Goal: Task Accomplishment & Management: Manage account settings

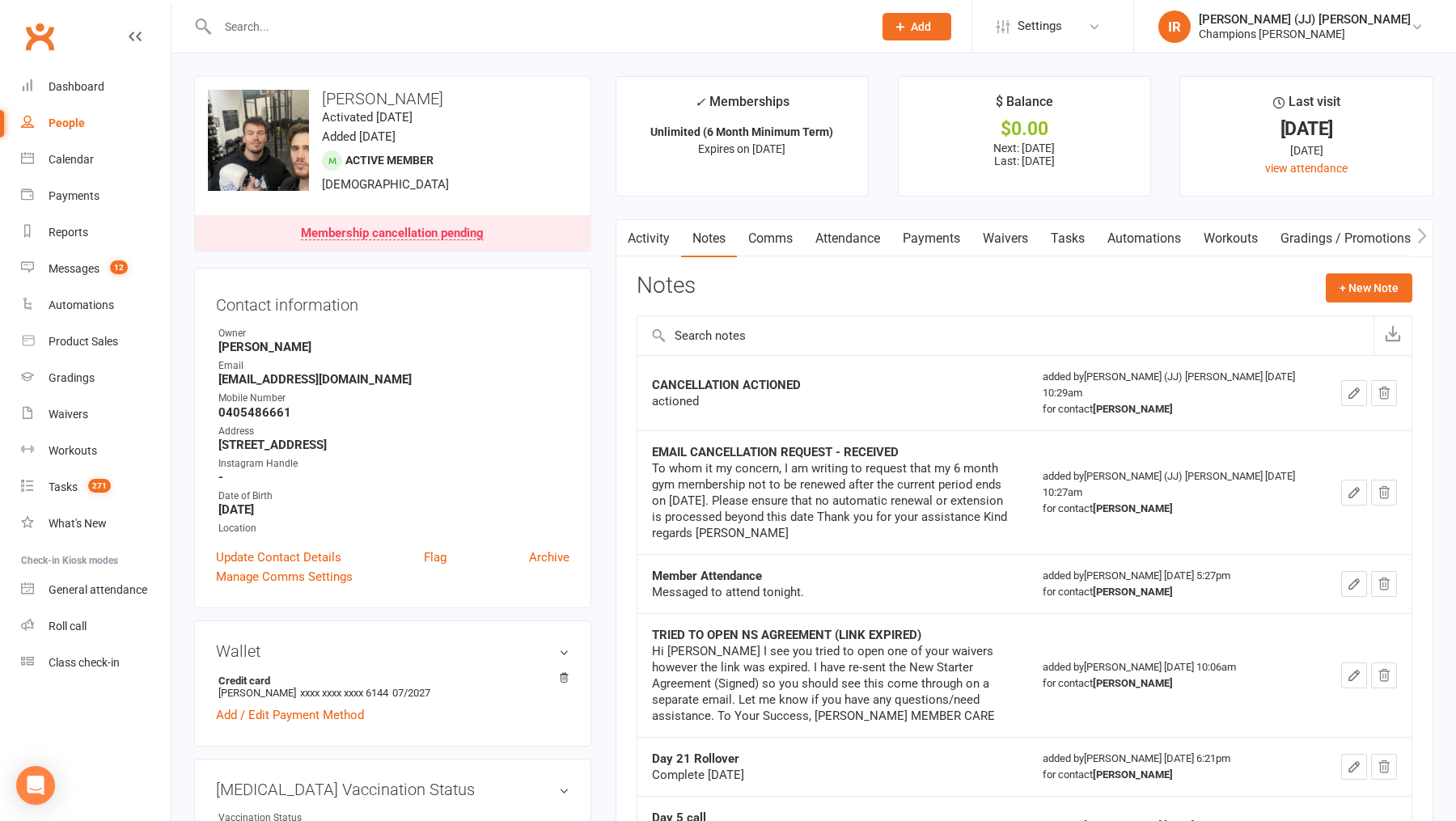
click at [398, 14] on div at bounding box center [527, 26] width 667 height 53
click at [393, 26] on input "text" at bounding box center [536, 26] width 649 height 23
paste input "Pauline Antioch"
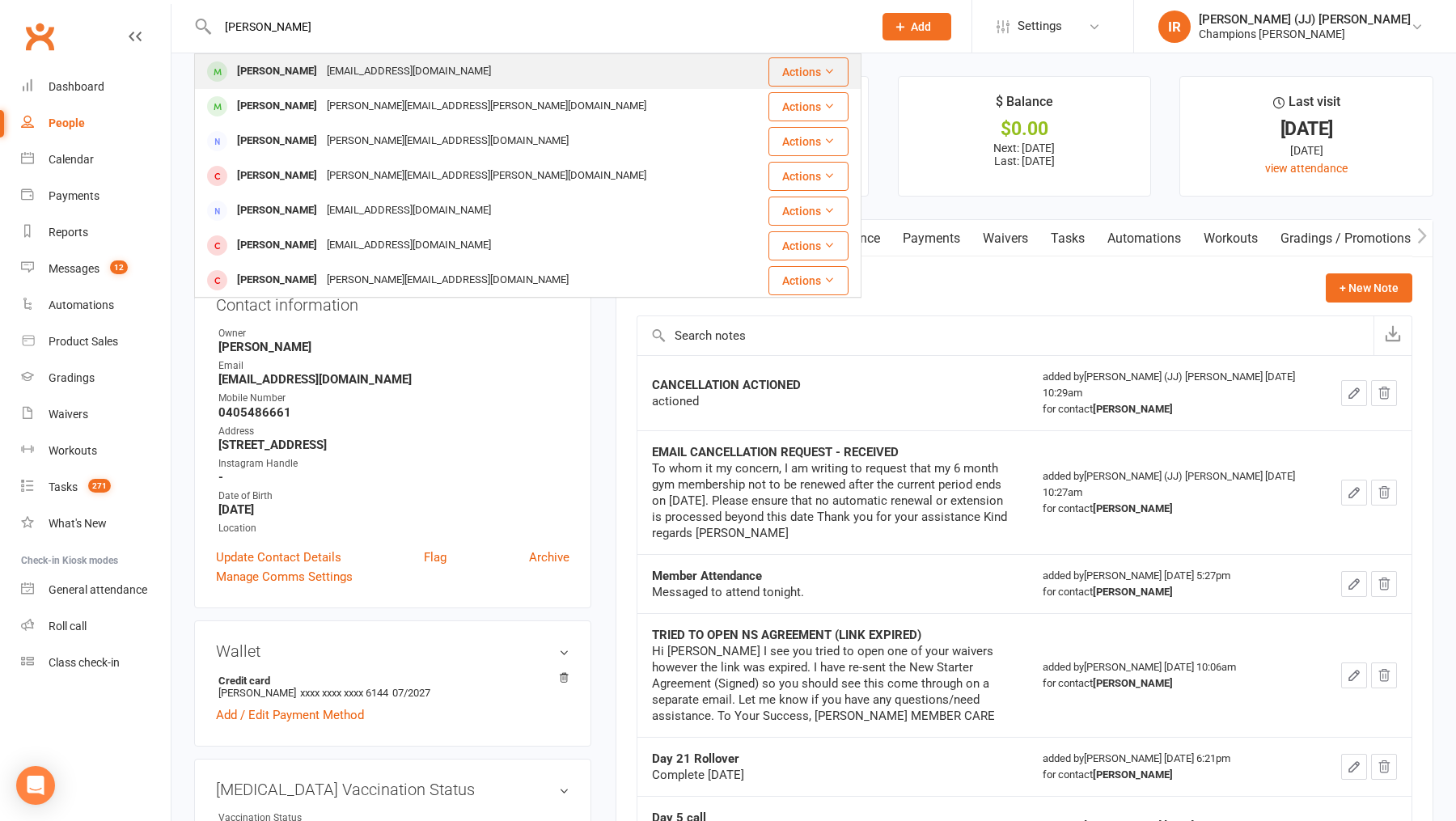
type input "Pauline Antioch"
click at [378, 68] on div "isaacantioch@gmail.com" at bounding box center [408, 71] width 174 height 24
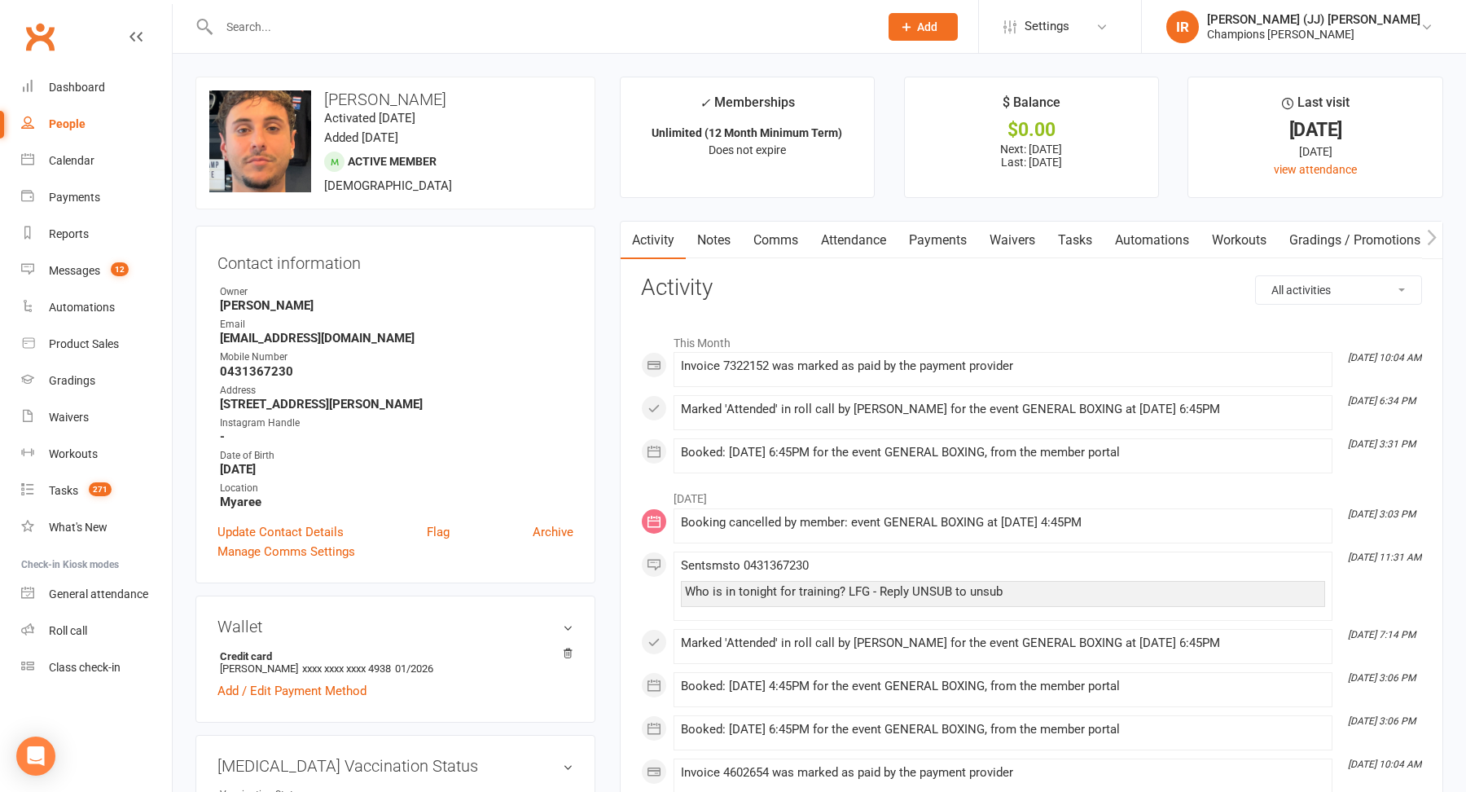
click at [422, 28] on input "text" at bounding box center [540, 26] width 653 height 23
paste input "Thomas Husbands"
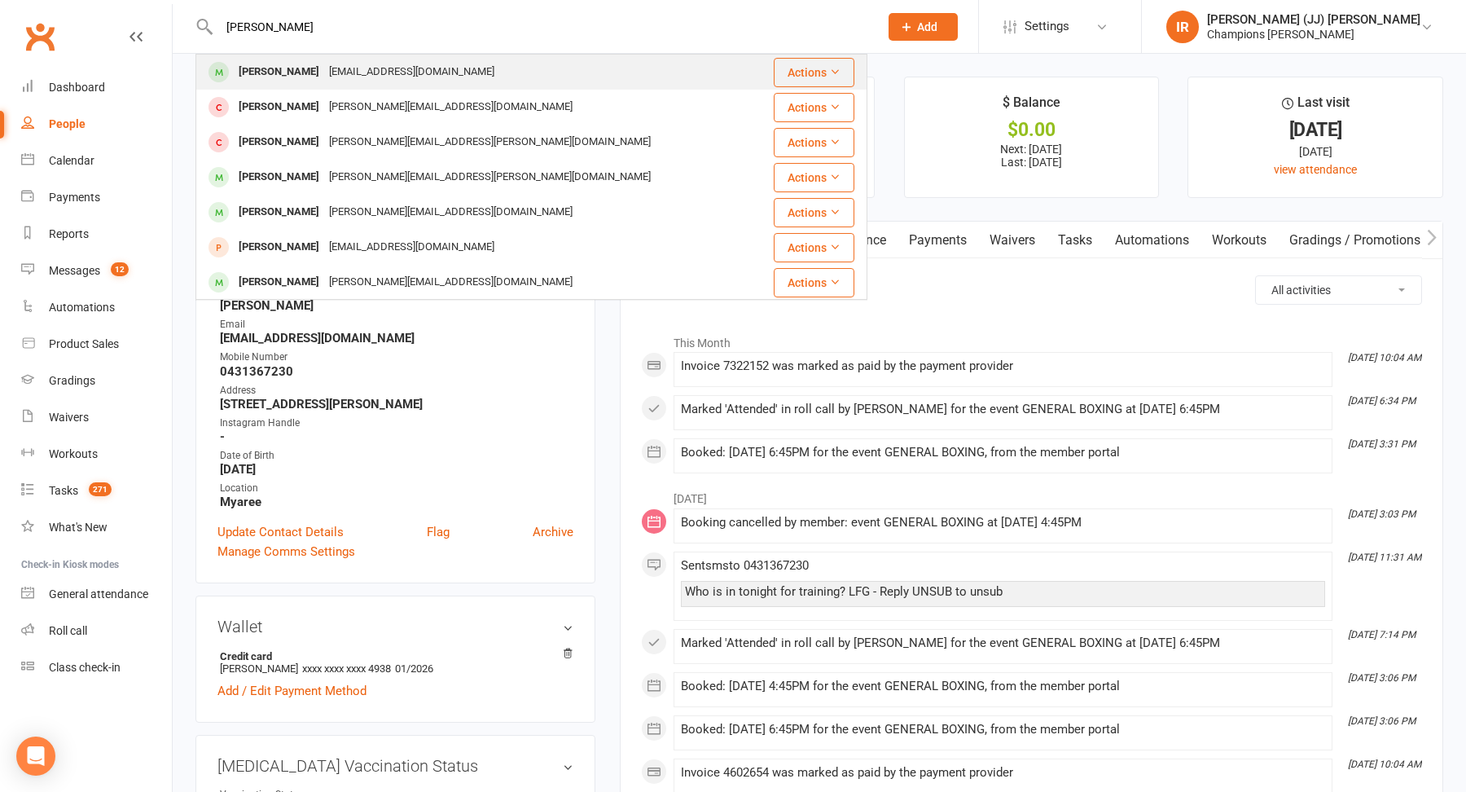
type input "Thomas Husbands"
click at [324, 77] on div "Thomas Husbands" at bounding box center [279, 72] width 90 height 24
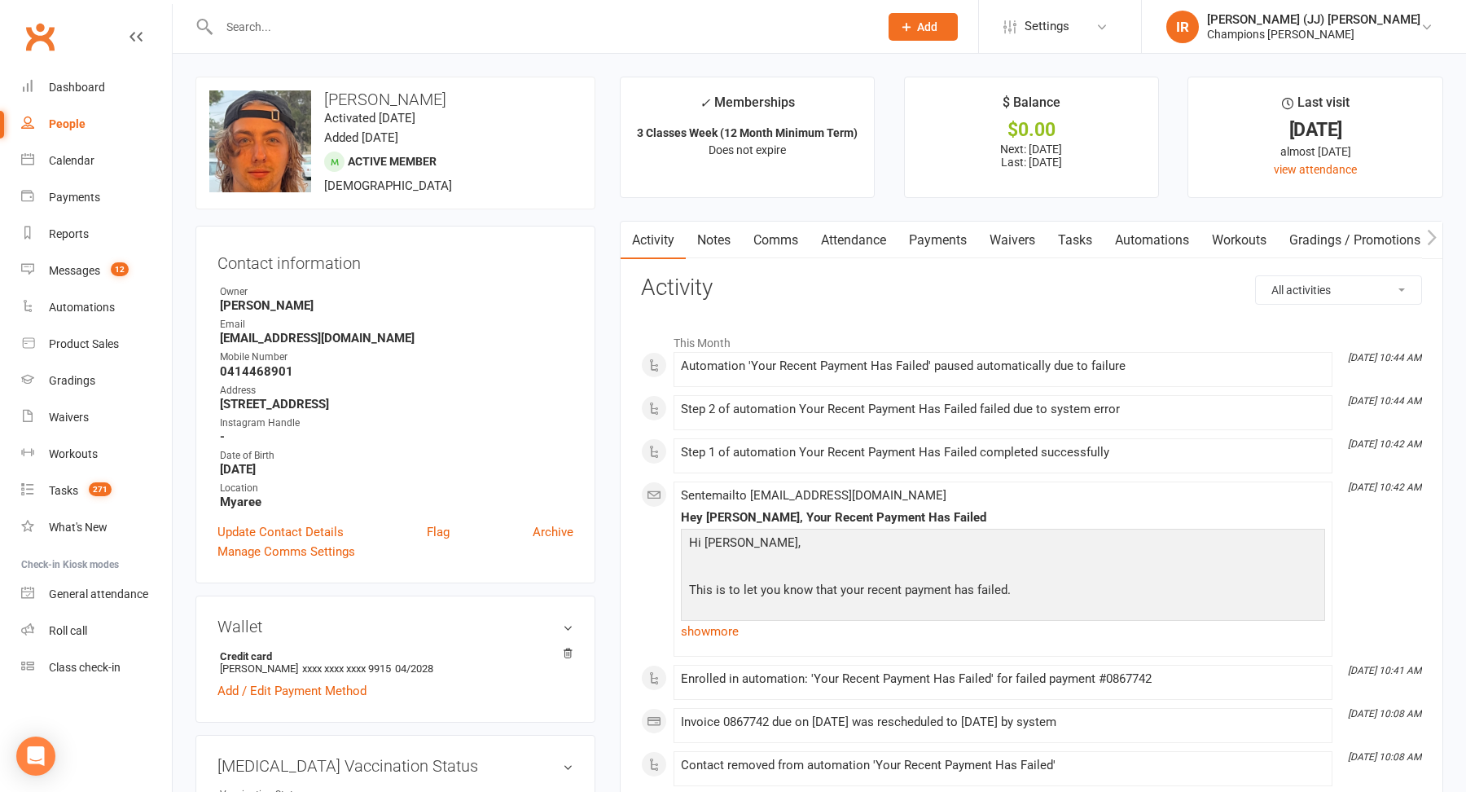
click at [934, 231] on link "Payments" at bounding box center [937, 239] width 81 height 37
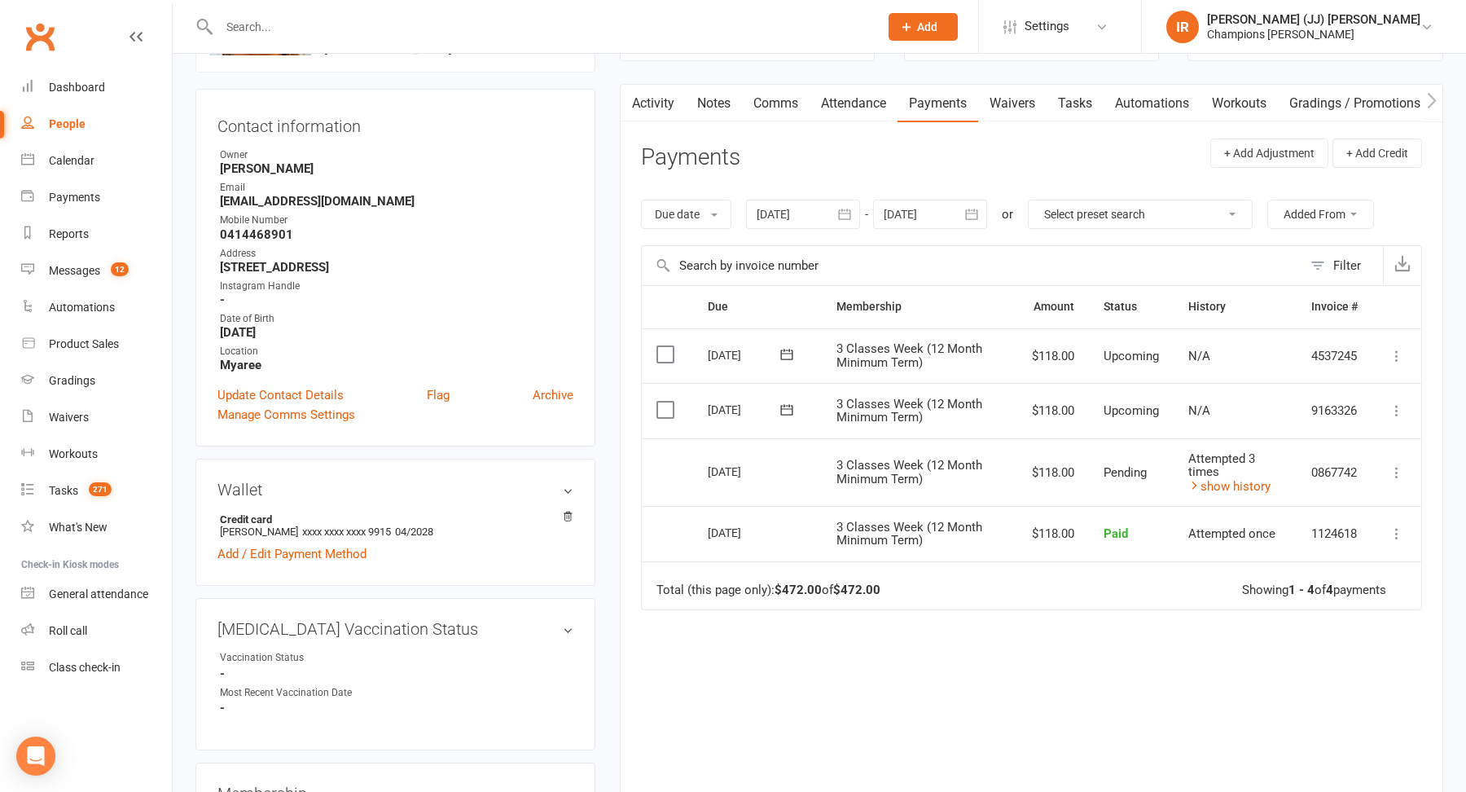
scroll to position [86, 0]
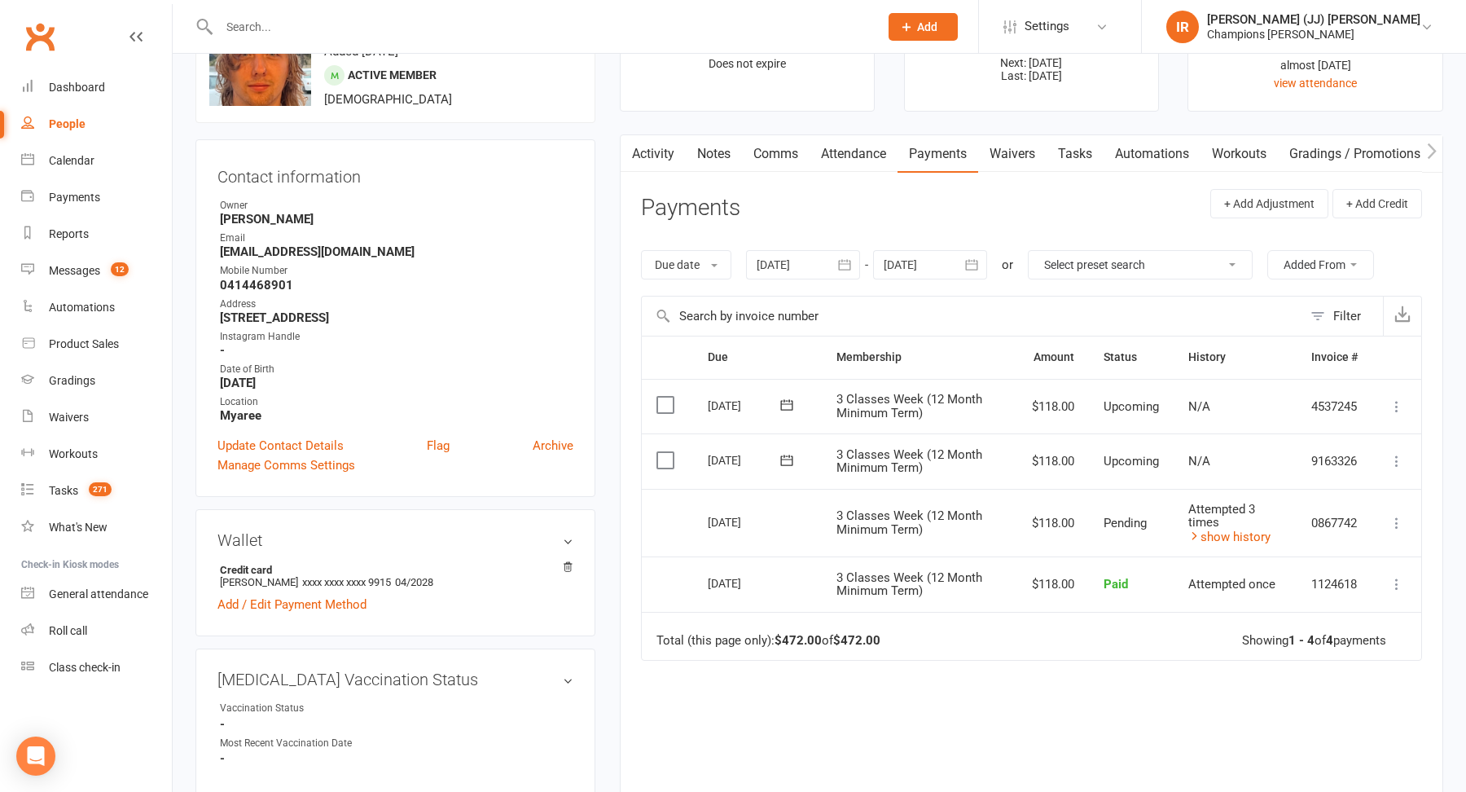
click at [875, 154] on link "Attendance" at bounding box center [853, 153] width 88 height 37
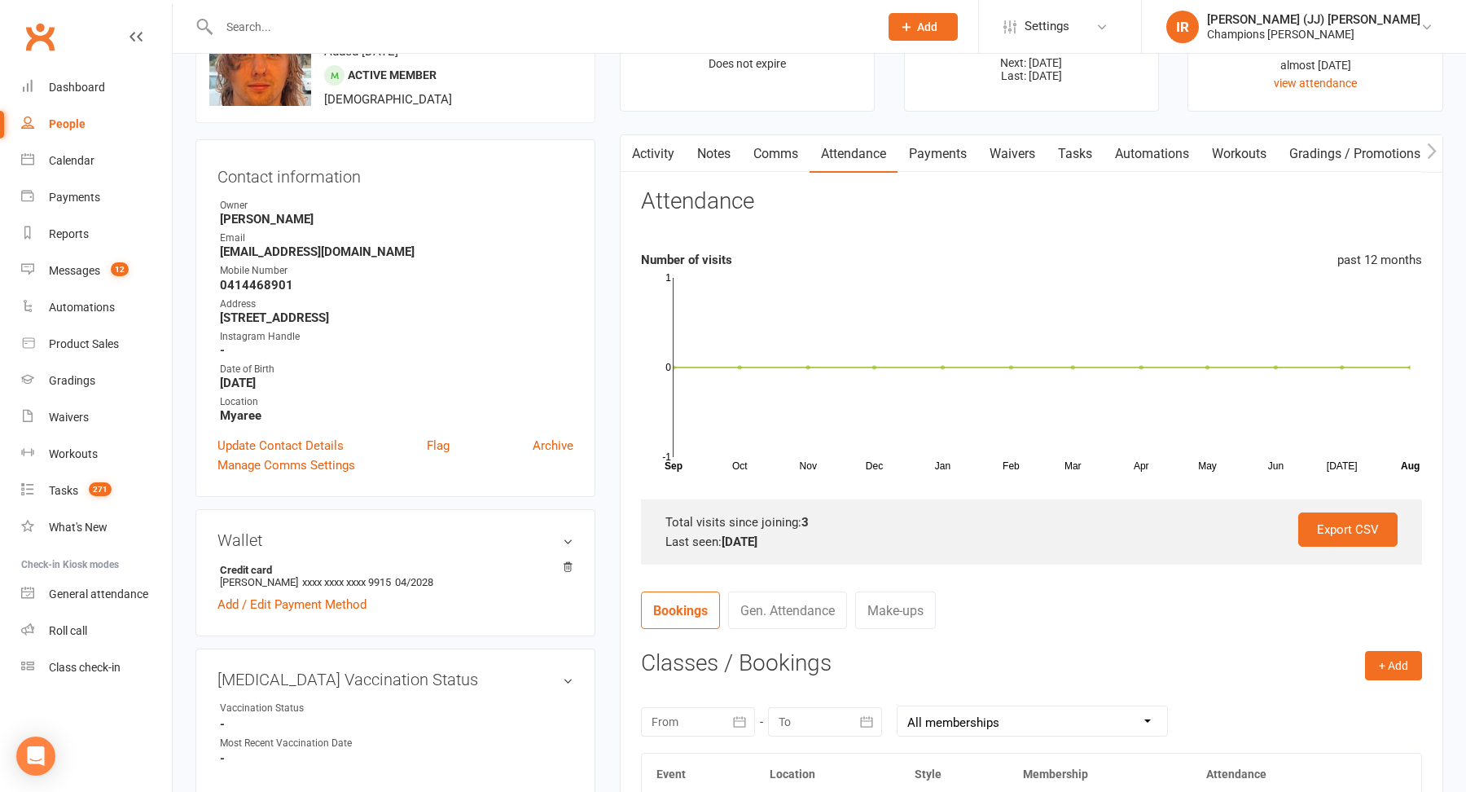
click at [942, 160] on link "Payments" at bounding box center [937, 153] width 81 height 37
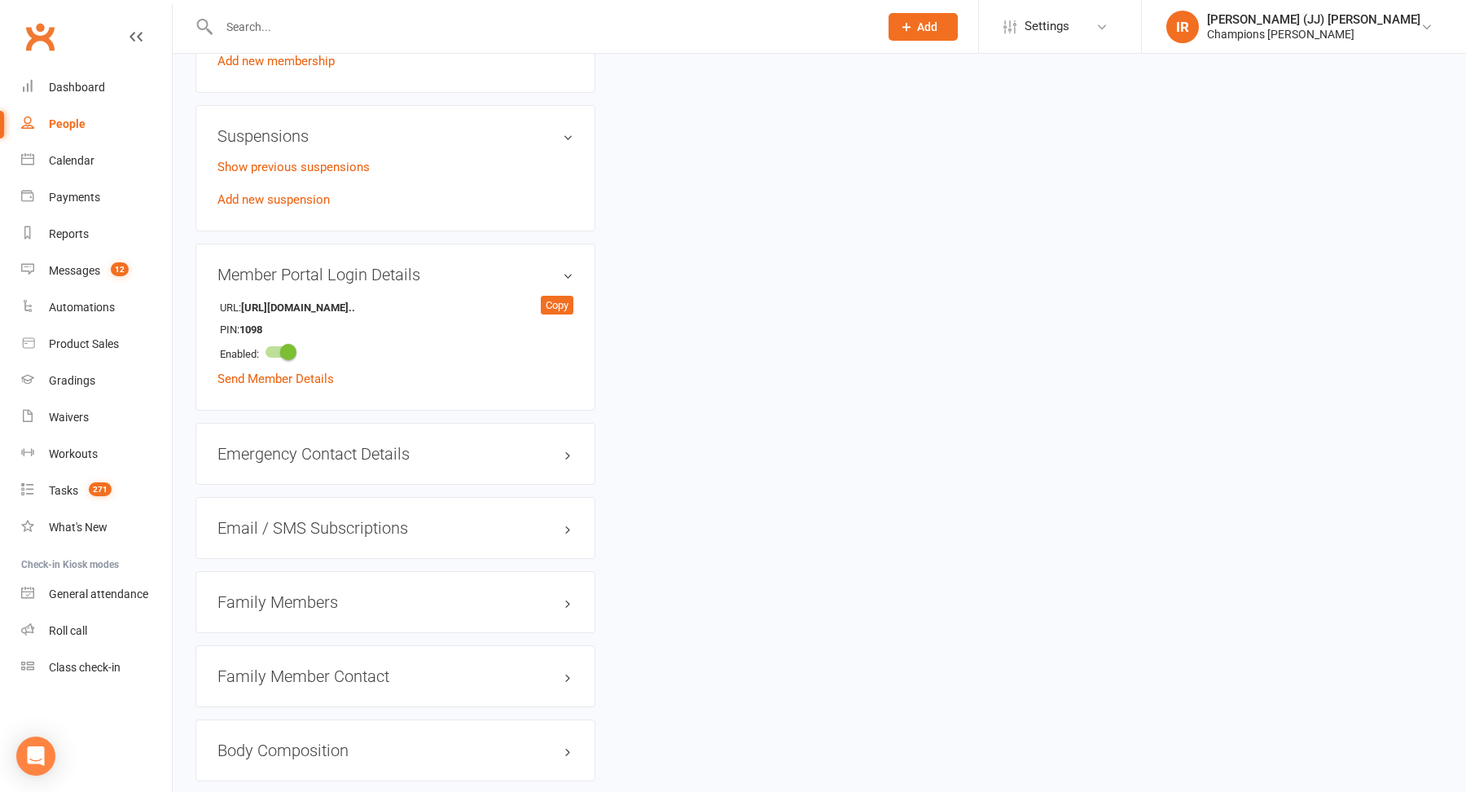
scroll to position [983, 0]
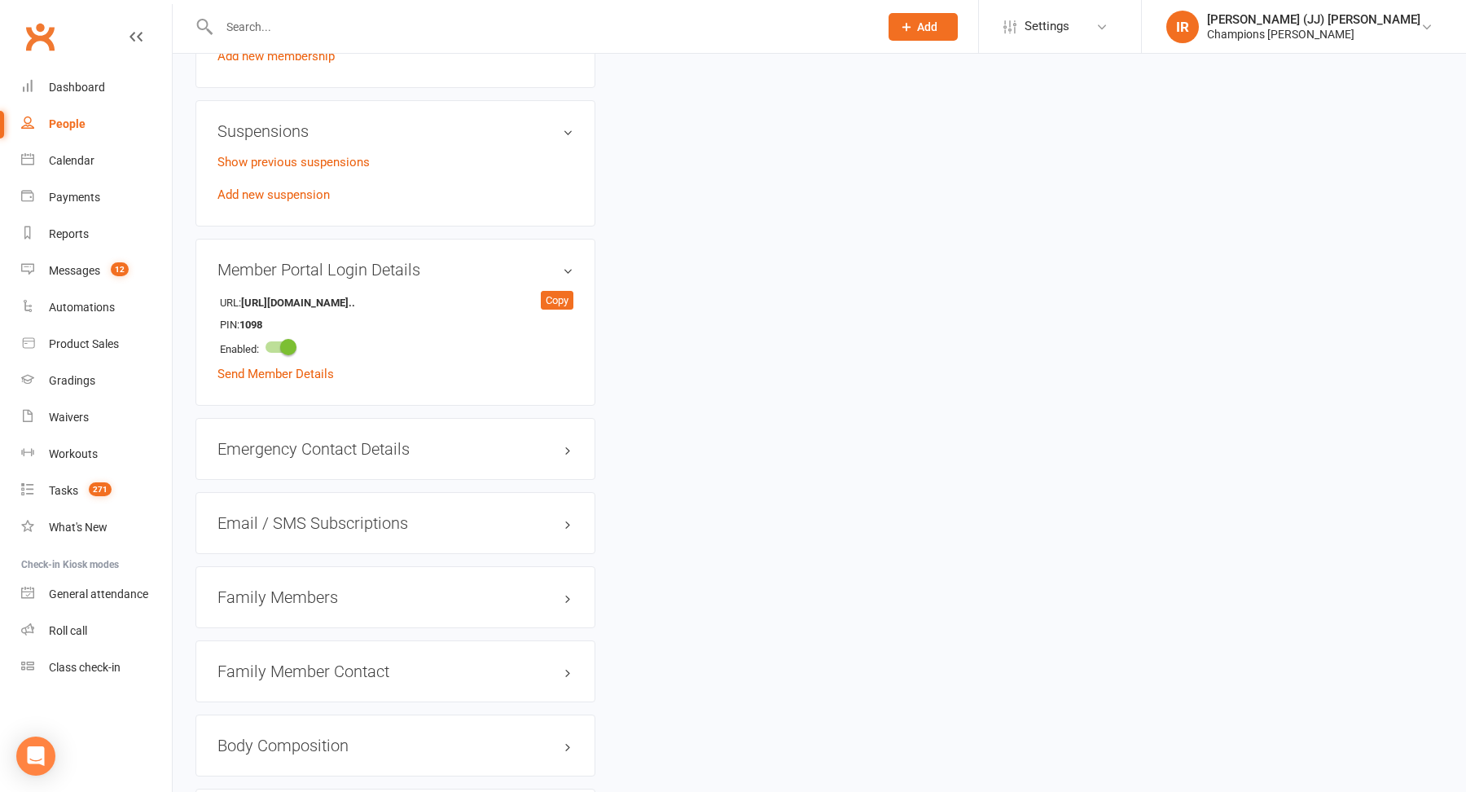
click at [546, 598] on div "Family Members" at bounding box center [395, 597] width 400 height 62
click at [549, 588] on h3 "Family Members" at bounding box center [395, 597] width 356 height 18
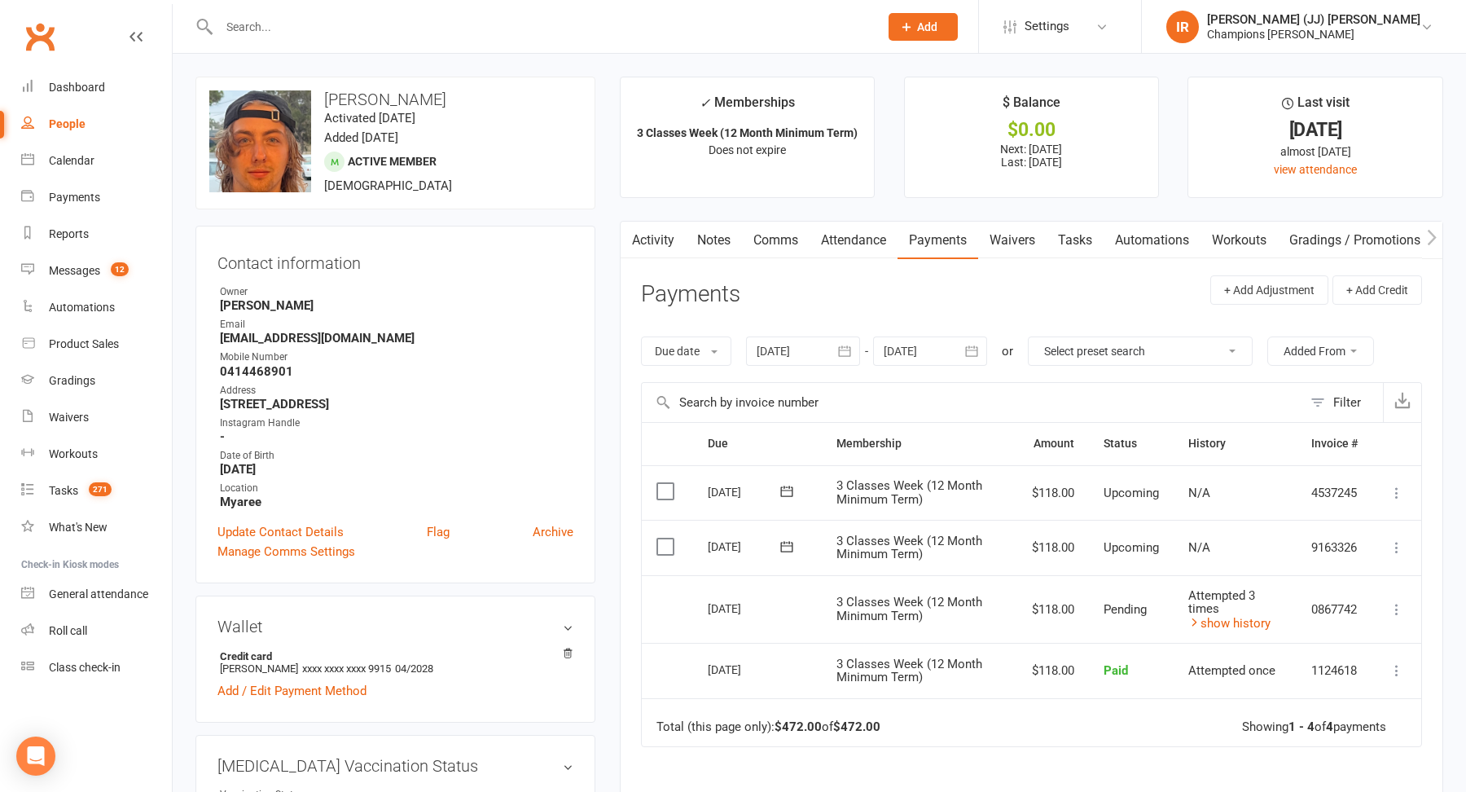
click at [386, 29] on input "text" at bounding box center [540, 26] width 653 height 23
paste input "Rennie Green"
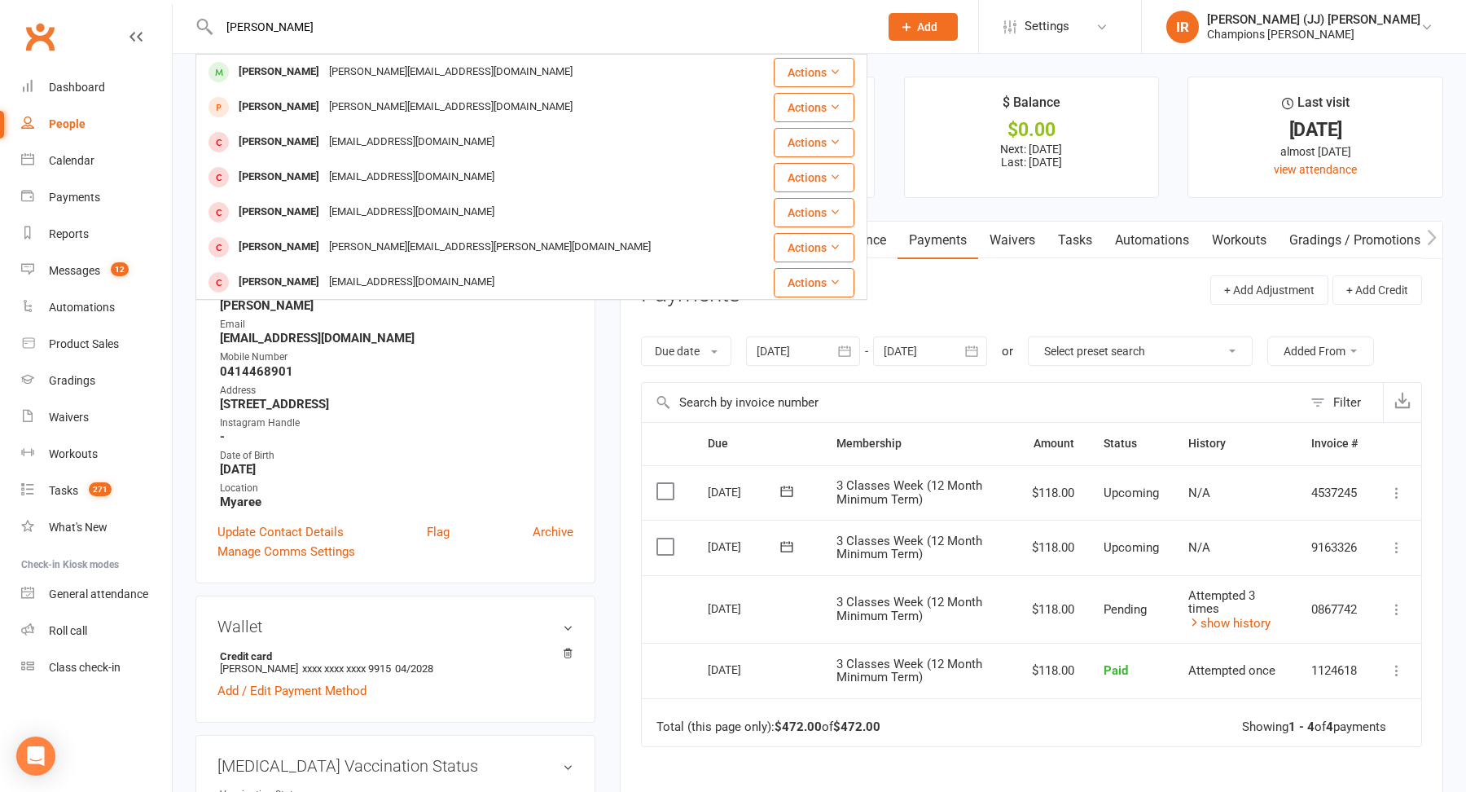
type input "Rennie Green"
click at [345, 69] on div "rennie@thecarshedwa.com.au" at bounding box center [450, 72] width 253 height 24
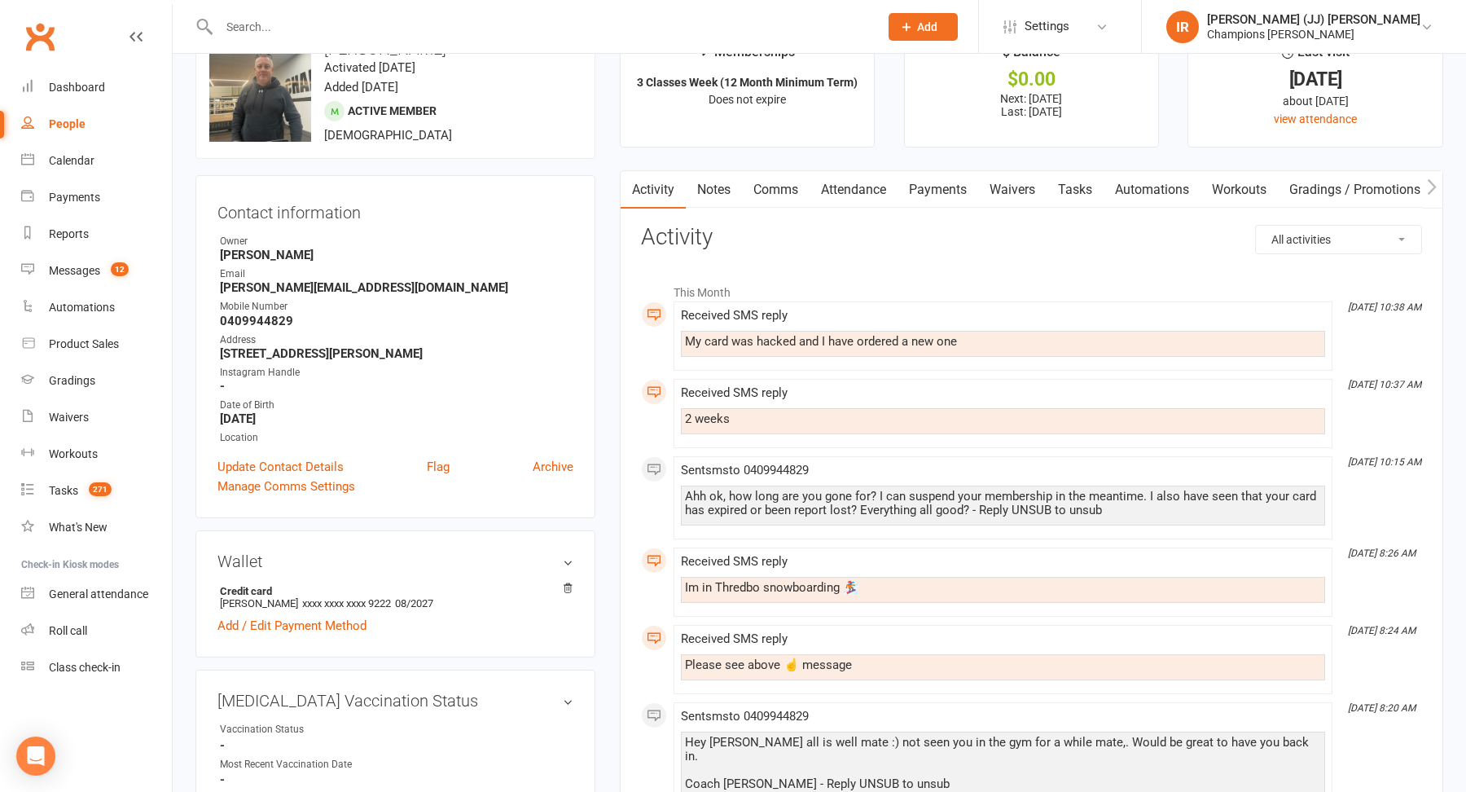
scroll to position [63, 0]
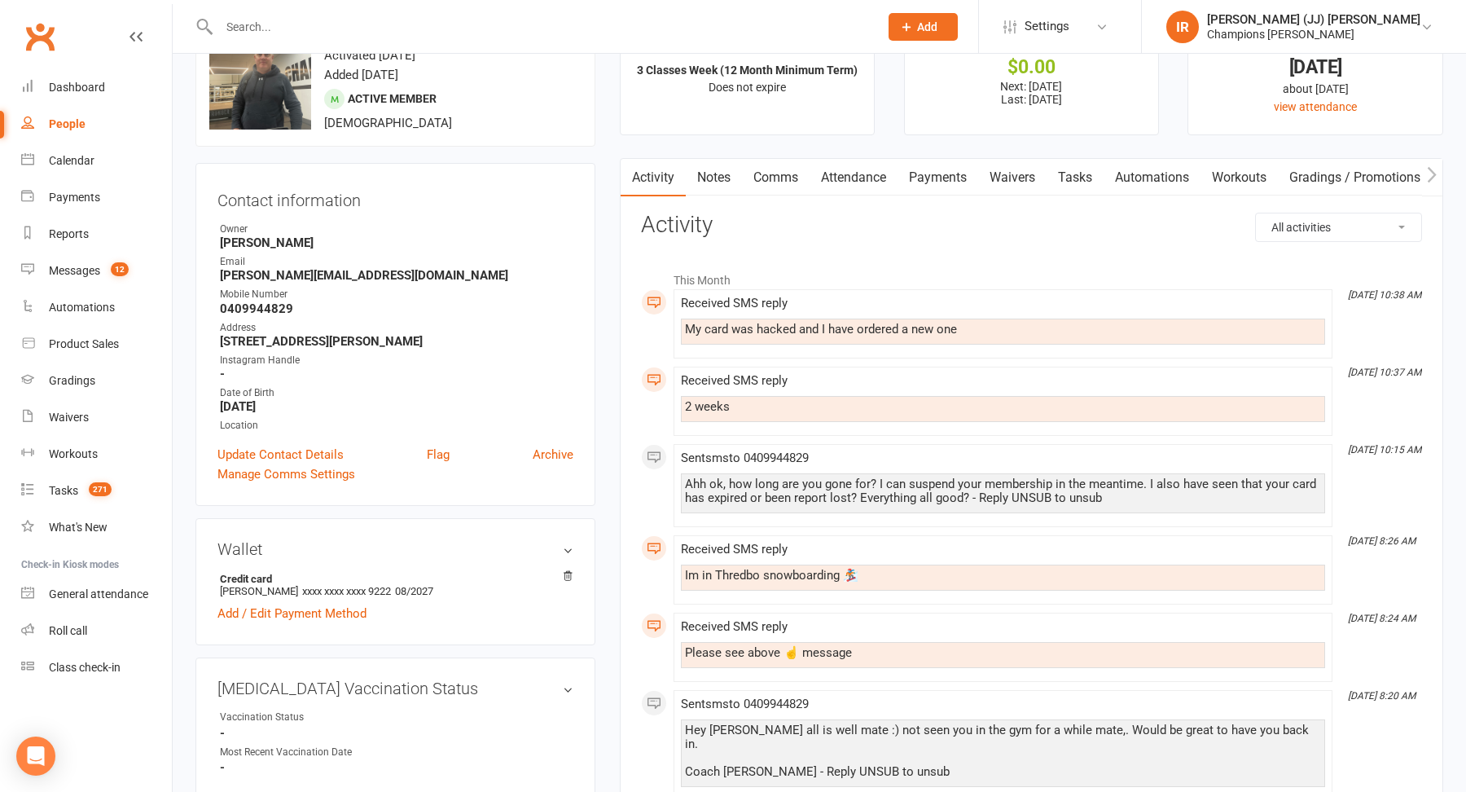
click at [765, 173] on link "Comms" at bounding box center [776, 177] width 68 height 37
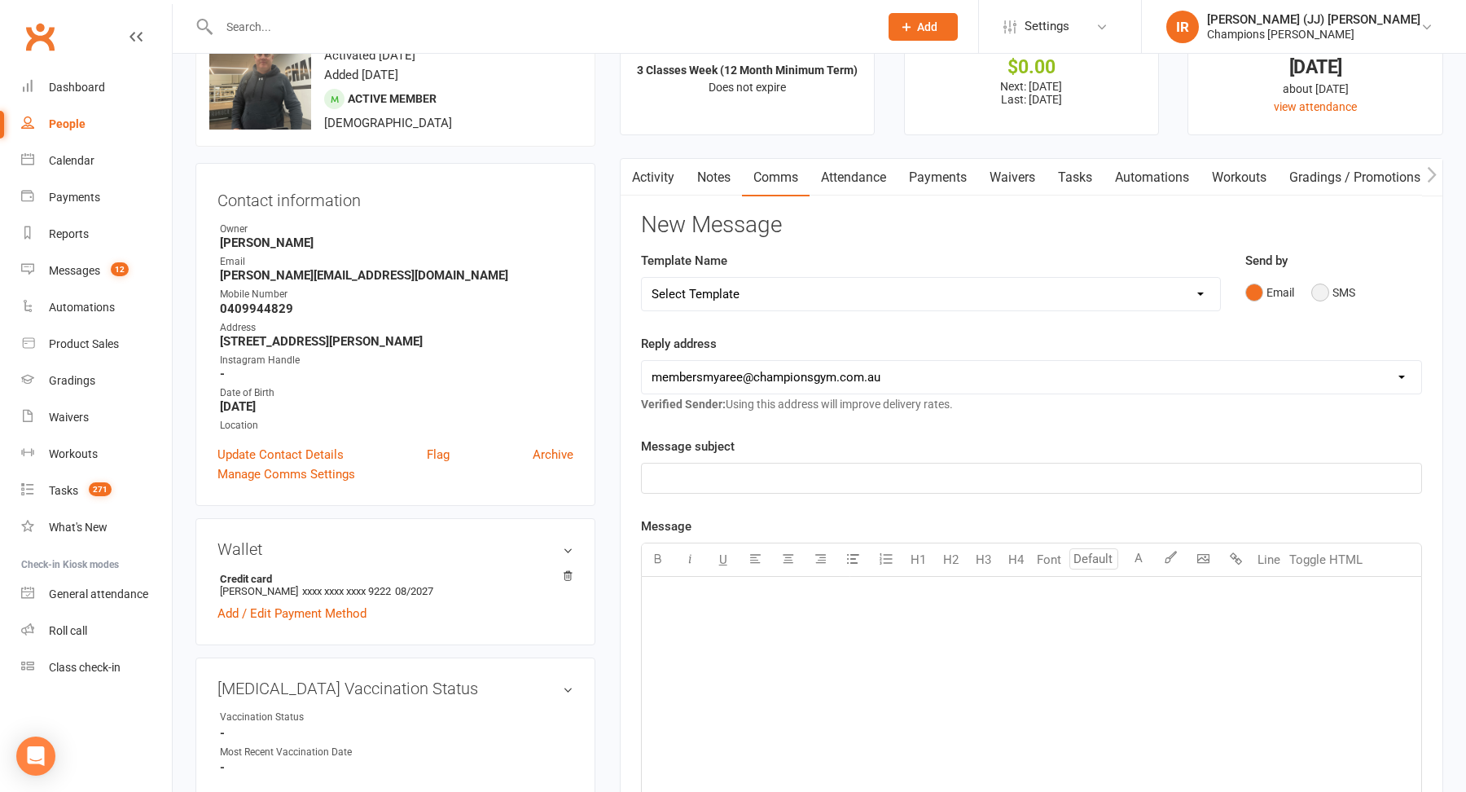
click at [1311, 295] on div "Email SMS" at bounding box center [1333, 292] width 177 height 31
click at [1000, 477] on p "﻿" at bounding box center [1031, 478] width 760 height 20
click at [1325, 286] on button "SMS" at bounding box center [1333, 292] width 44 height 31
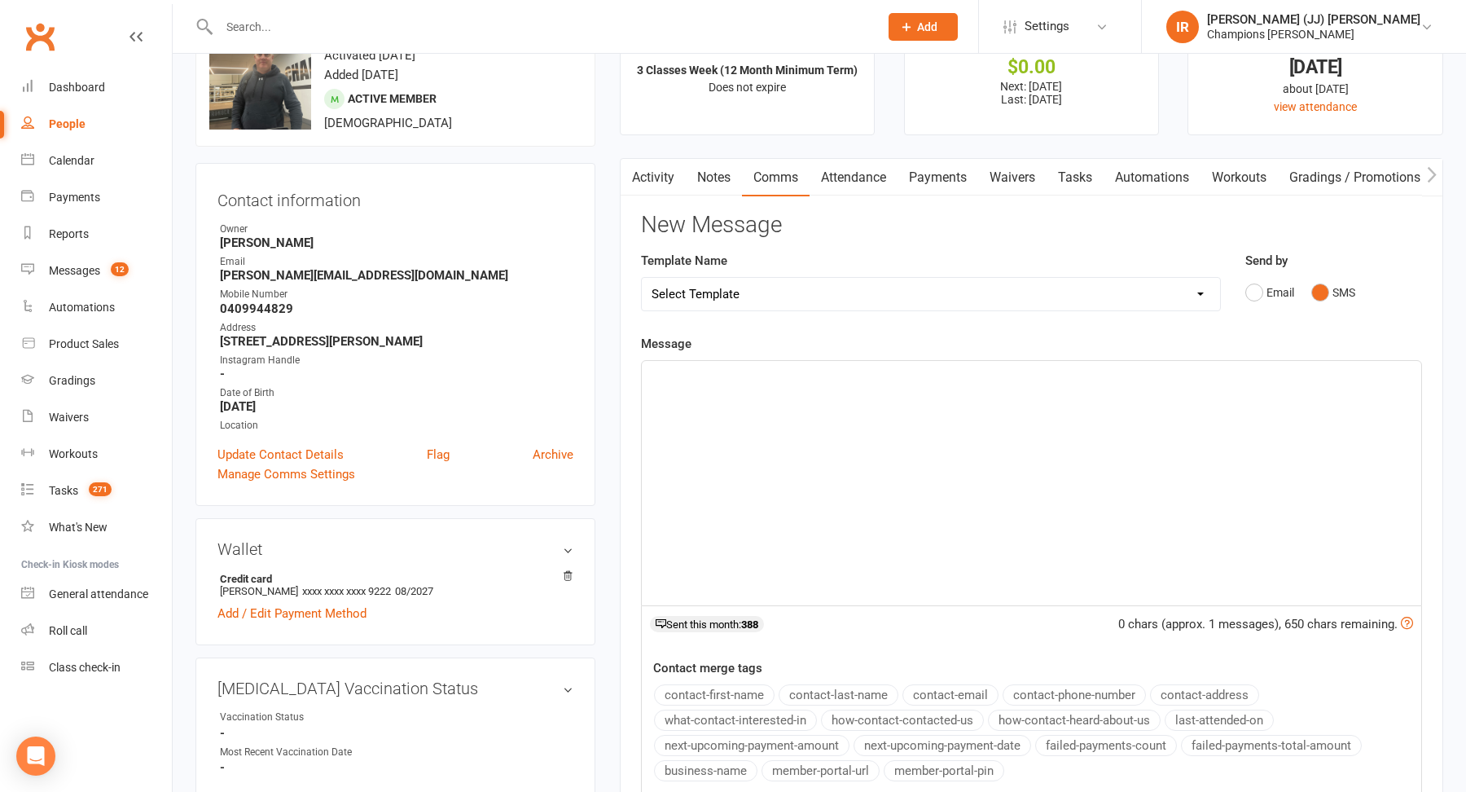
click at [991, 473] on div "﻿" at bounding box center [1031, 483] width 779 height 244
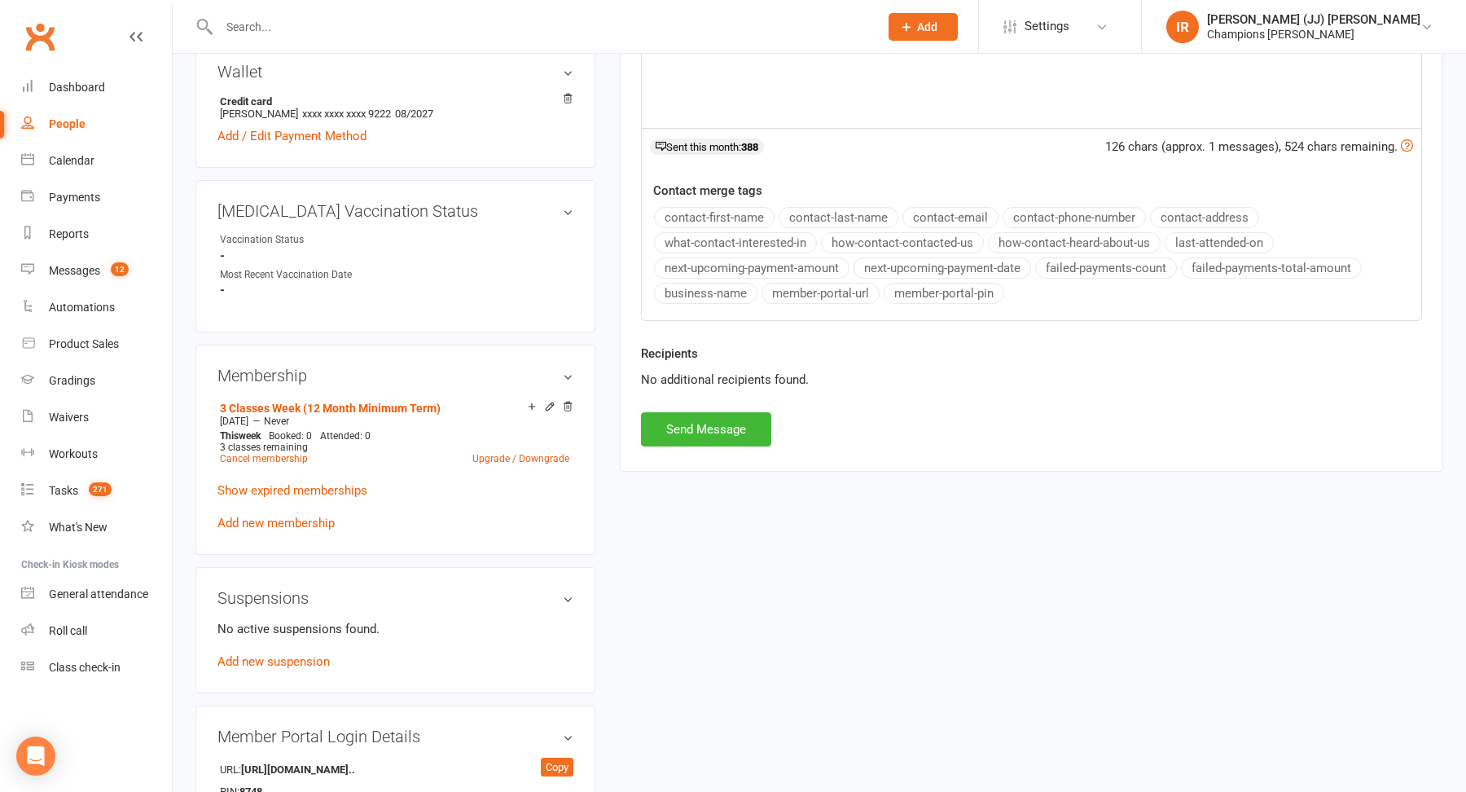
scroll to position [748, 0]
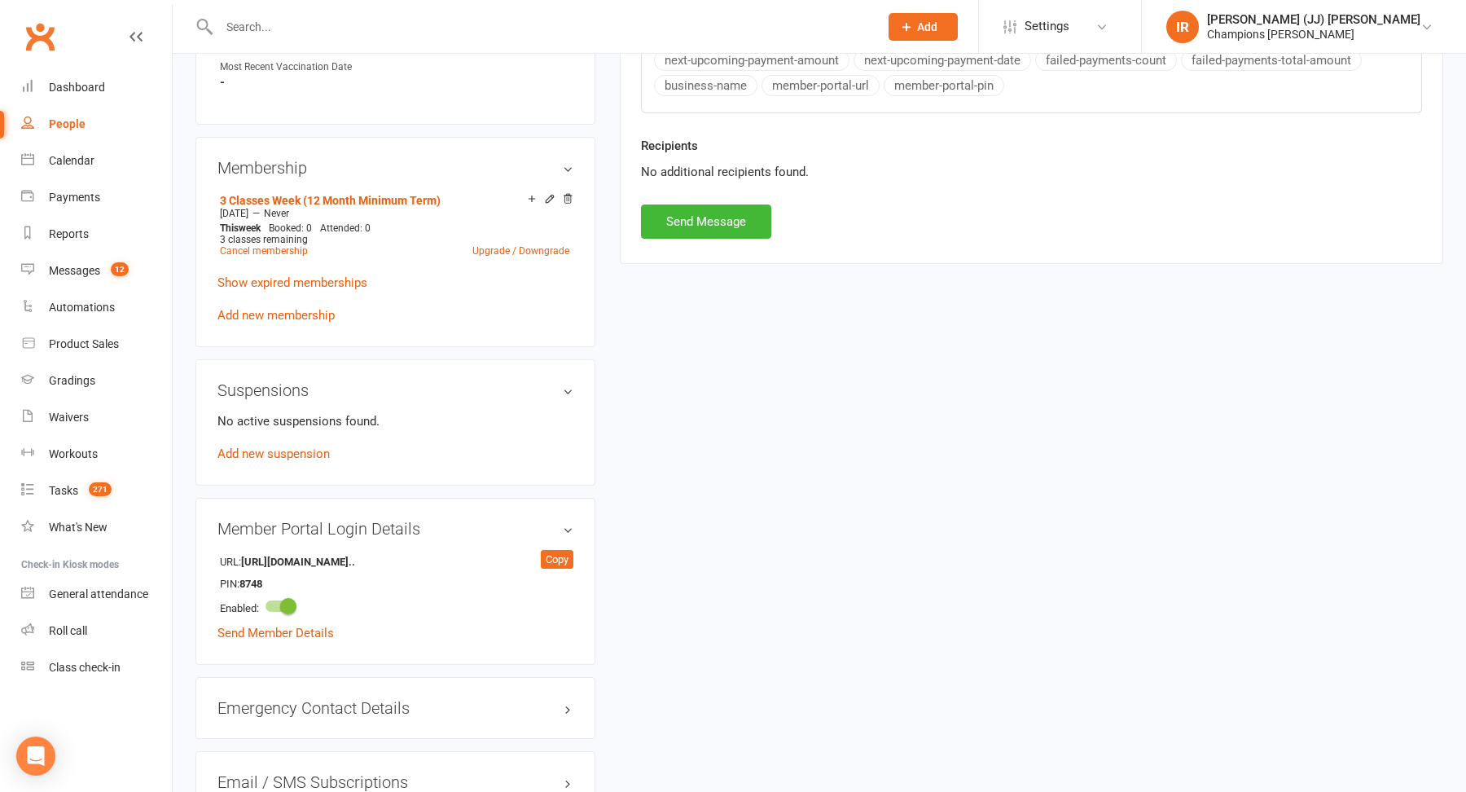
click at [722, 194] on div "Recipients No additional recipients found." at bounding box center [1031, 170] width 805 height 68
click at [712, 219] on button "Send Message" at bounding box center [706, 221] width 130 height 34
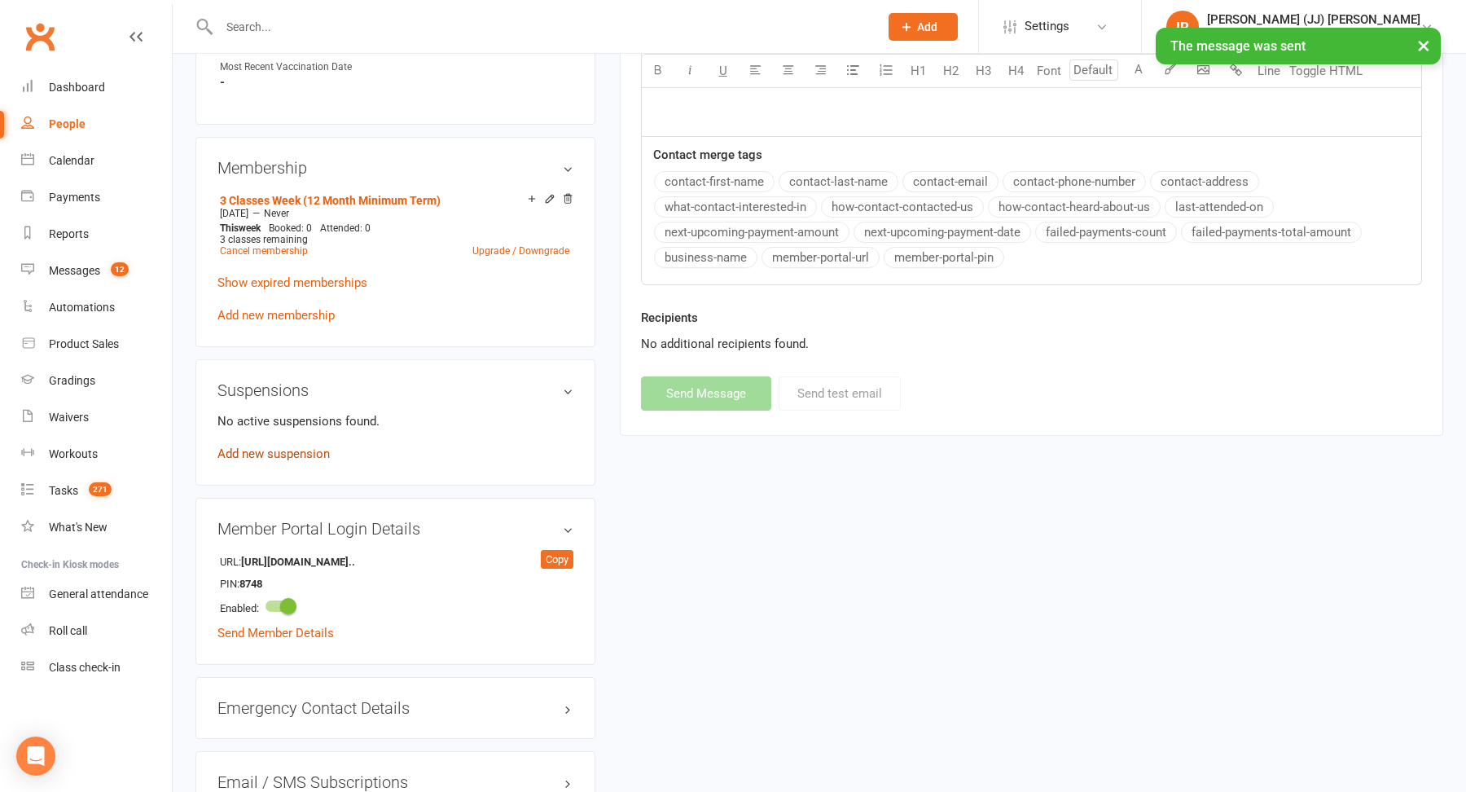
click at [286, 448] on link "Add new suspension" at bounding box center [273, 453] width 112 height 15
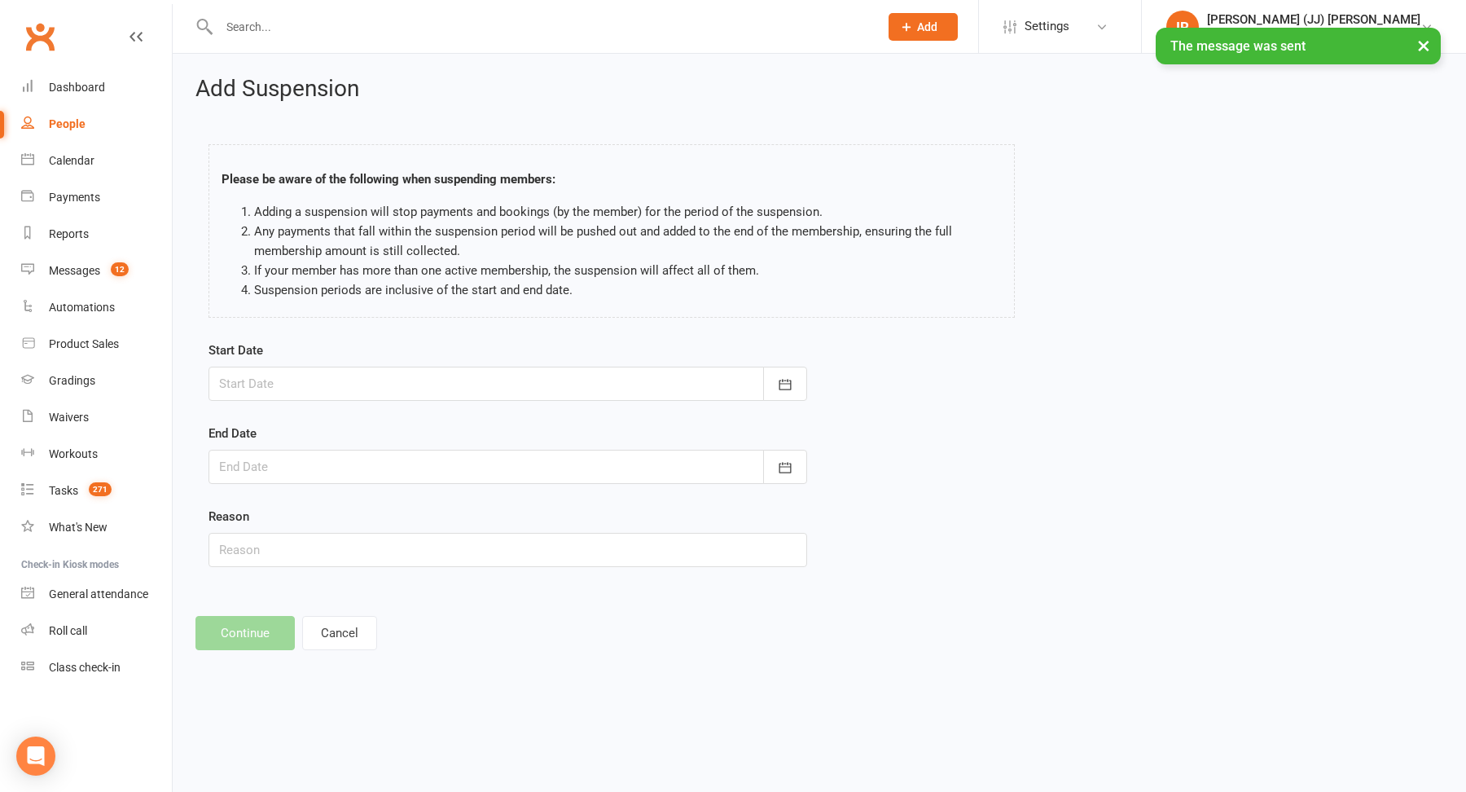
click at [659, 380] on div at bounding box center [507, 383] width 599 height 34
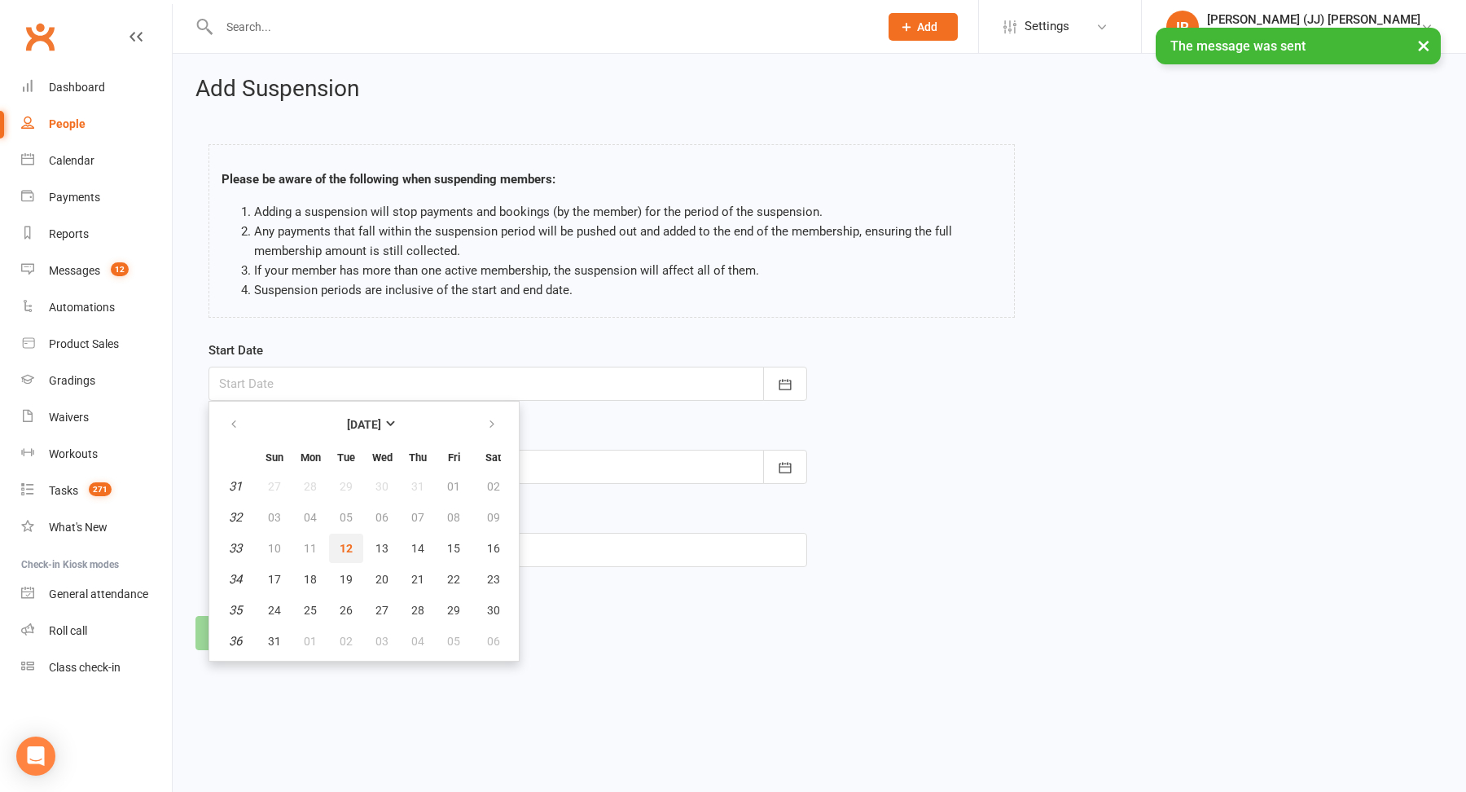
click at [344, 549] on span "12" at bounding box center [346, 548] width 13 height 13
type input "12 Aug 2025"
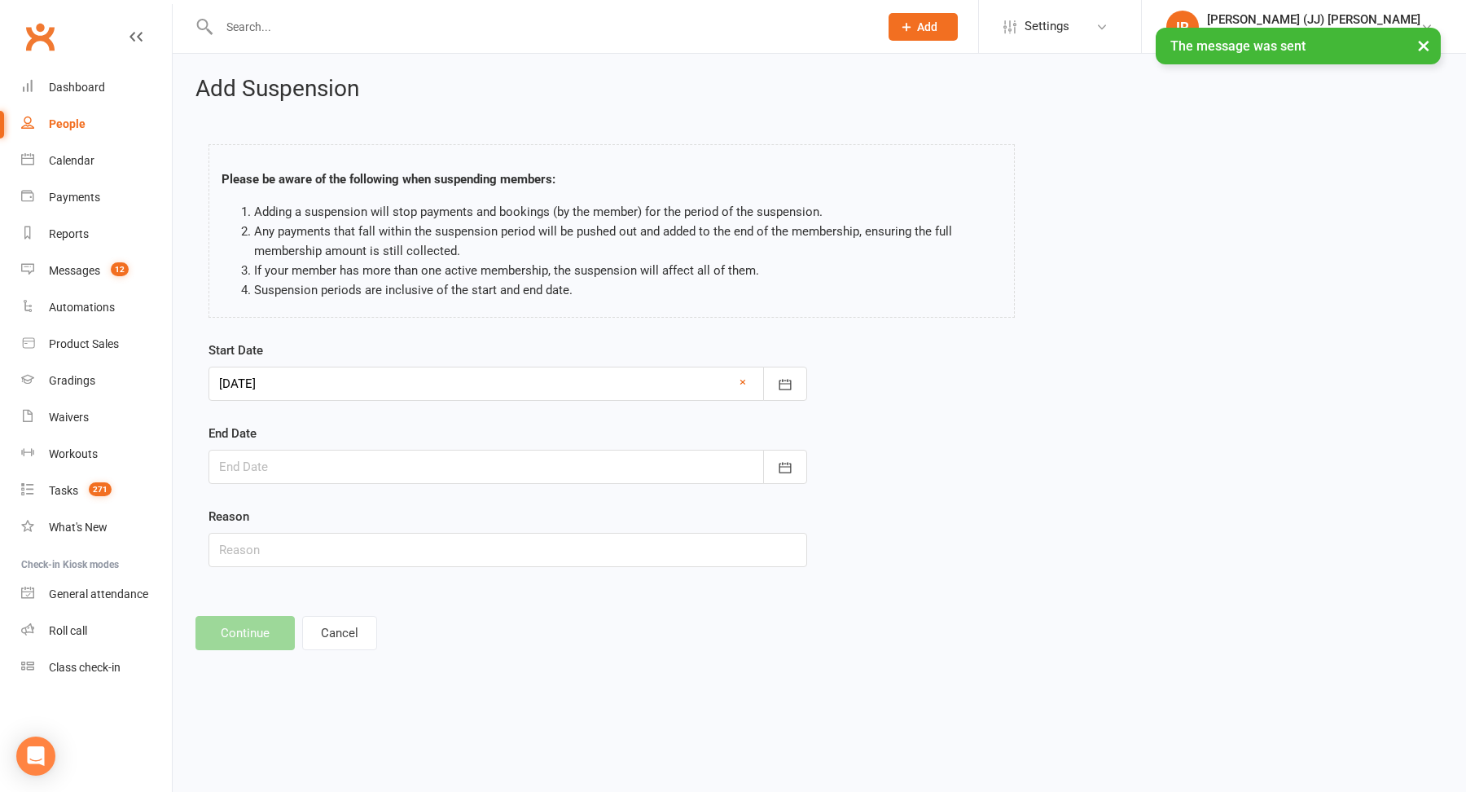
click at [334, 470] on div at bounding box center [507, 467] width 599 height 34
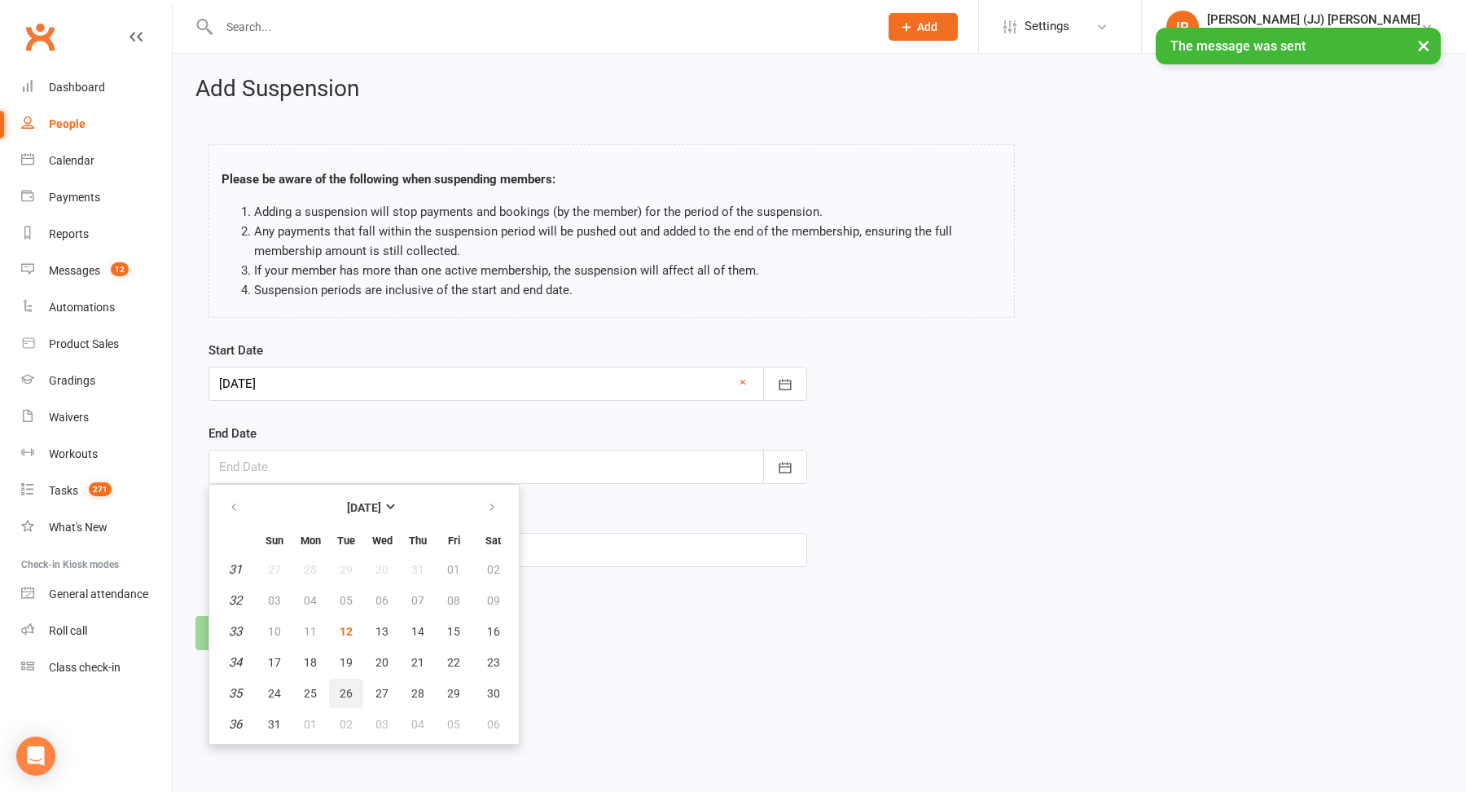
click at [341, 678] on button "26" at bounding box center [346, 692] width 34 height 29
type input "26 Aug 2025"
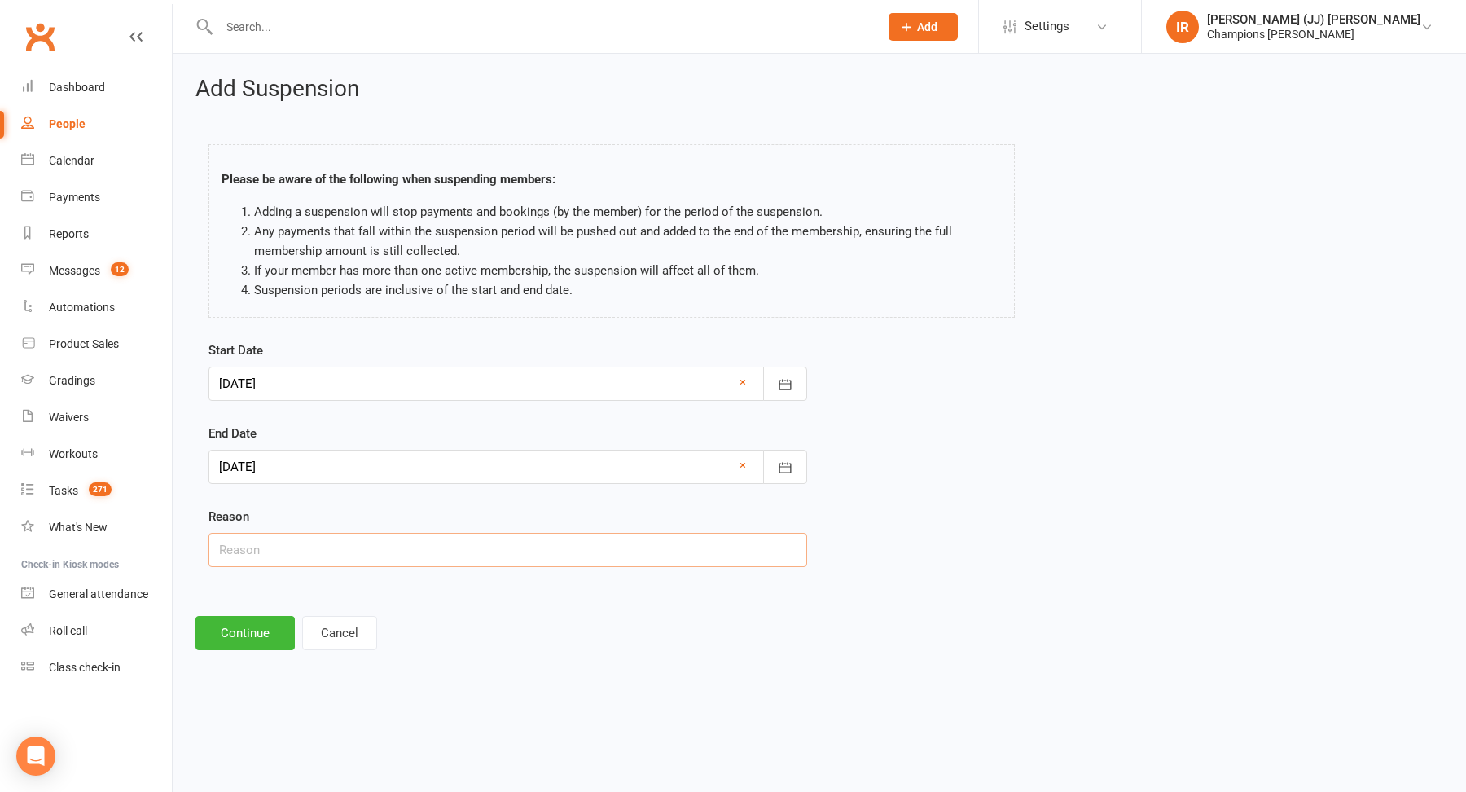
click at [349, 546] on input "text" at bounding box center [507, 550] width 599 height 34
type input "Out of country (2/4 Free Weeks Used)"
click at [240, 644] on button "Continue" at bounding box center [244, 633] width 99 height 34
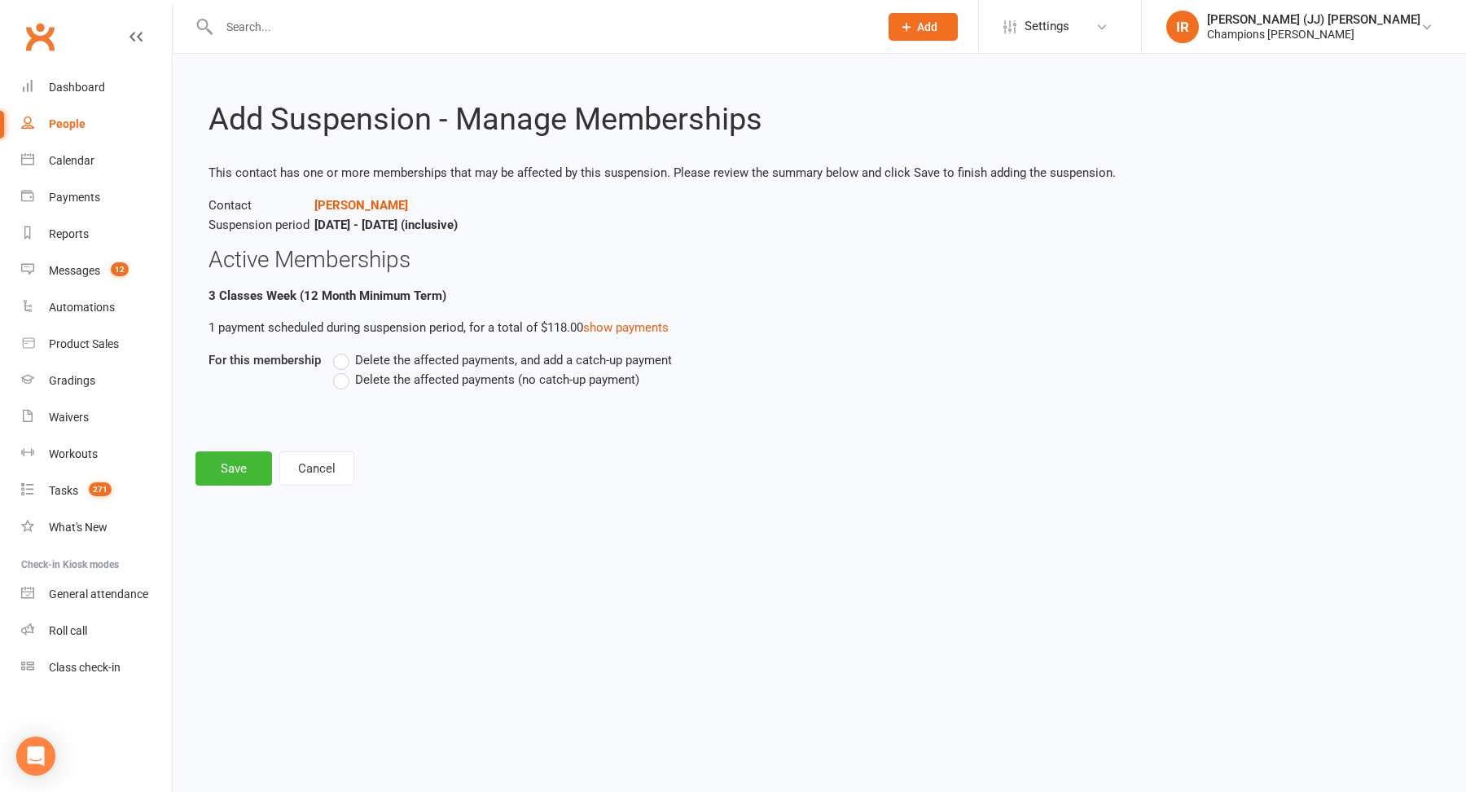
click at [401, 377] on span "Delete the affected payments (no catch-up payment)" at bounding box center [497, 378] width 284 height 17
click at [344, 370] on input "Delete the affected payments (no catch-up payment)" at bounding box center [338, 370] width 11 height 0
click at [208, 471] on button "Save" at bounding box center [233, 468] width 77 height 34
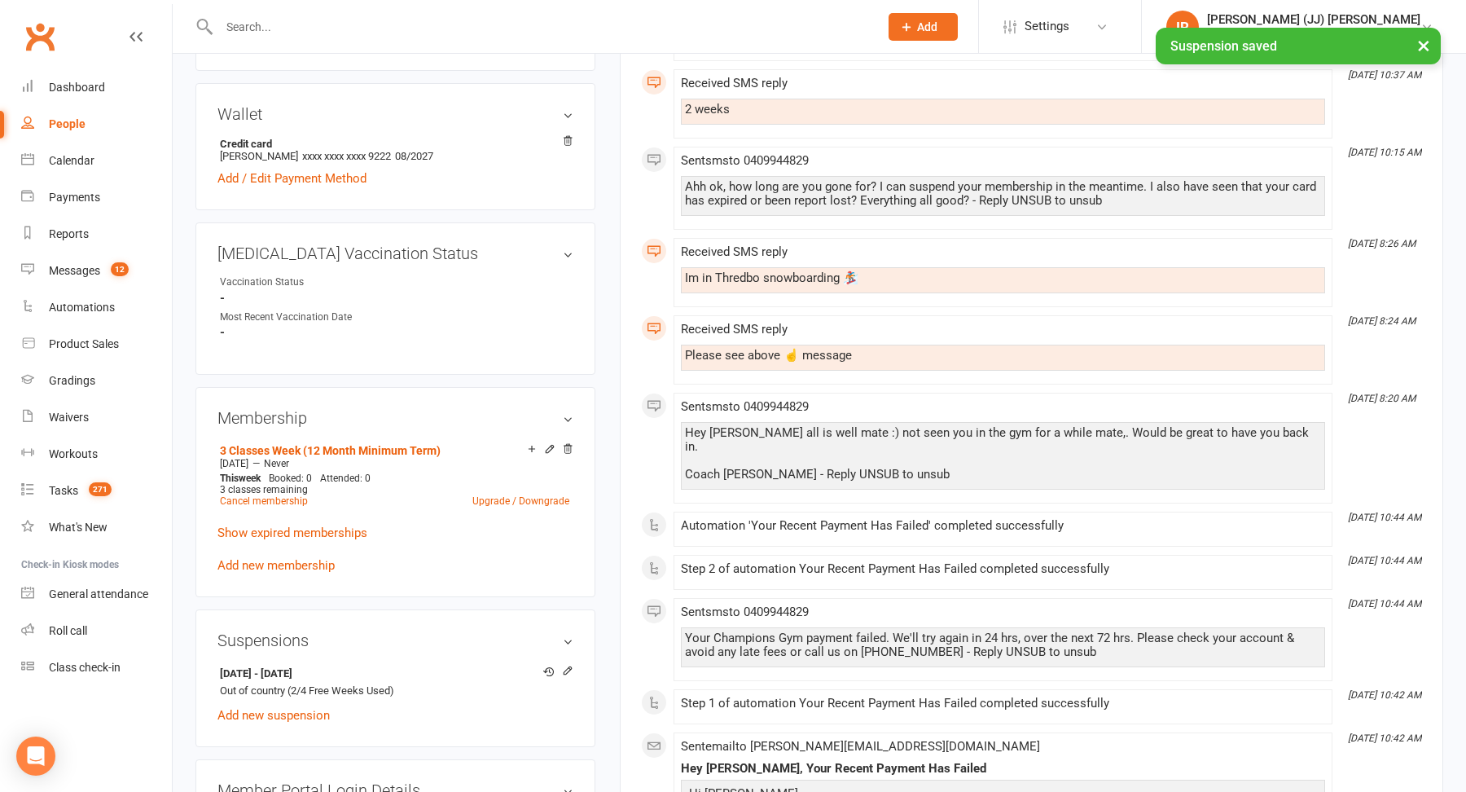
scroll to position [522, 0]
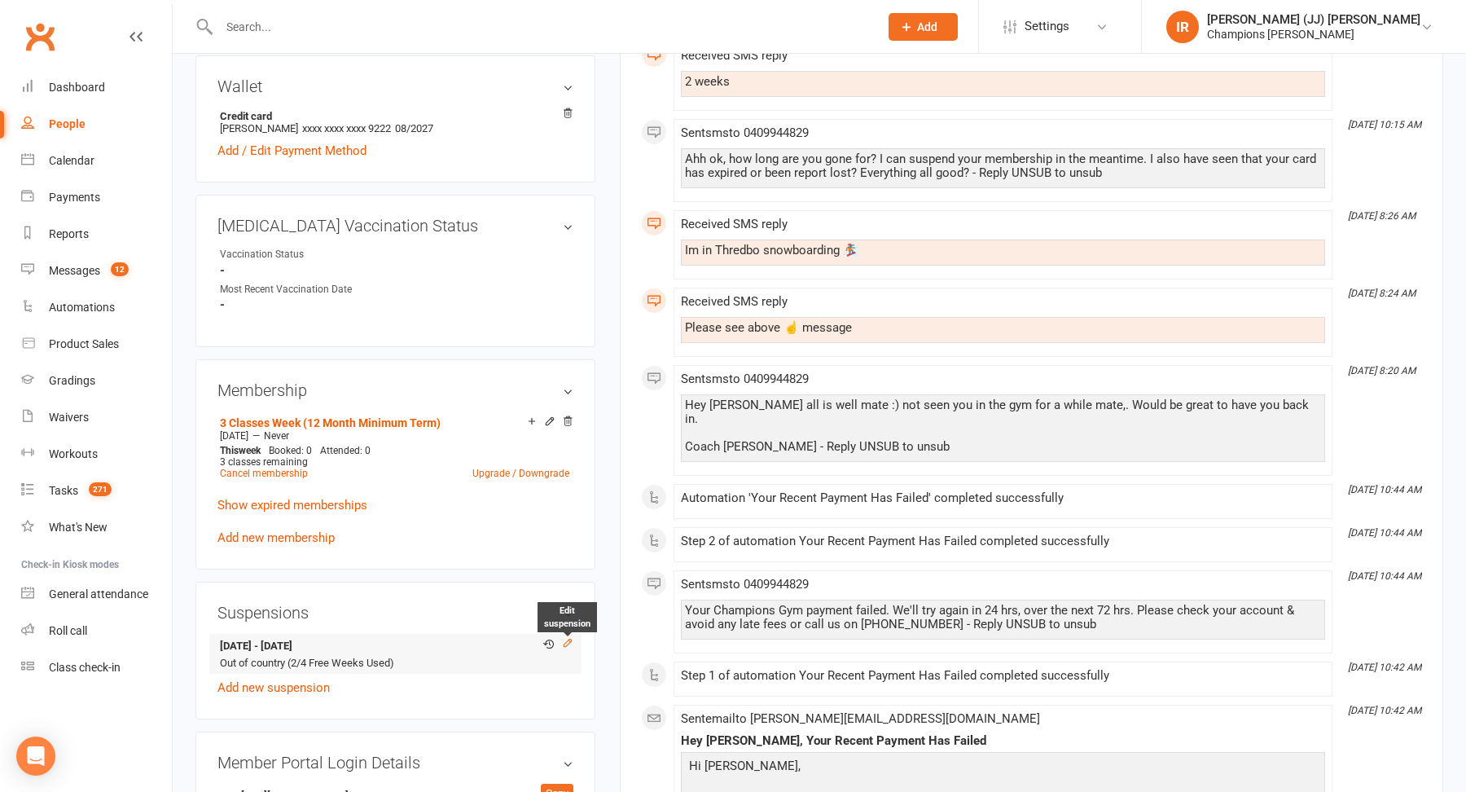
click at [566, 639] on icon at bounding box center [567, 642] width 11 height 11
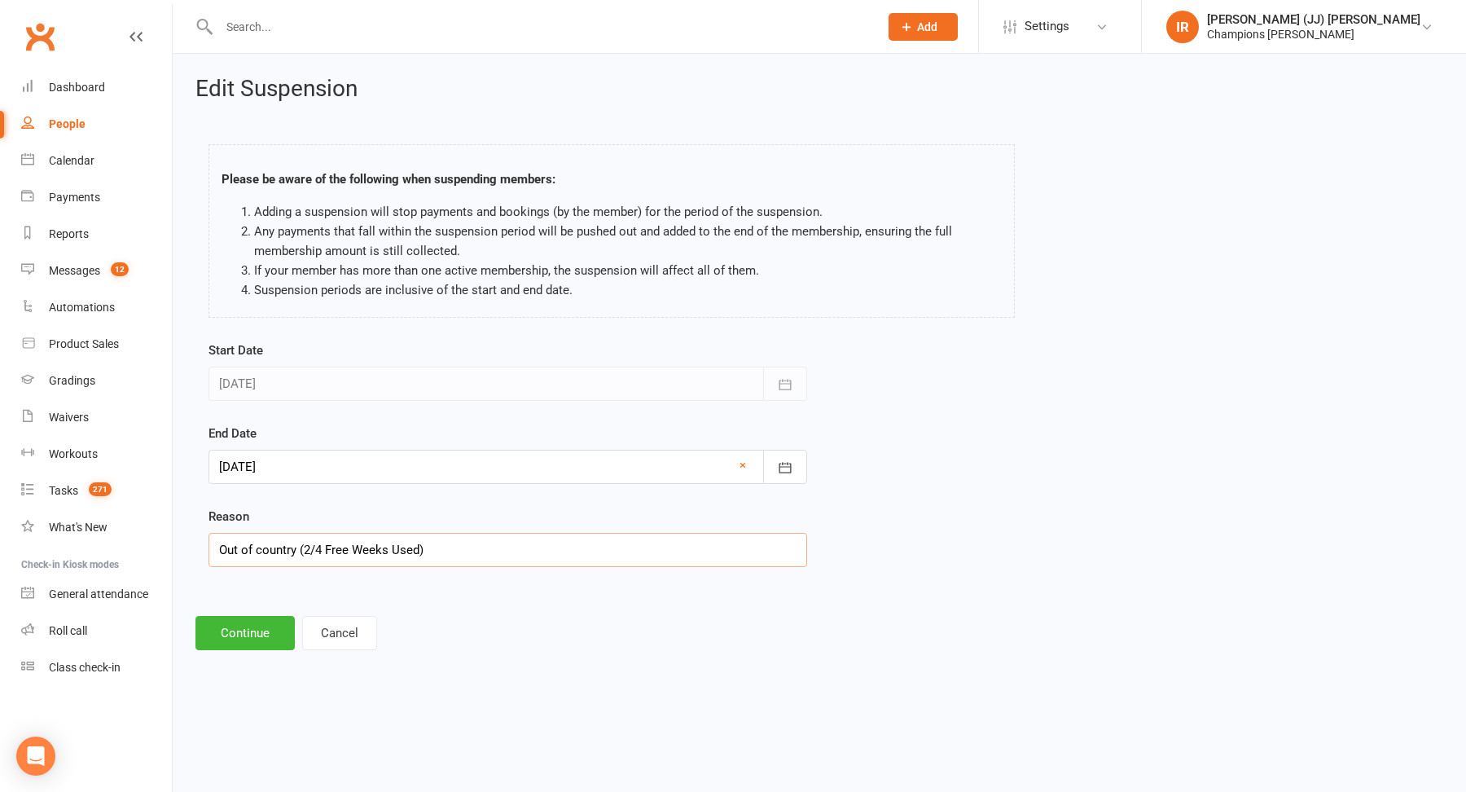
click at [324, 550] on input "Out of country (2/4 Free Weeks Used)" at bounding box center [507, 550] width 599 height 34
type input "Out of country (2/8 Free Weeks Used)"
click at [243, 616] on button "Continue" at bounding box center [244, 633] width 99 height 34
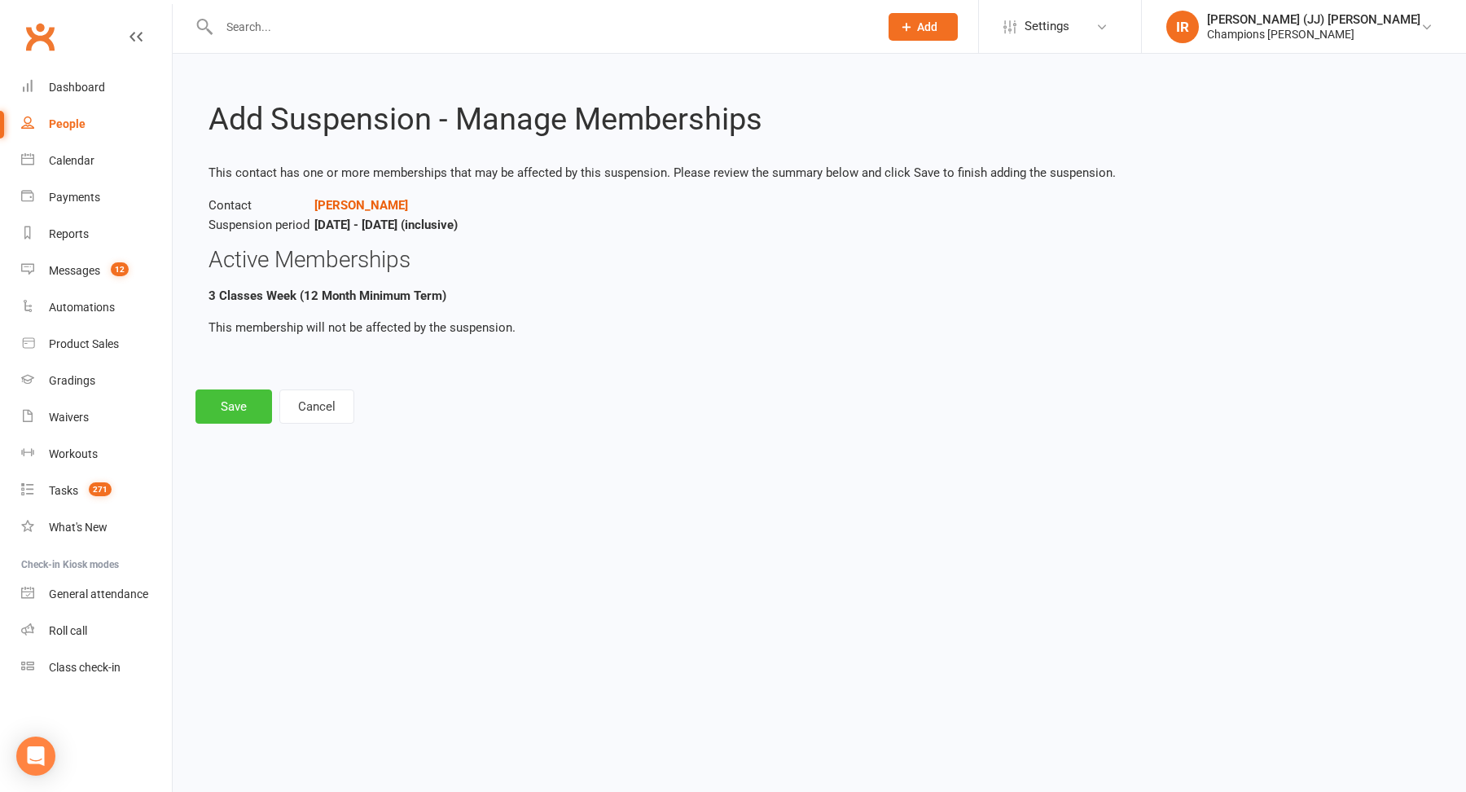
click at [268, 404] on button "Save" at bounding box center [233, 406] width 77 height 34
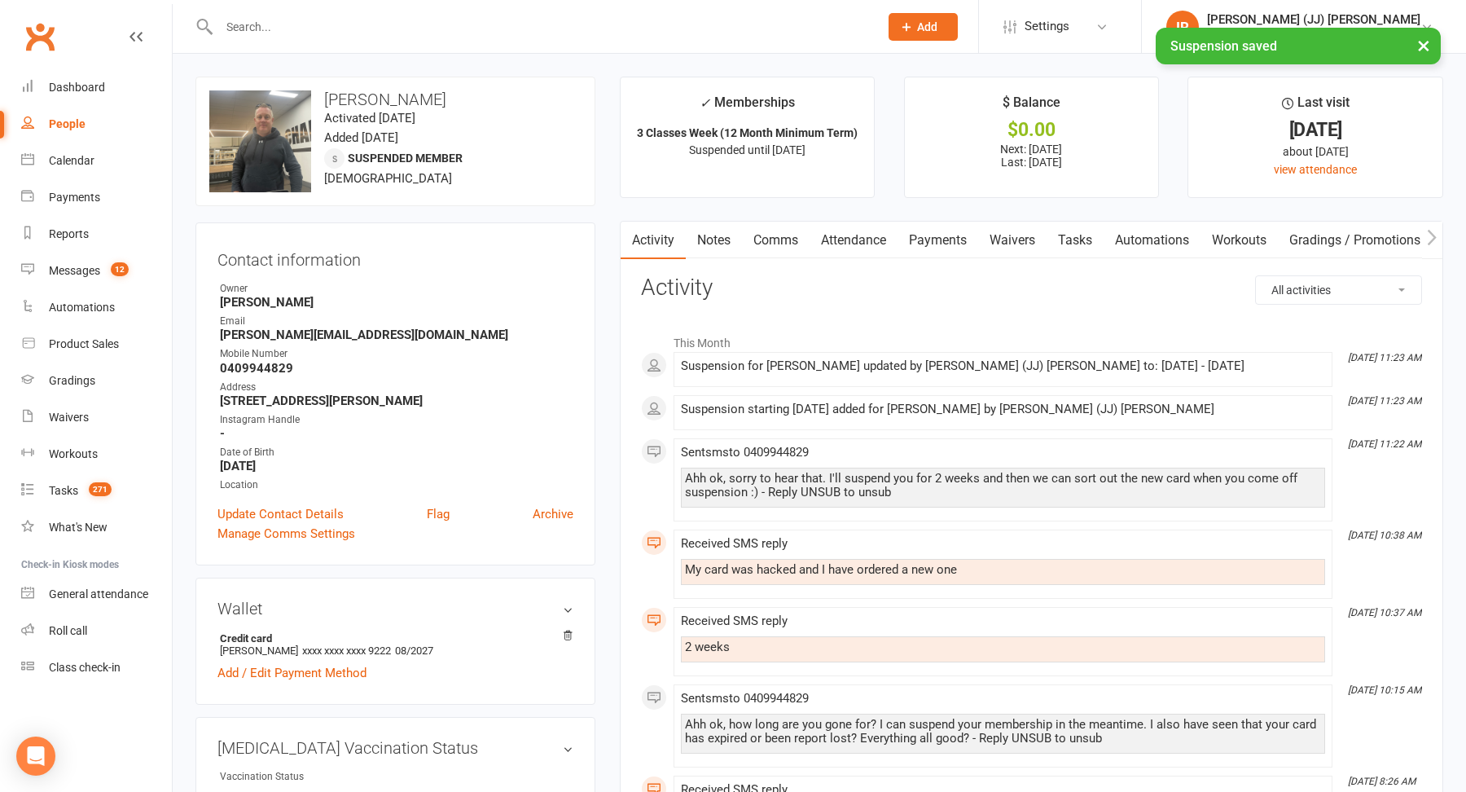
click at [920, 235] on link "Payments" at bounding box center [937, 239] width 81 height 37
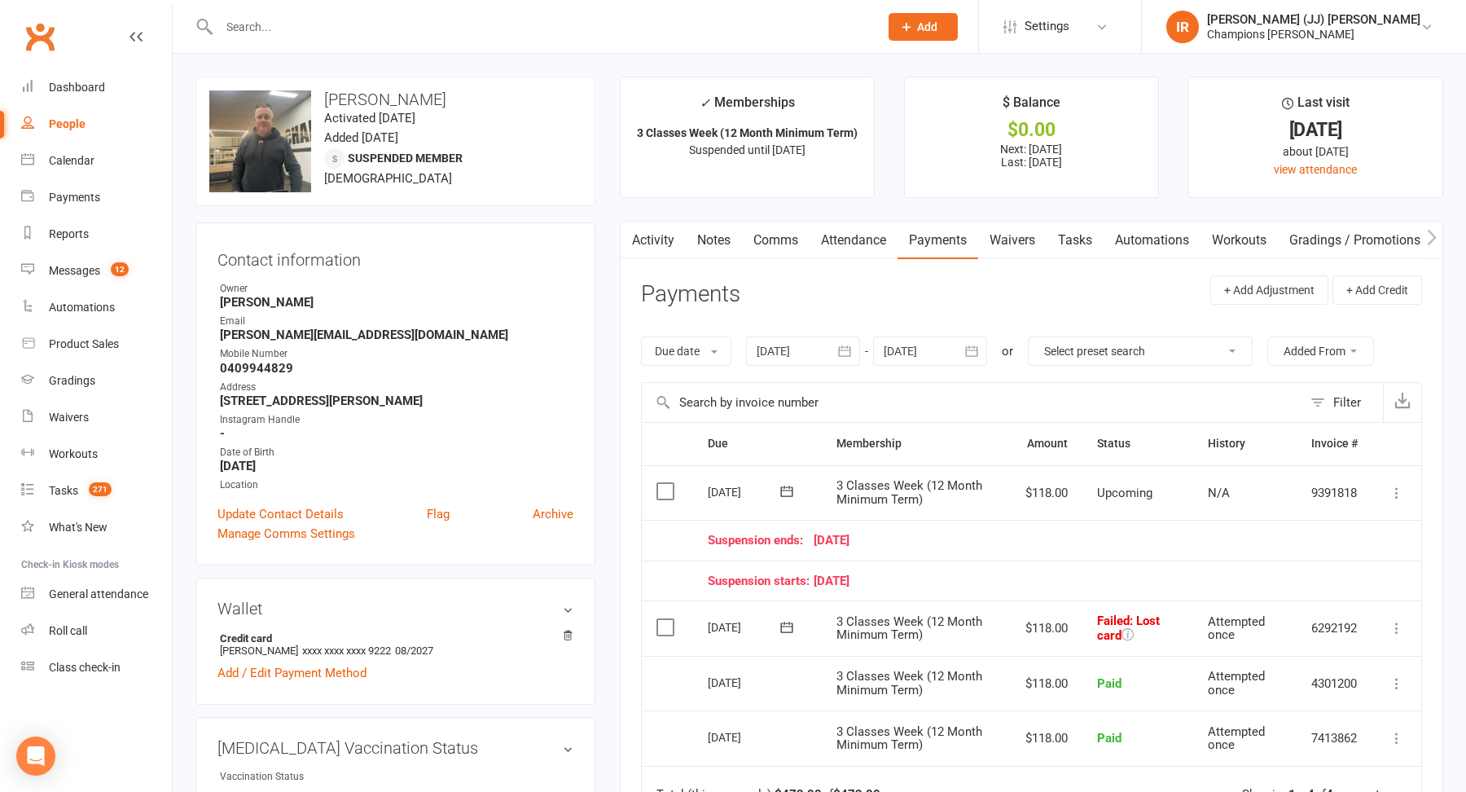
click at [717, 233] on link "Notes" at bounding box center [714, 239] width 56 height 37
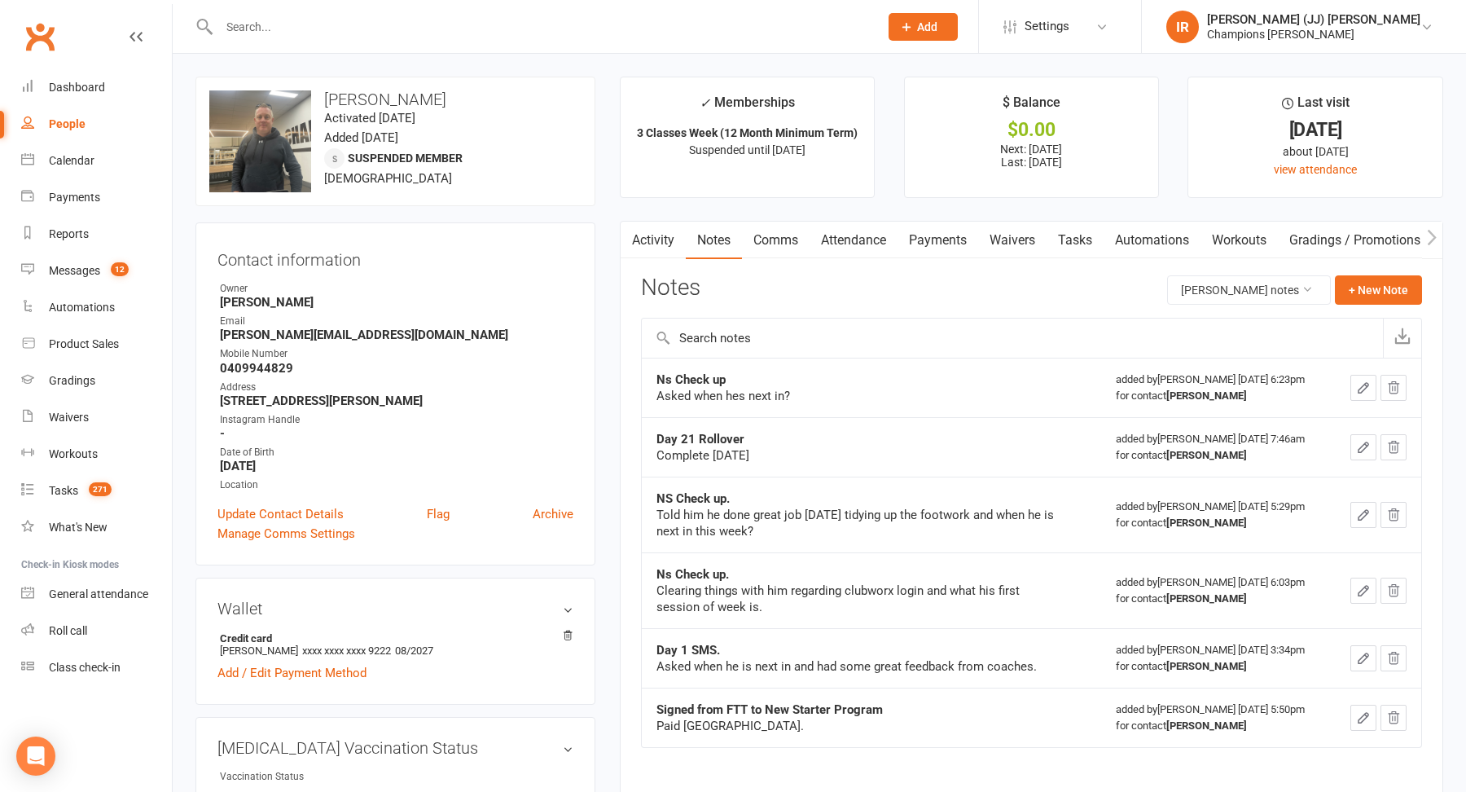
click at [787, 232] on link "Comms" at bounding box center [776, 239] width 68 height 37
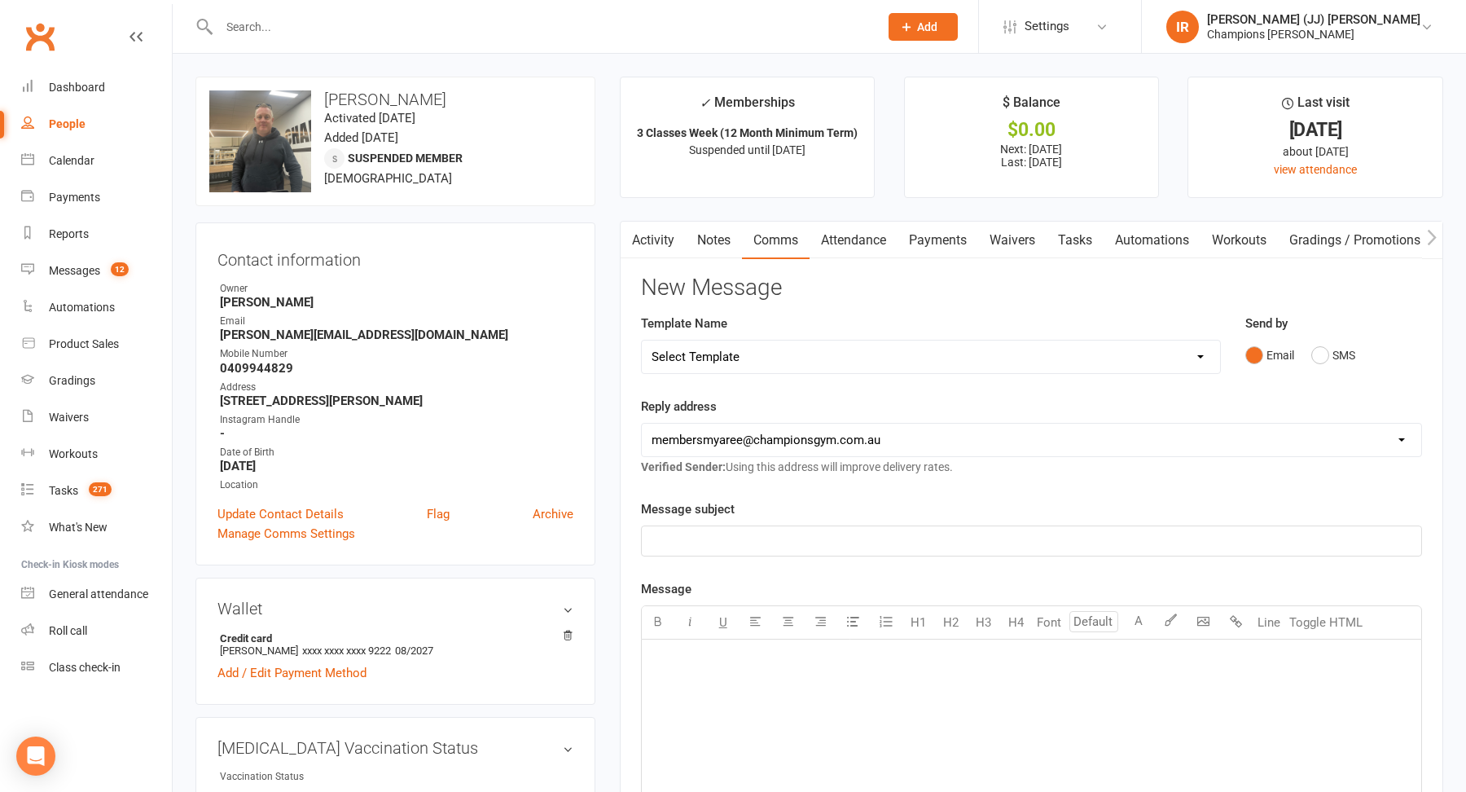
click at [852, 231] on link "Attendance" at bounding box center [853, 239] width 88 height 37
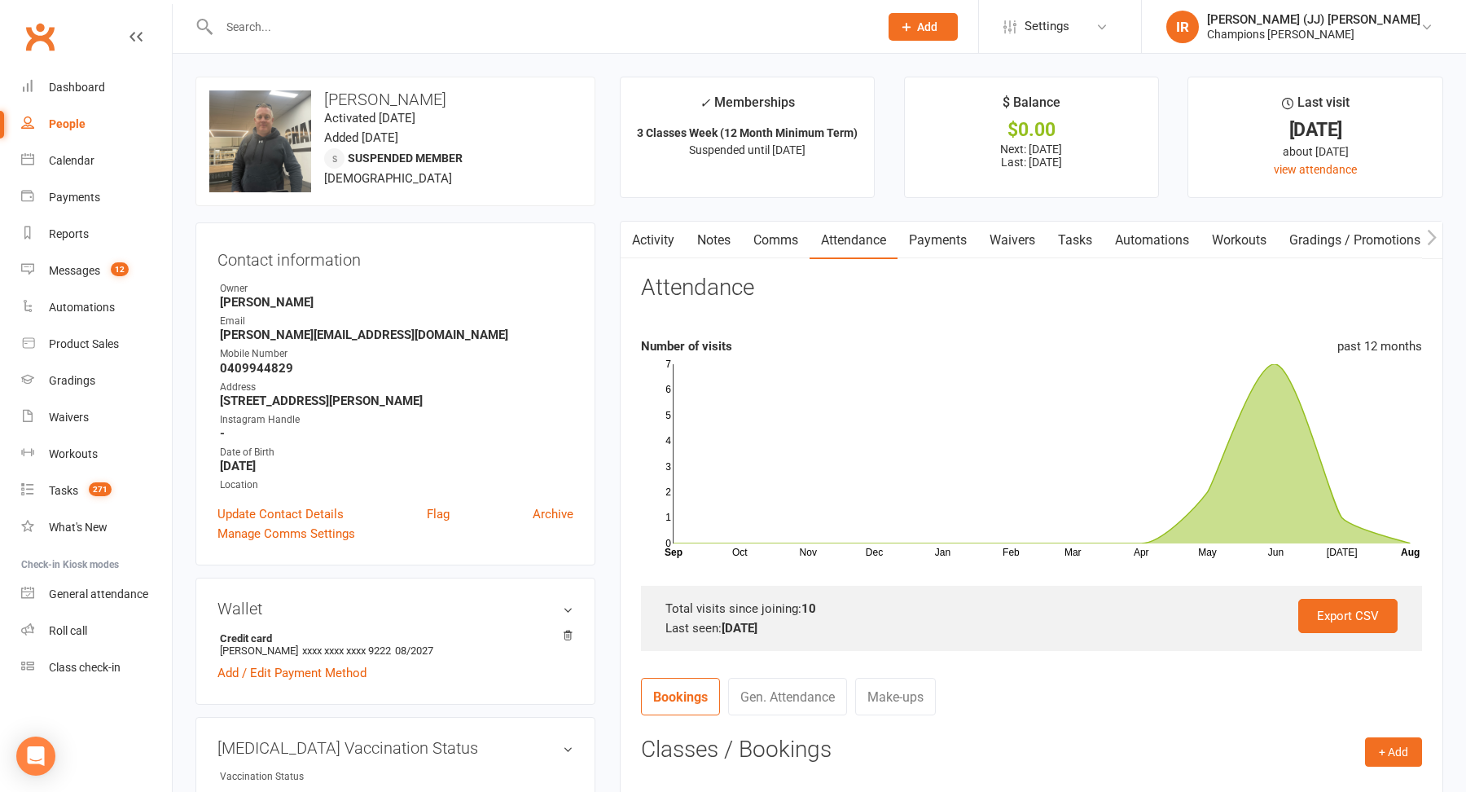
click at [951, 235] on link "Payments" at bounding box center [937, 239] width 81 height 37
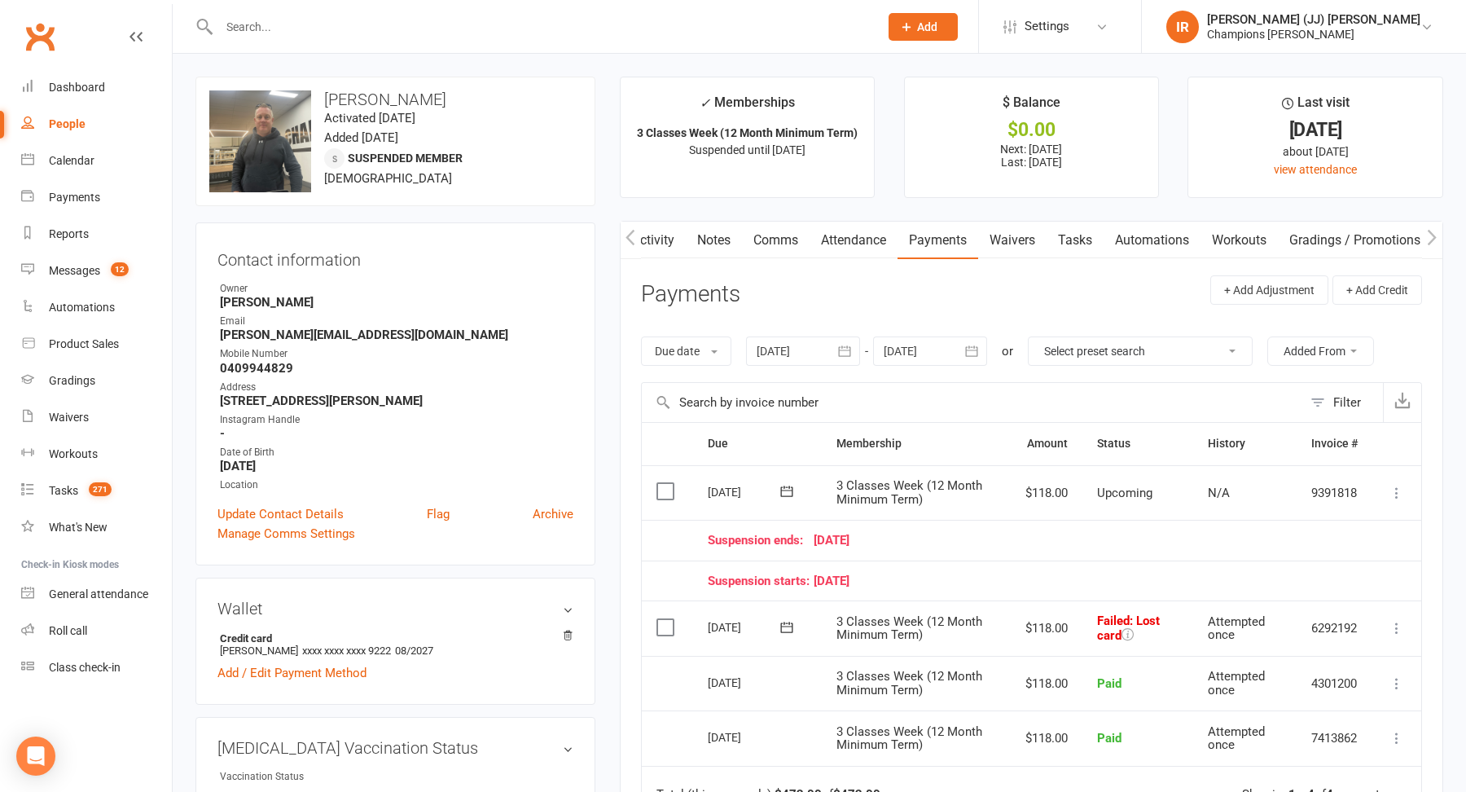
click at [706, 241] on link "Notes" at bounding box center [714, 239] width 56 height 37
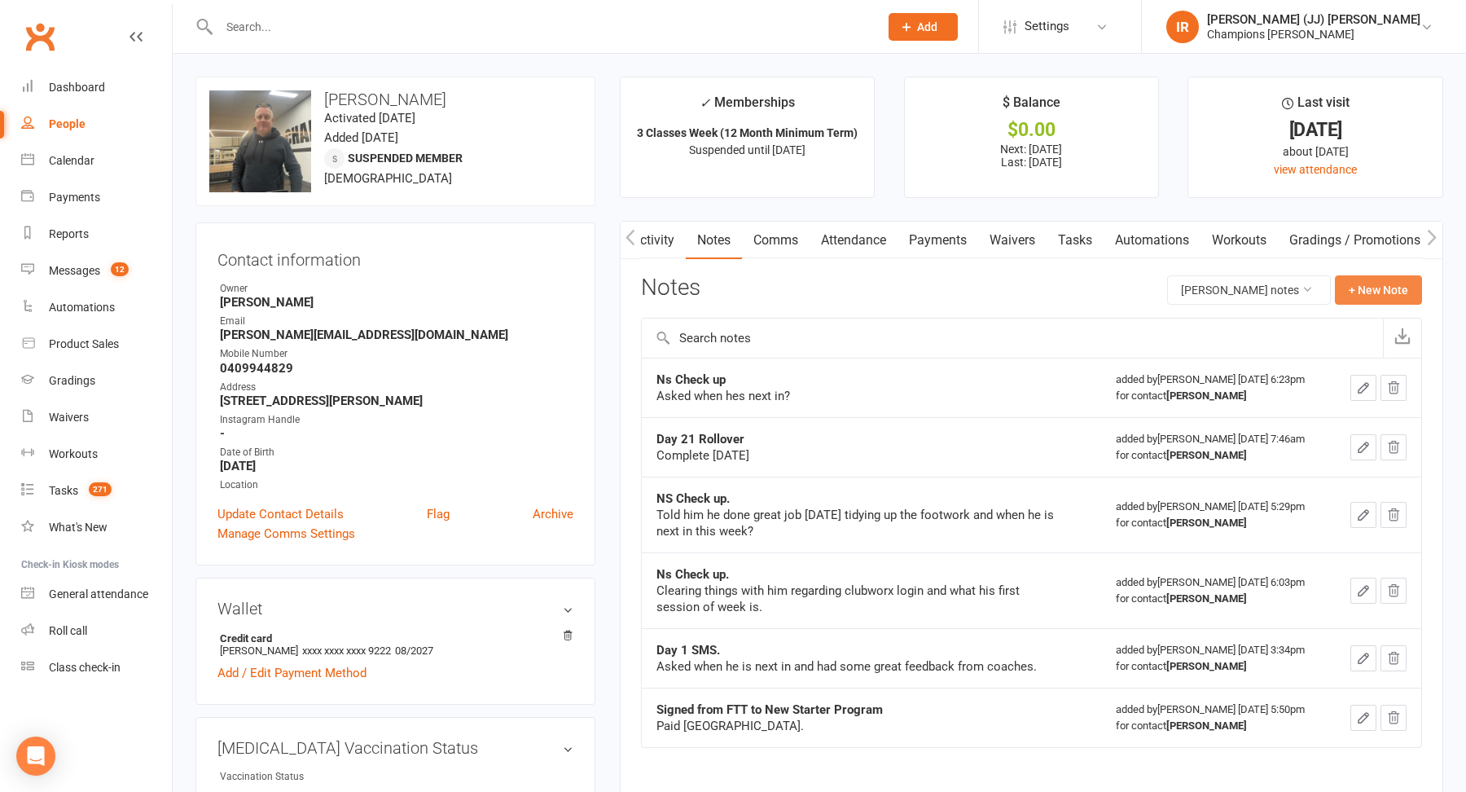
click at [1380, 300] on button "+ New Note" at bounding box center [1378, 289] width 87 height 29
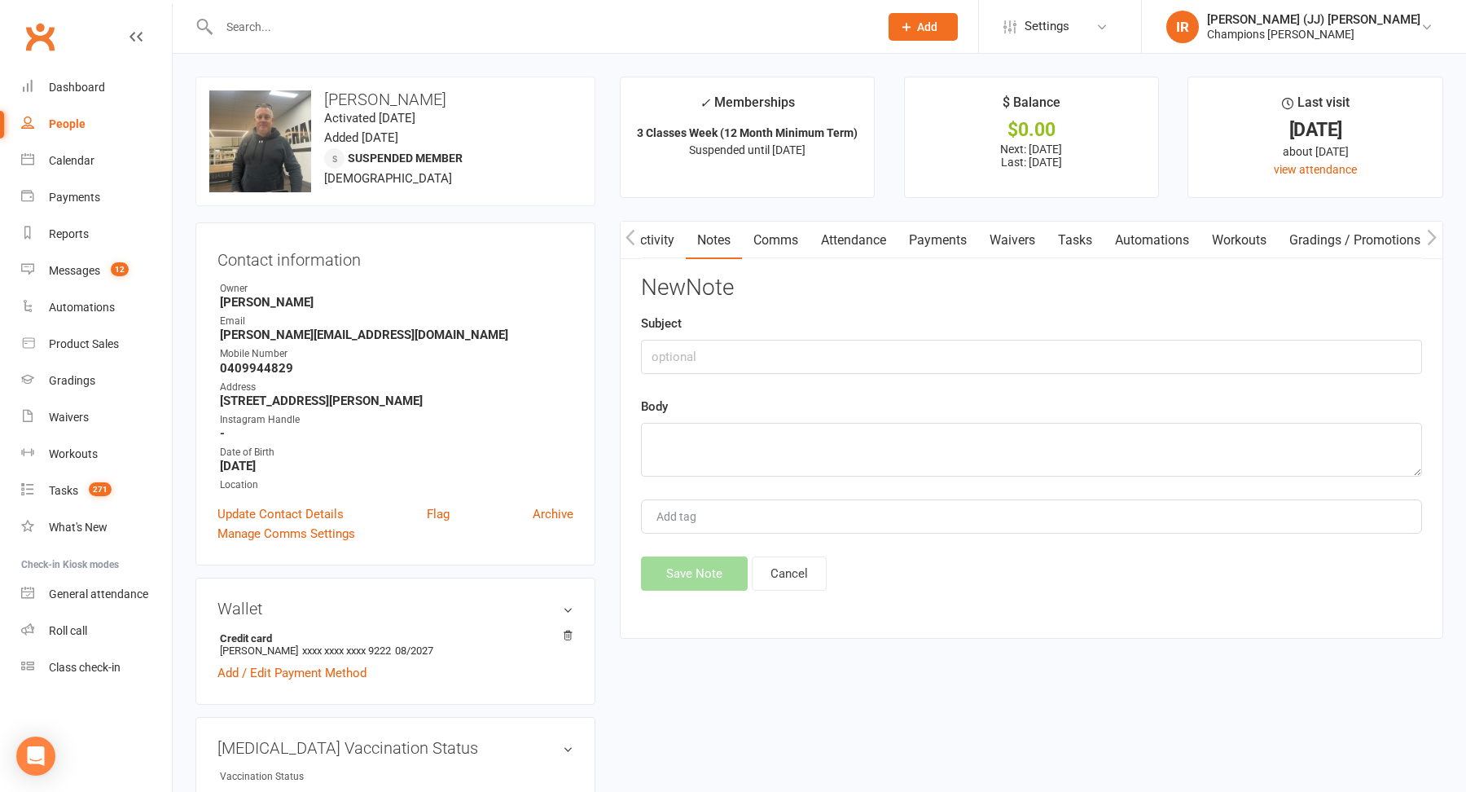
click at [795, 233] on link "Comms" at bounding box center [776, 239] width 68 height 37
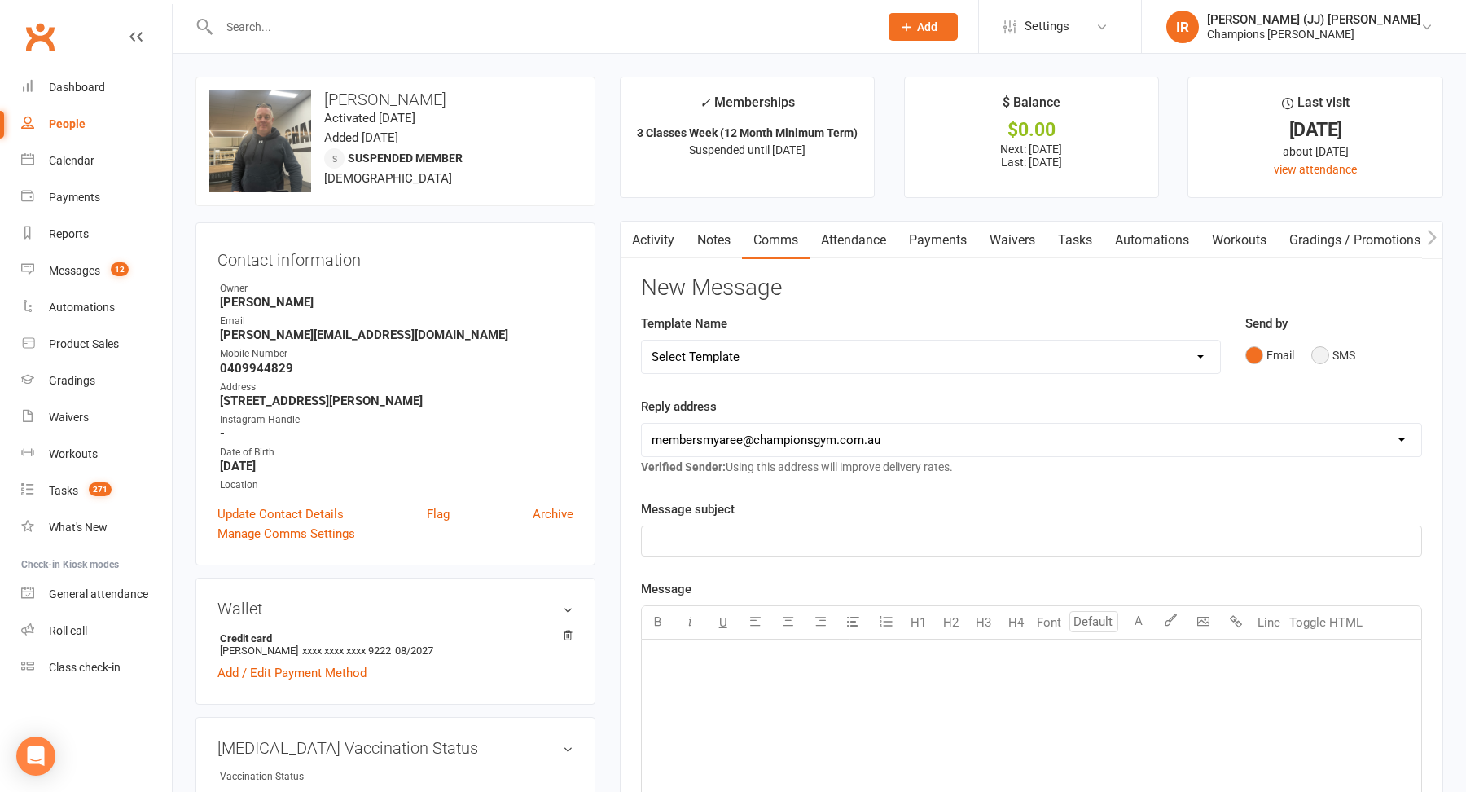
click at [1322, 365] on button "SMS" at bounding box center [1333, 355] width 44 height 31
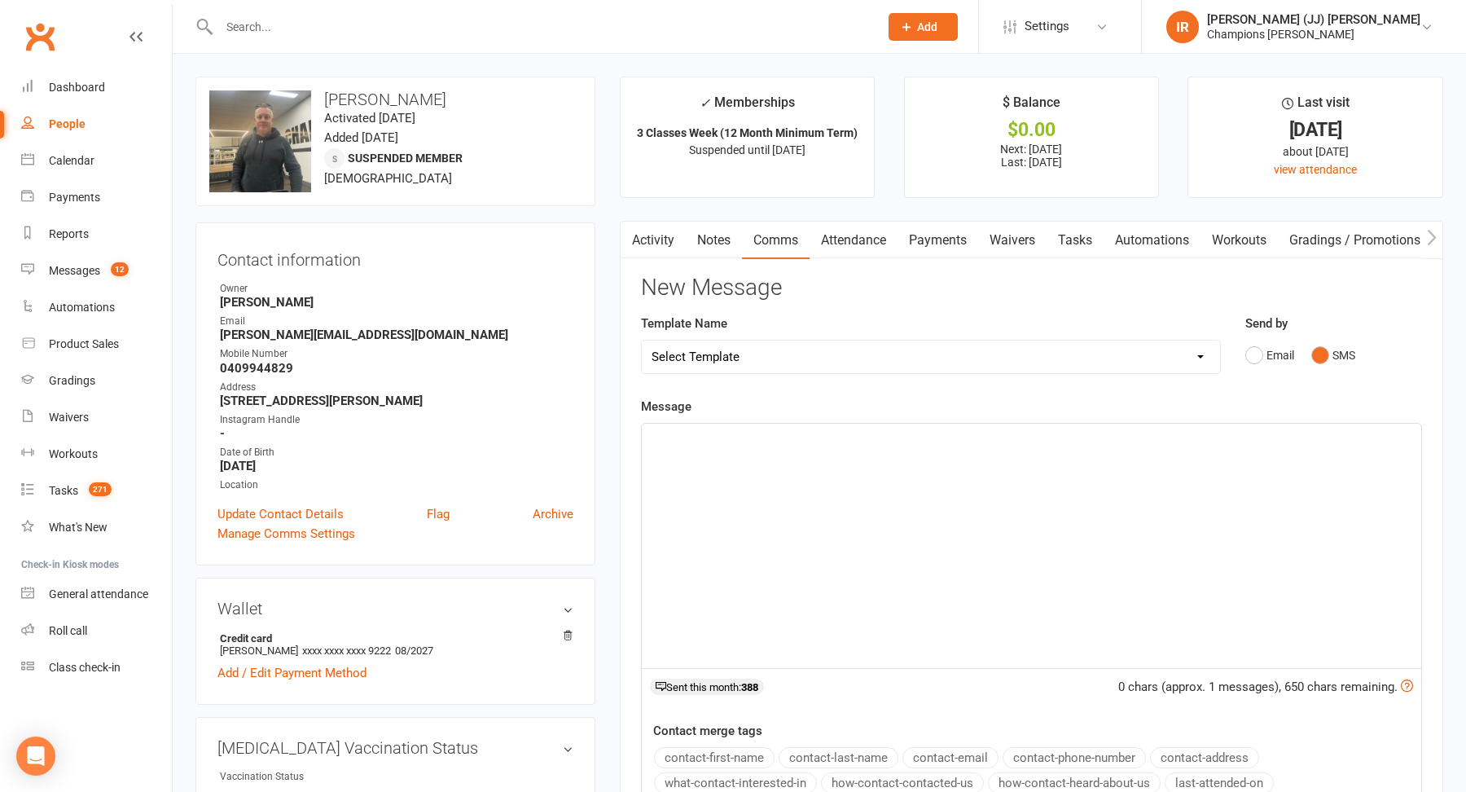
click at [954, 454] on div "﻿" at bounding box center [1031, 545] width 779 height 244
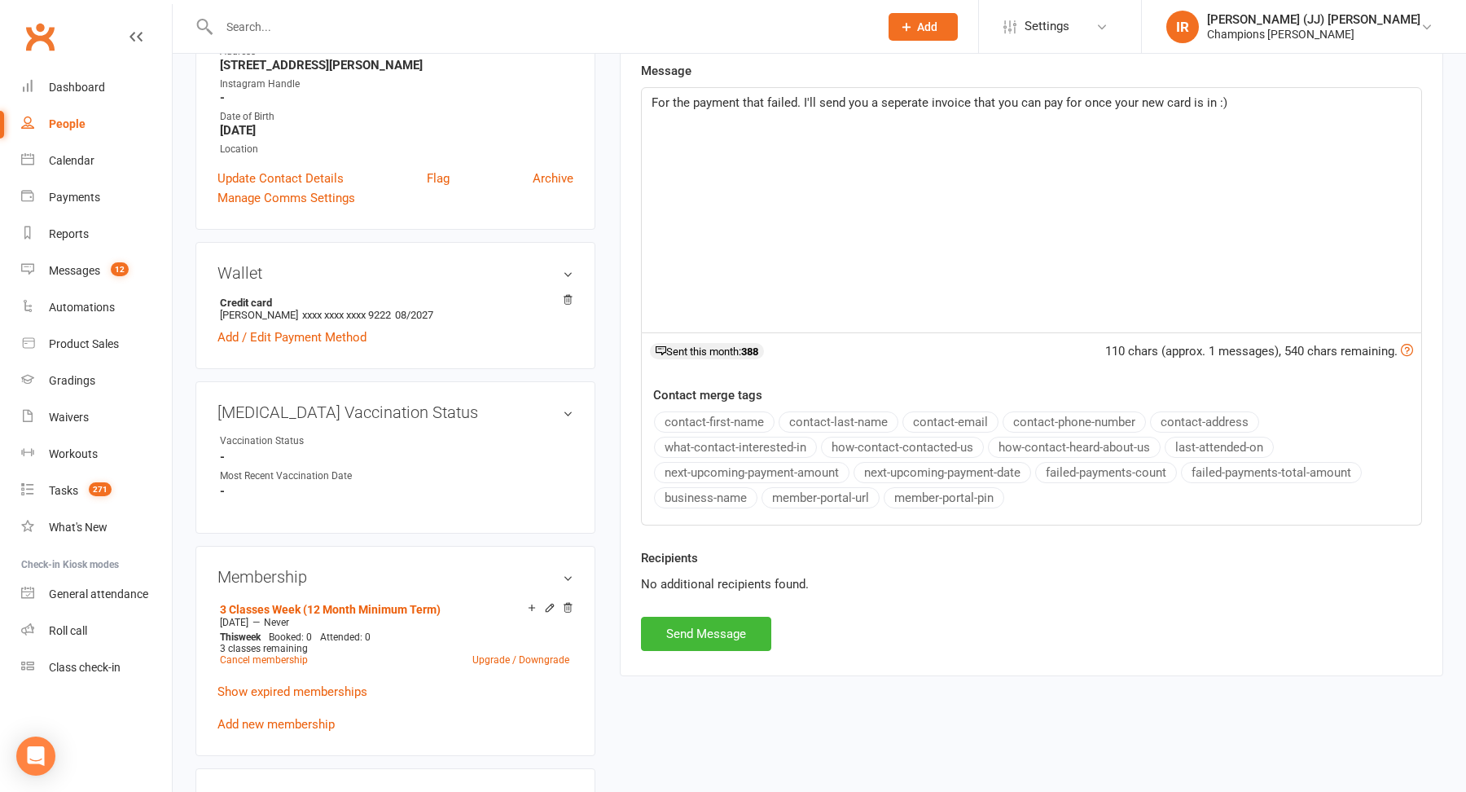
scroll to position [346, 0]
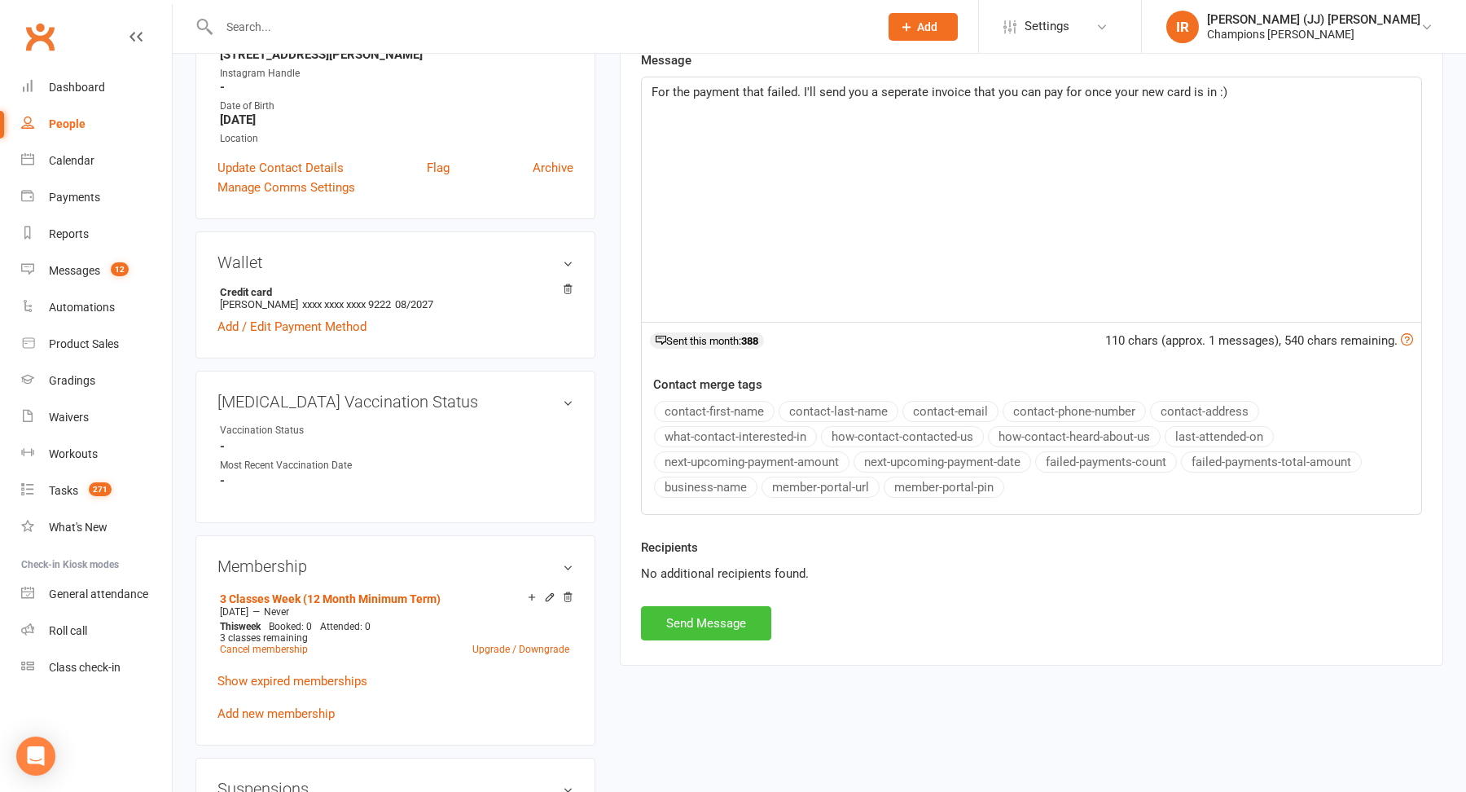
click at [713, 614] on button "Send Message" at bounding box center [706, 623] width 130 height 34
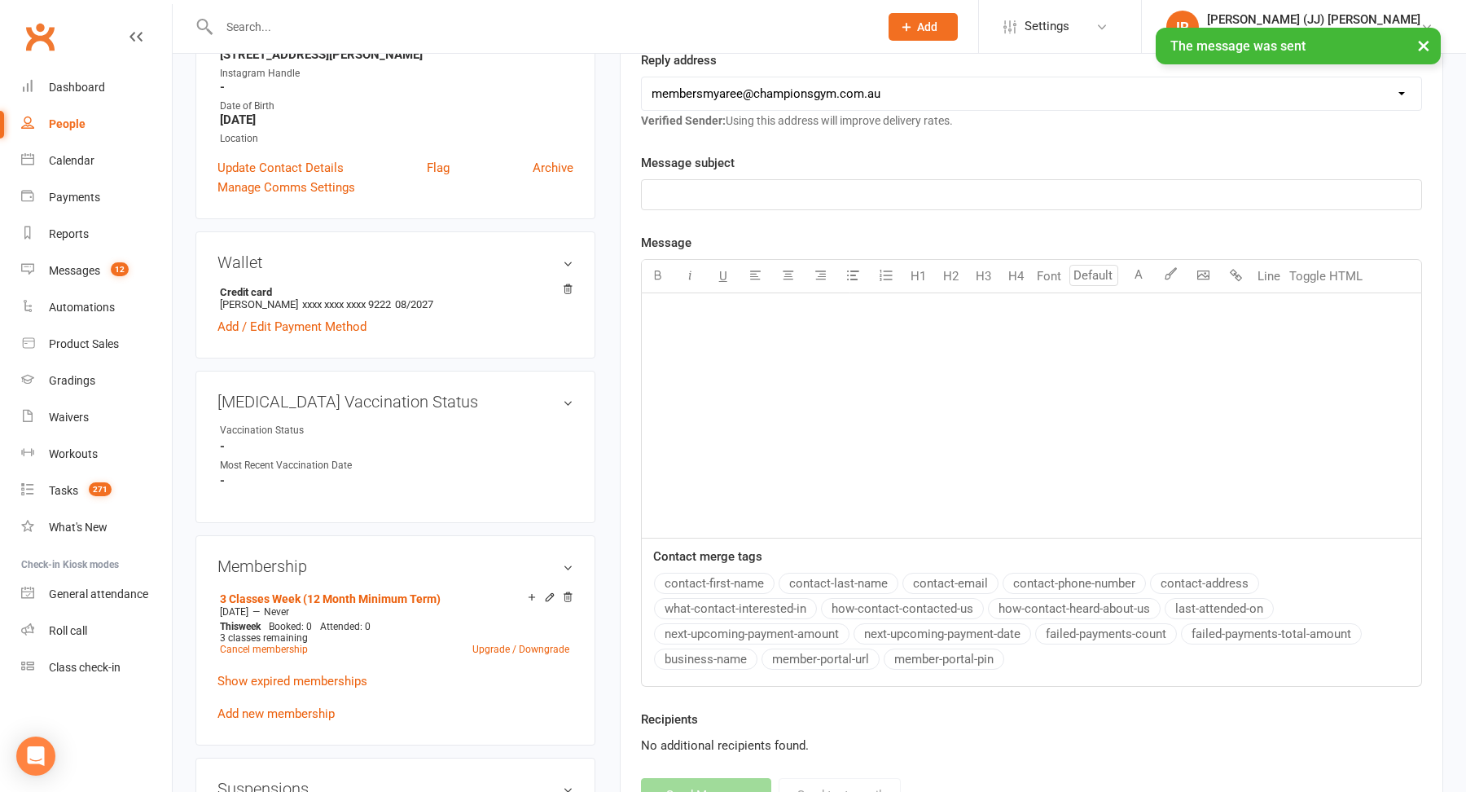
scroll to position [0, 0]
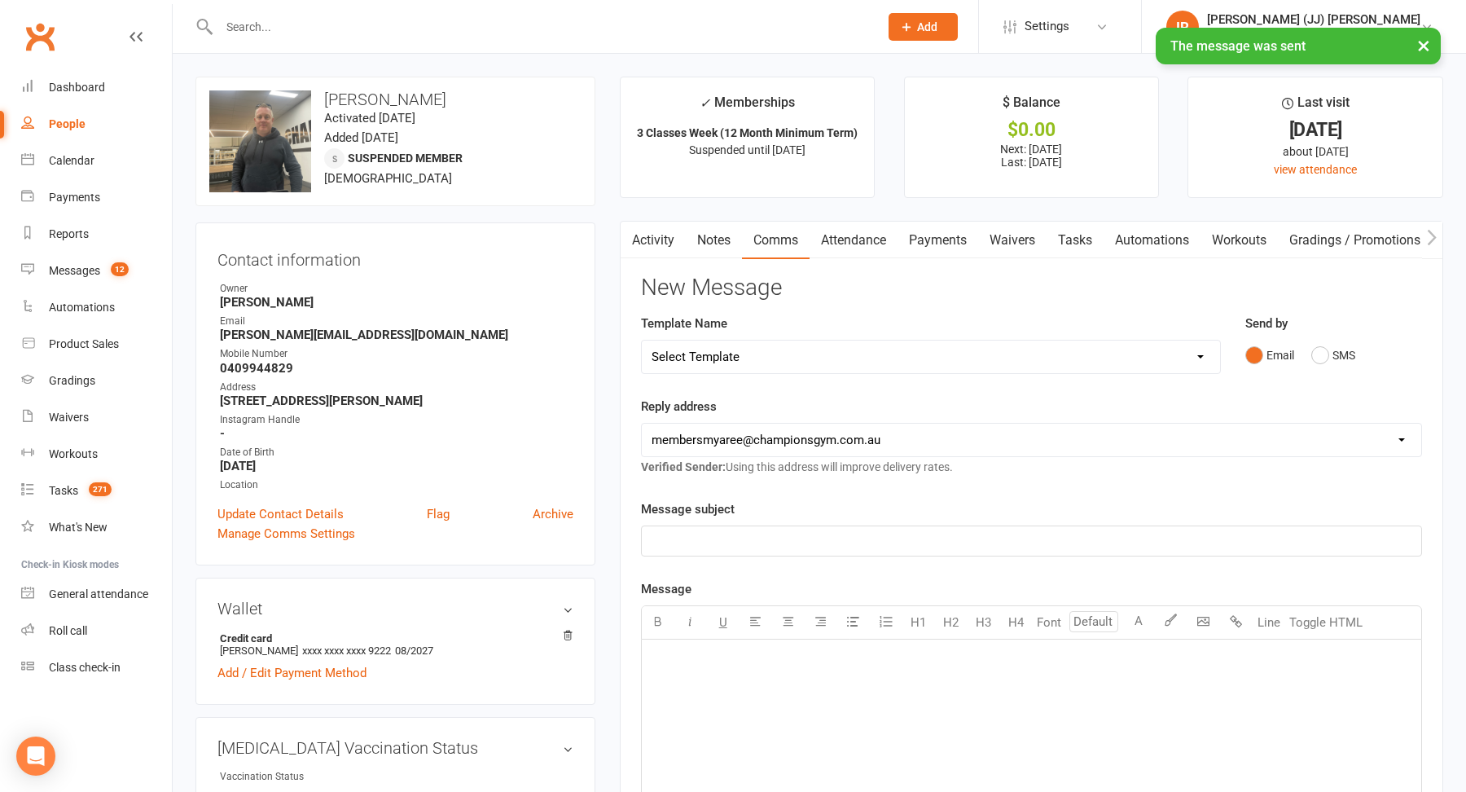
click at [365, 102] on h3 "Rennie Green" at bounding box center [395, 99] width 372 height 18
copy h3 "Rennie Green"
click at [927, 234] on link "Payments" at bounding box center [937, 239] width 81 height 37
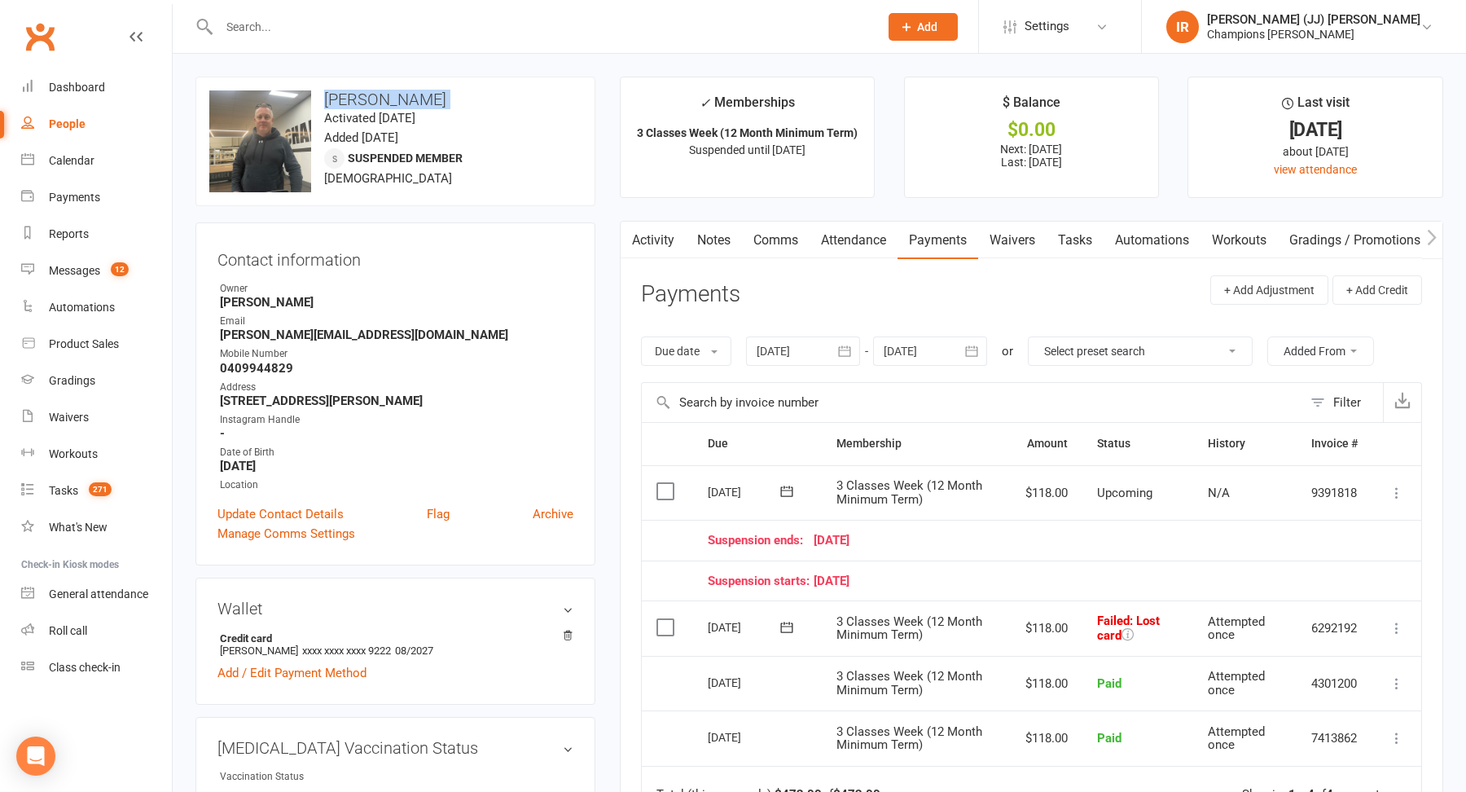
click at [309, 336] on strong "rennie@thecarshedwa.com.au" at bounding box center [396, 334] width 353 height 15
click at [258, 369] on strong "0409944829" at bounding box center [396, 368] width 353 height 15
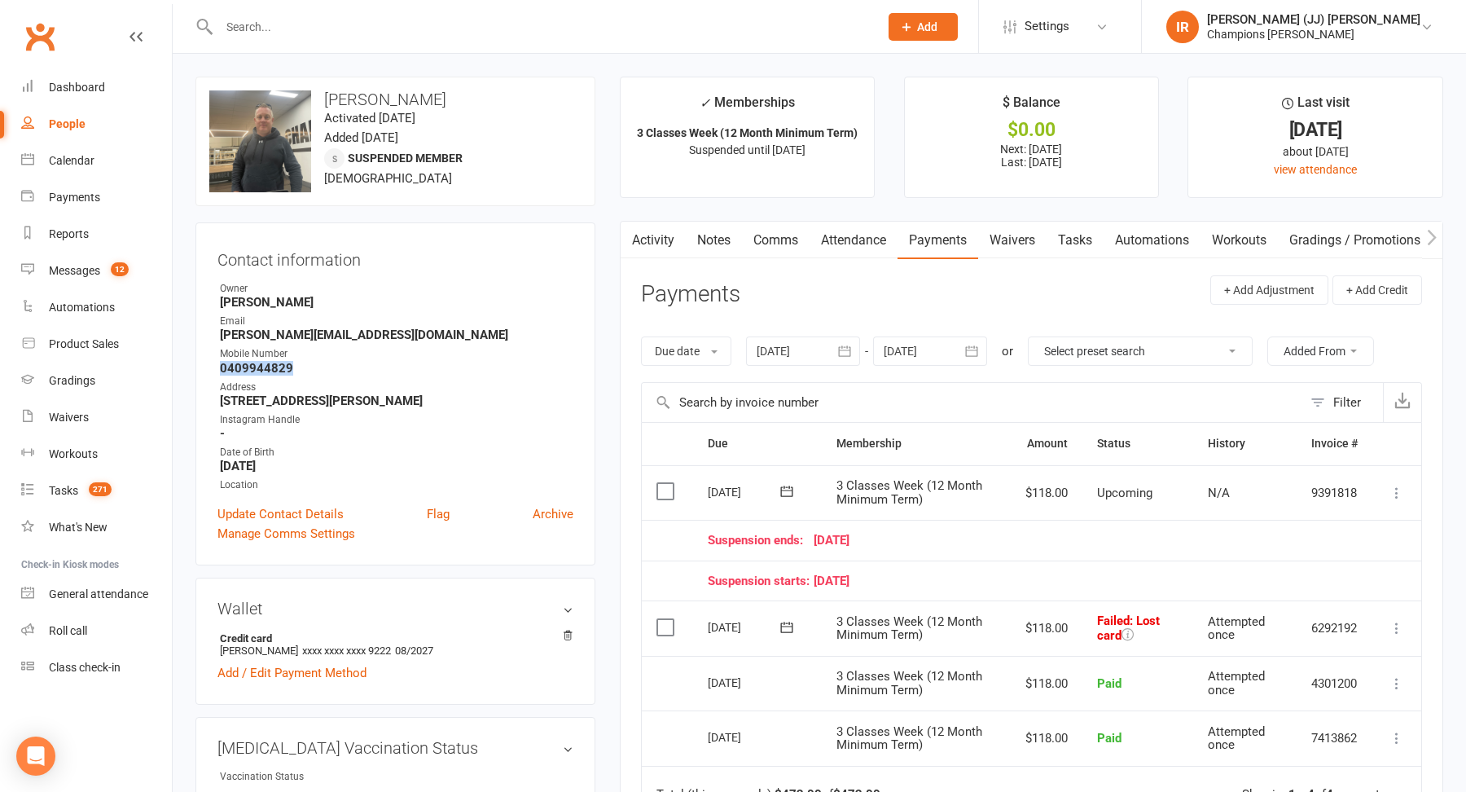
copy strong "0409944829"
click at [414, 24] on input "text" at bounding box center [540, 26] width 653 height 23
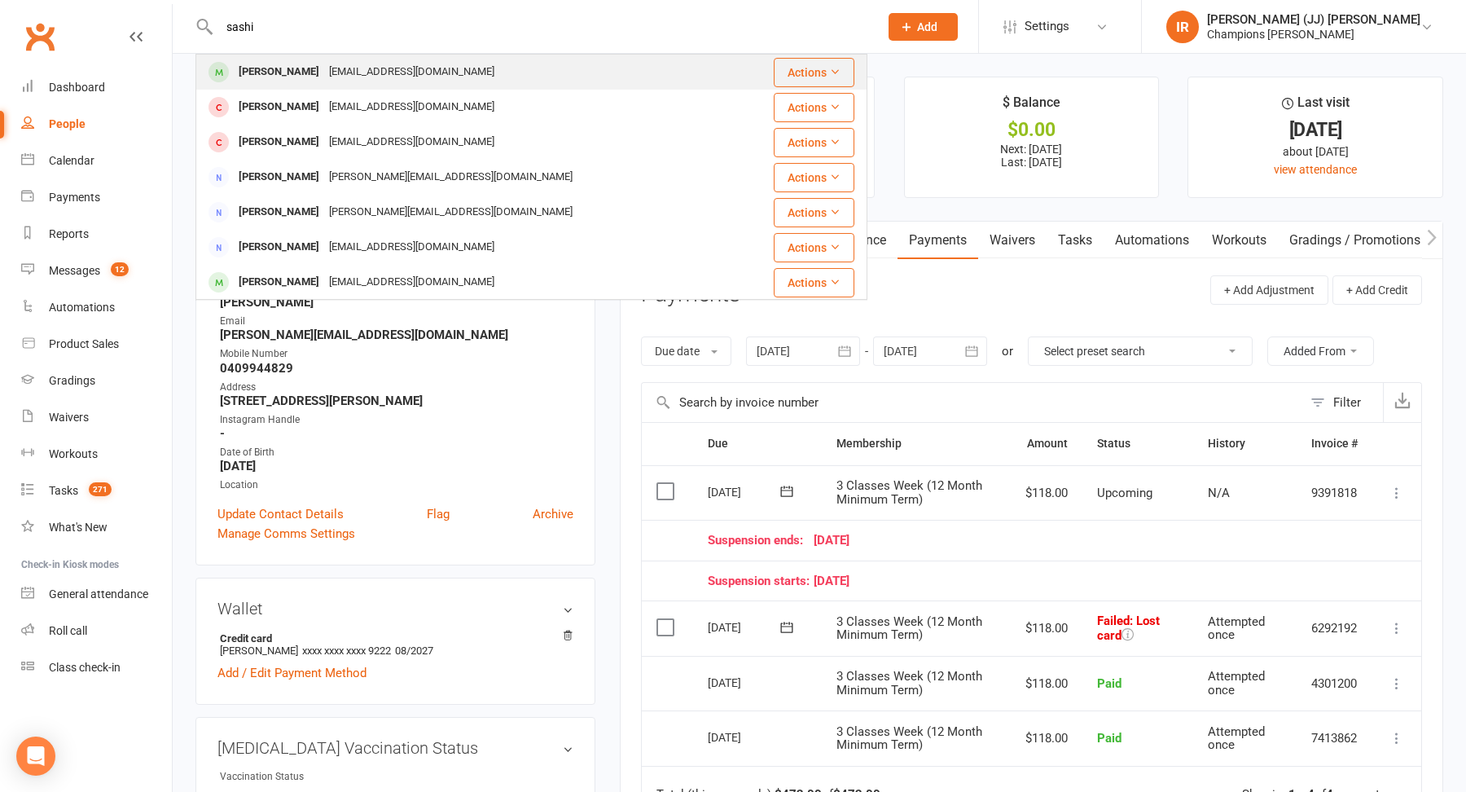
type input "sashi"
click at [346, 68] on div "sashishrestha2004@hotmail.com" at bounding box center [411, 72] width 175 height 24
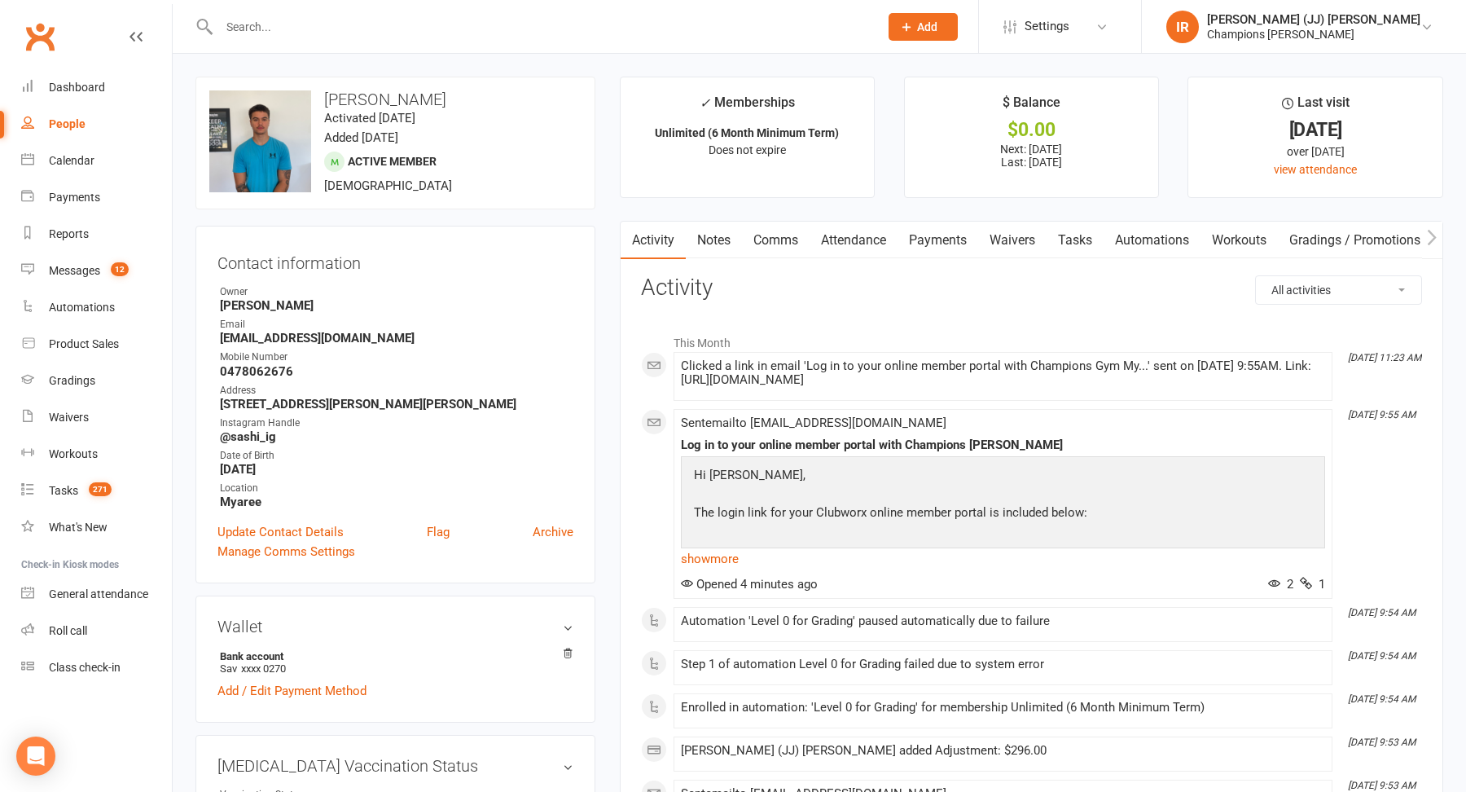
click at [923, 239] on link "Payments" at bounding box center [937, 239] width 81 height 37
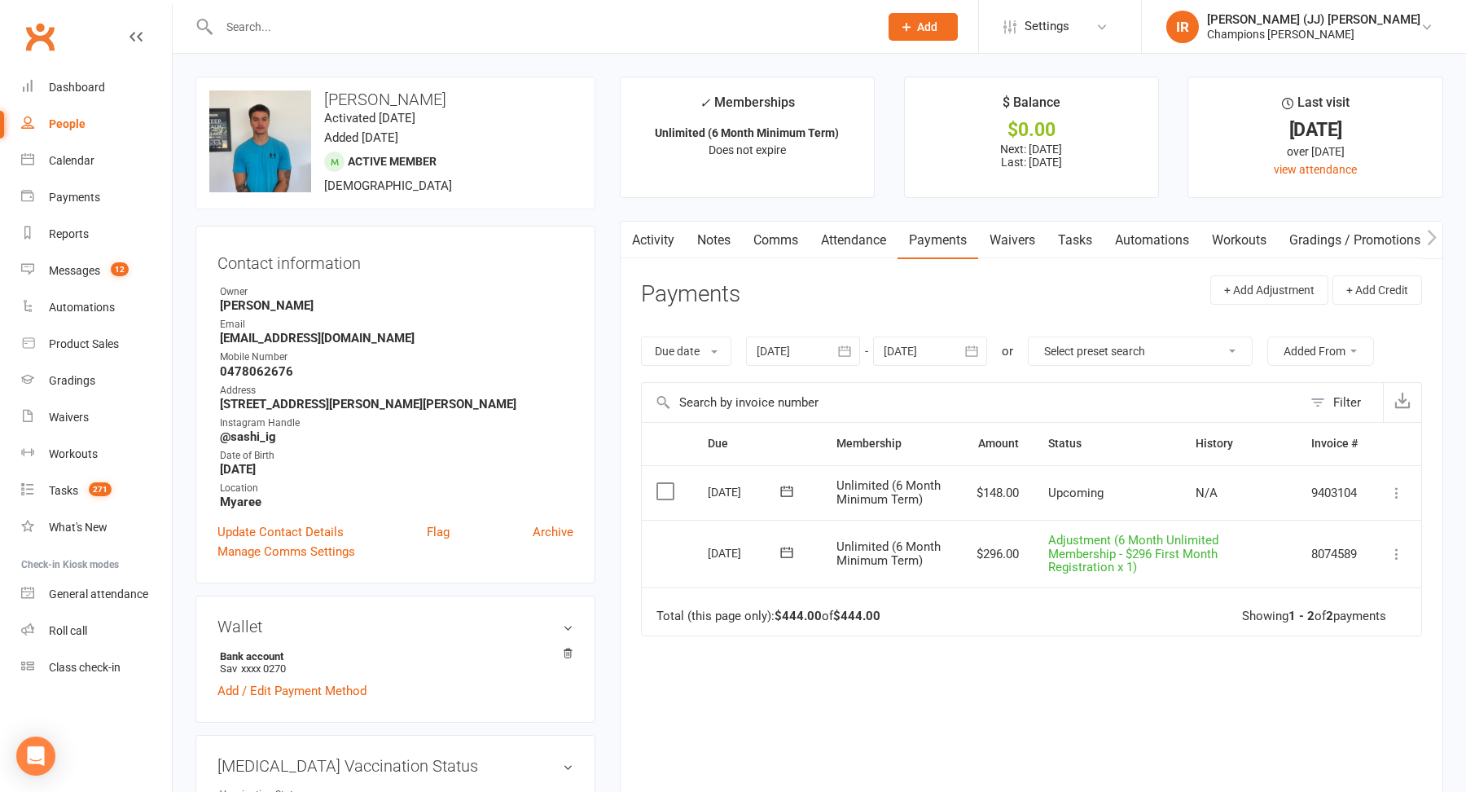
scroll to position [5, 0]
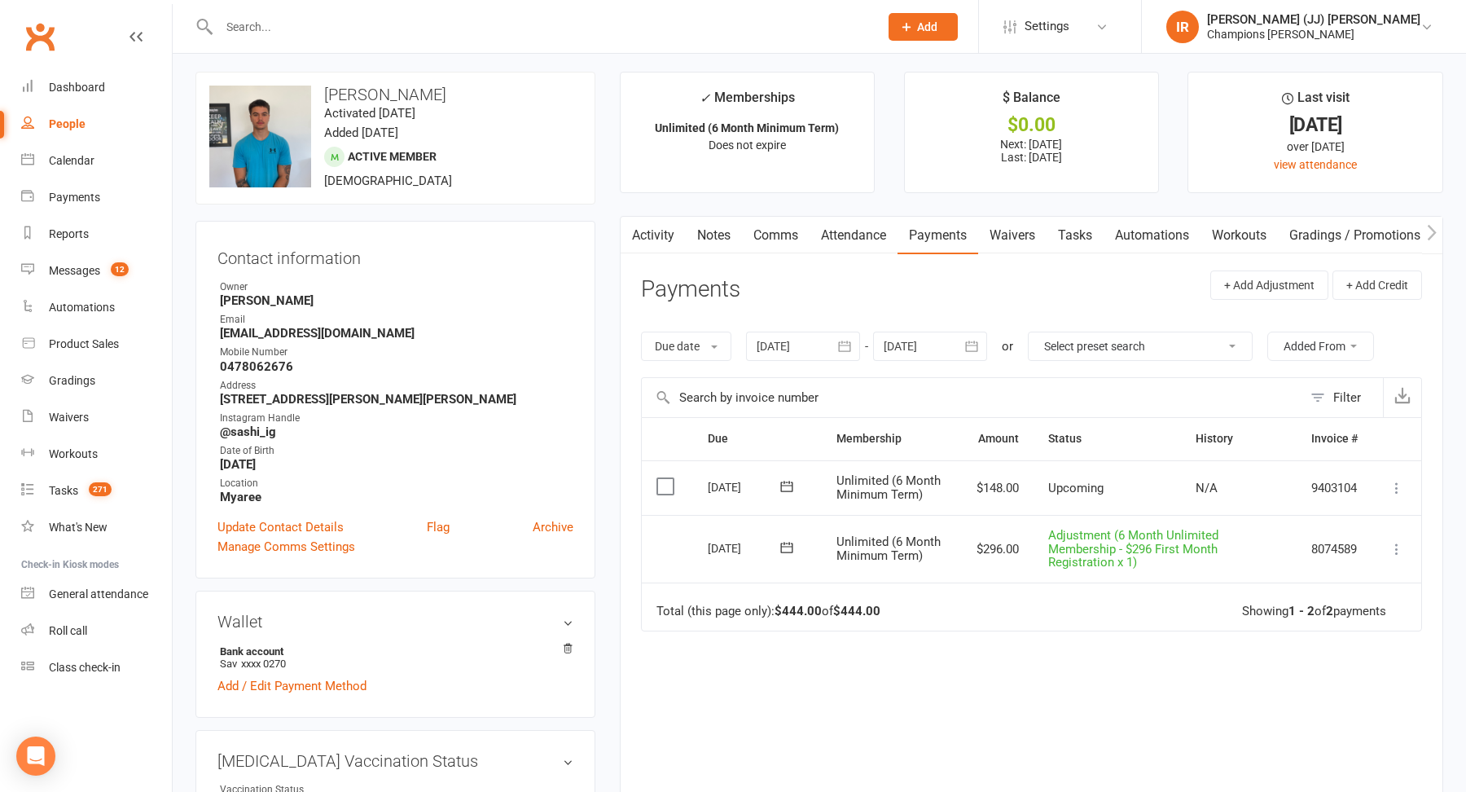
click at [645, 221] on link "Activity" at bounding box center [653, 235] width 65 height 37
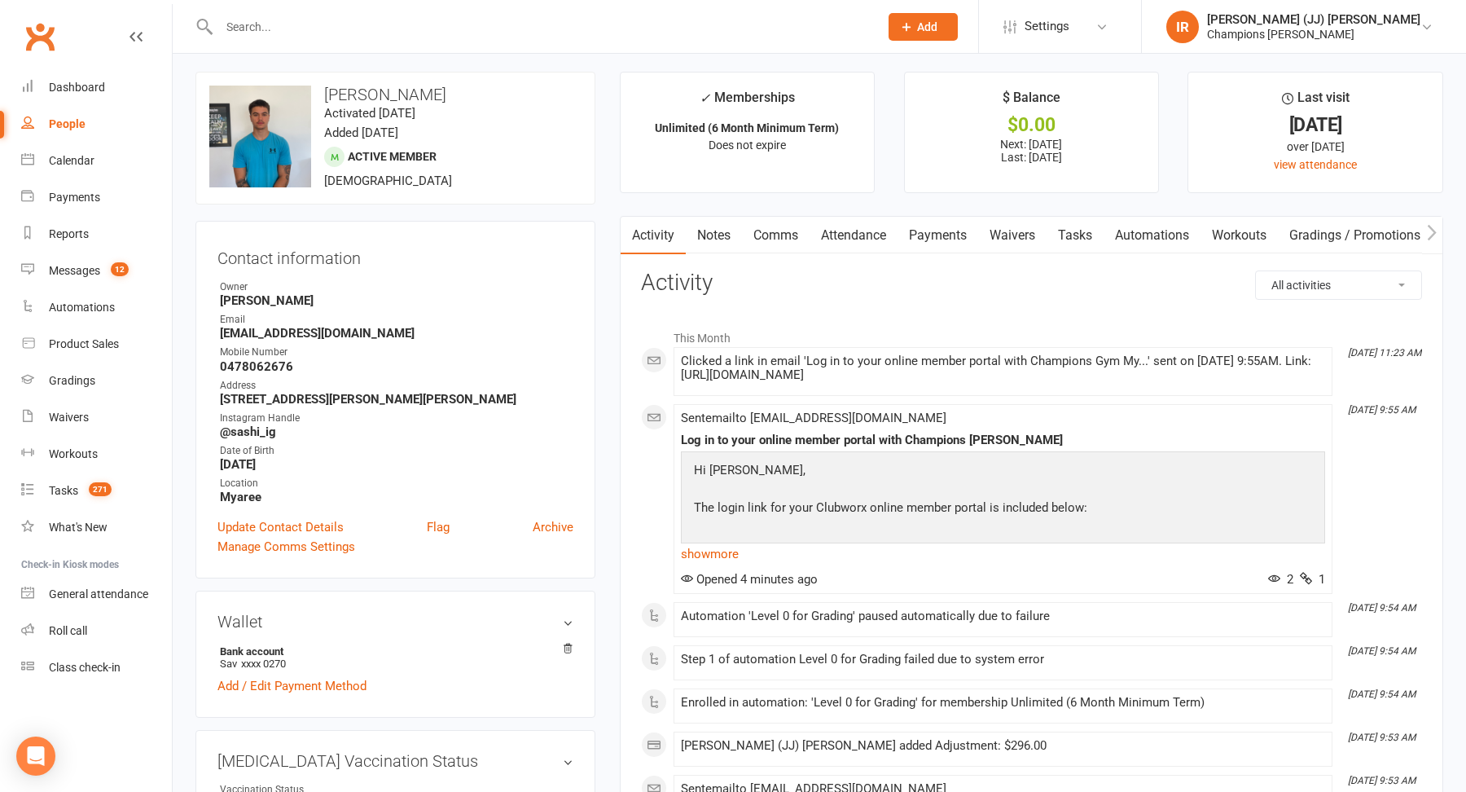
click at [961, 239] on link "Payments" at bounding box center [937, 235] width 81 height 37
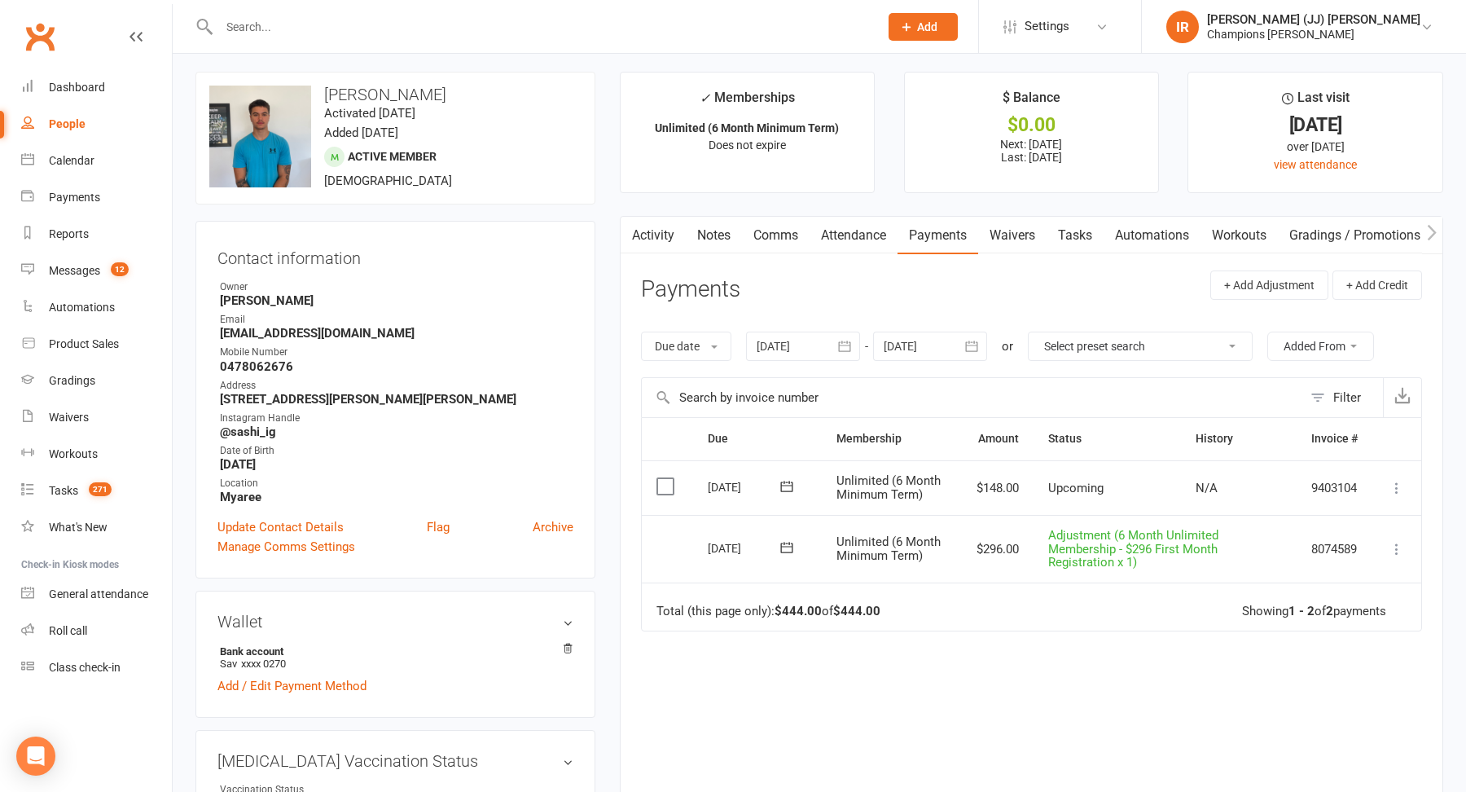
click at [805, 350] on div at bounding box center [803, 345] width 114 height 29
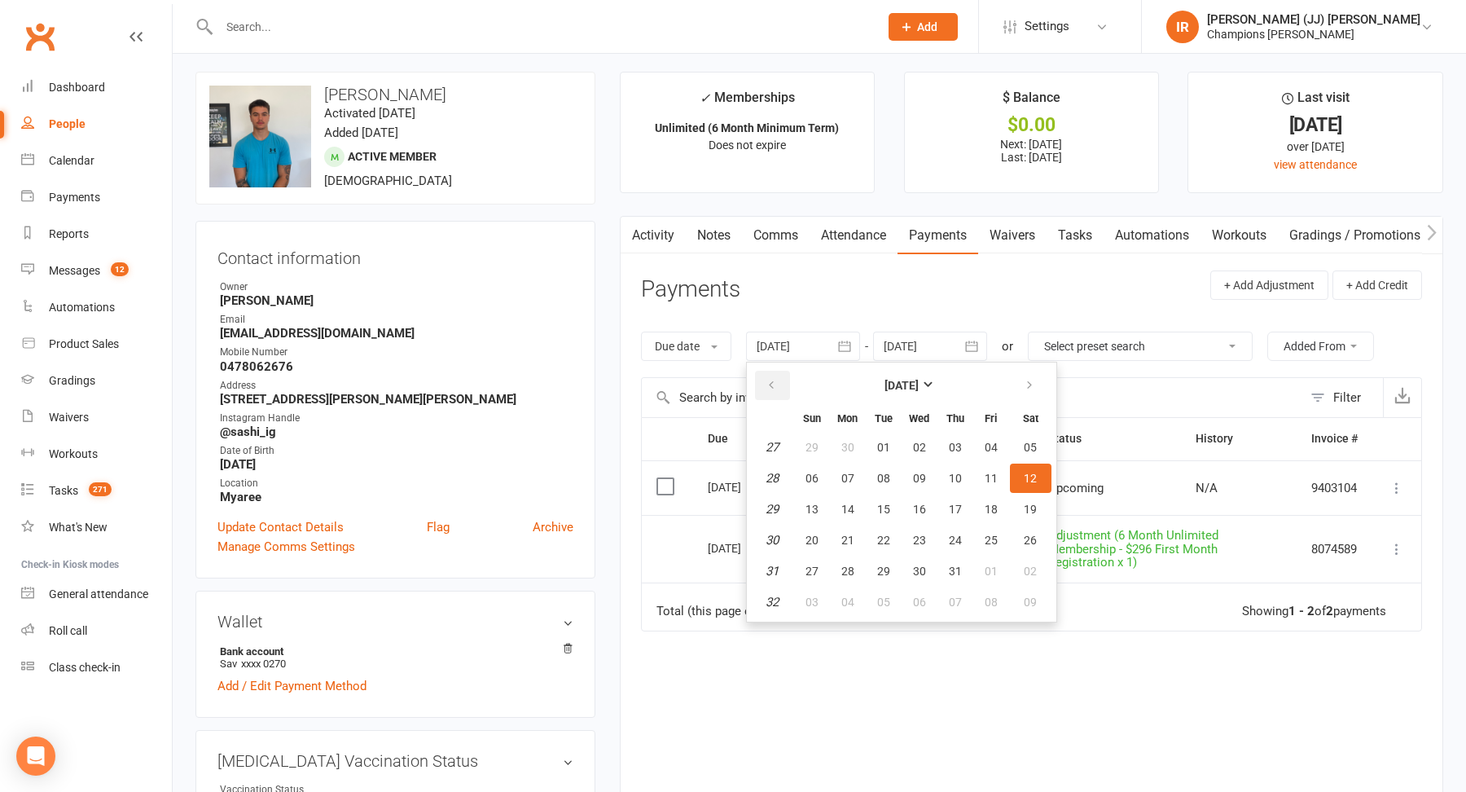
click at [782, 386] on button "button" at bounding box center [772, 385] width 35 height 29
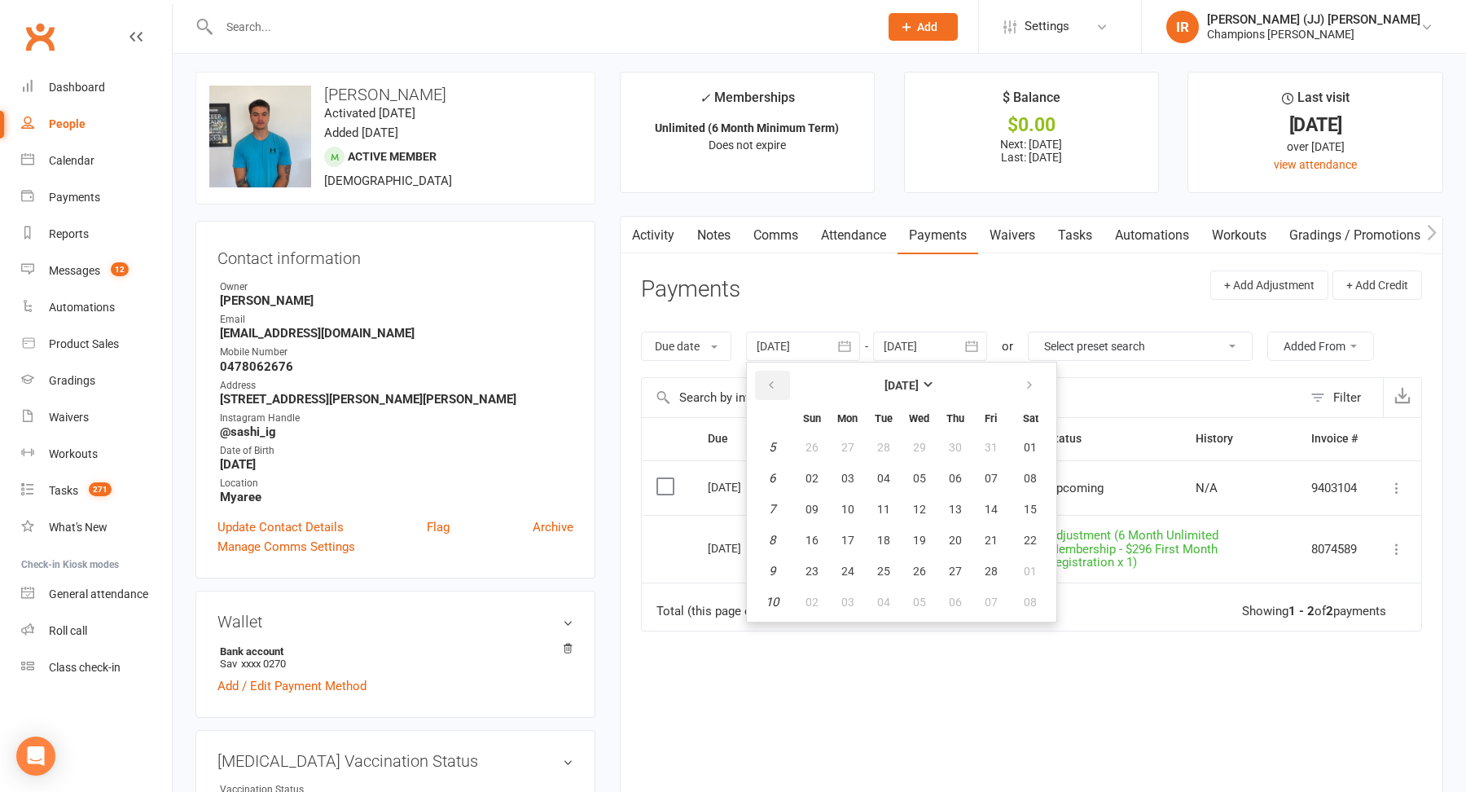
click at [782, 386] on button "button" at bounding box center [772, 385] width 35 height 29
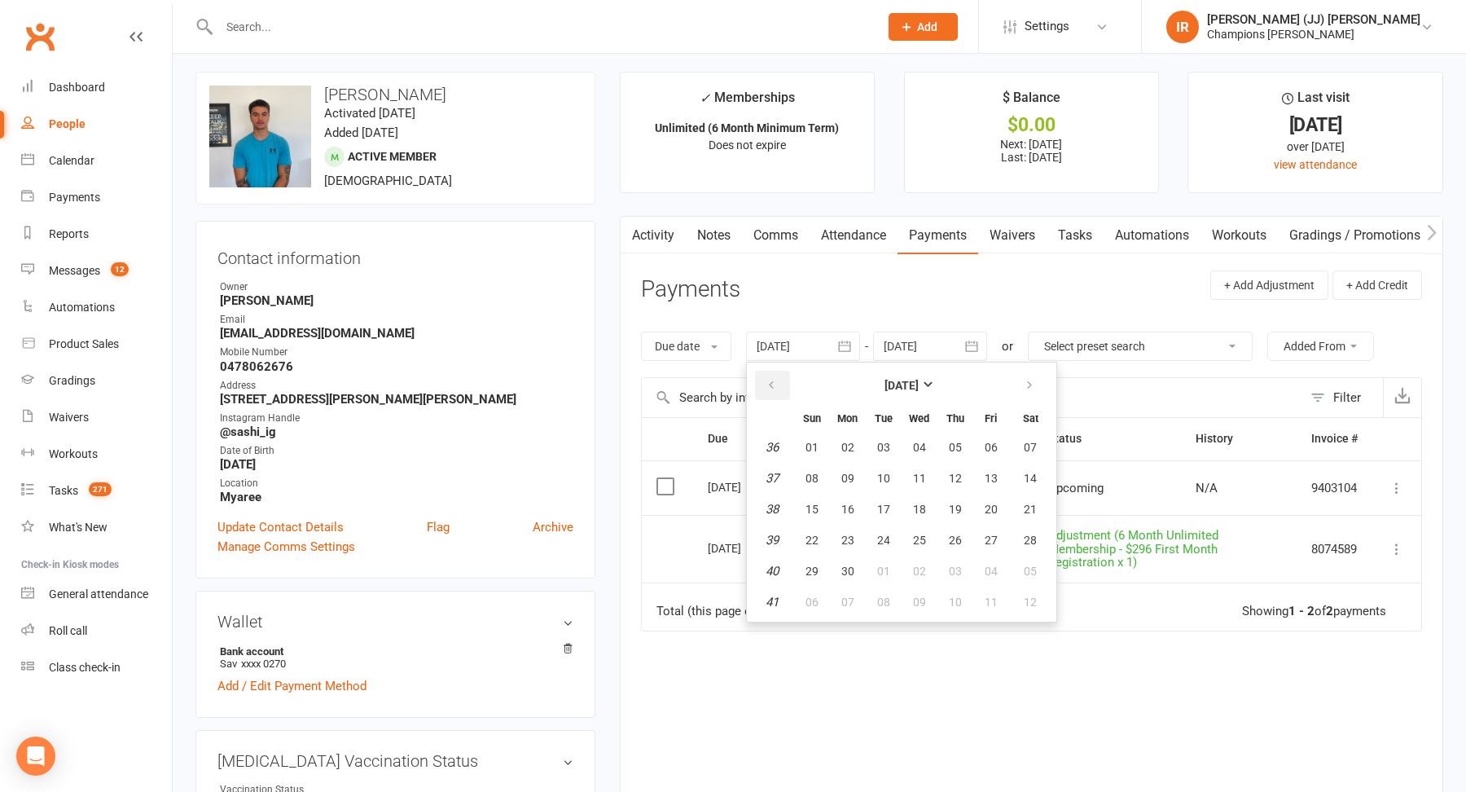
click at [782, 386] on button "button" at bounding box center [772, 385] width 35 height 29
click at [781, 386] on button "button" at bounding box center [772, 385] width 35 height 29
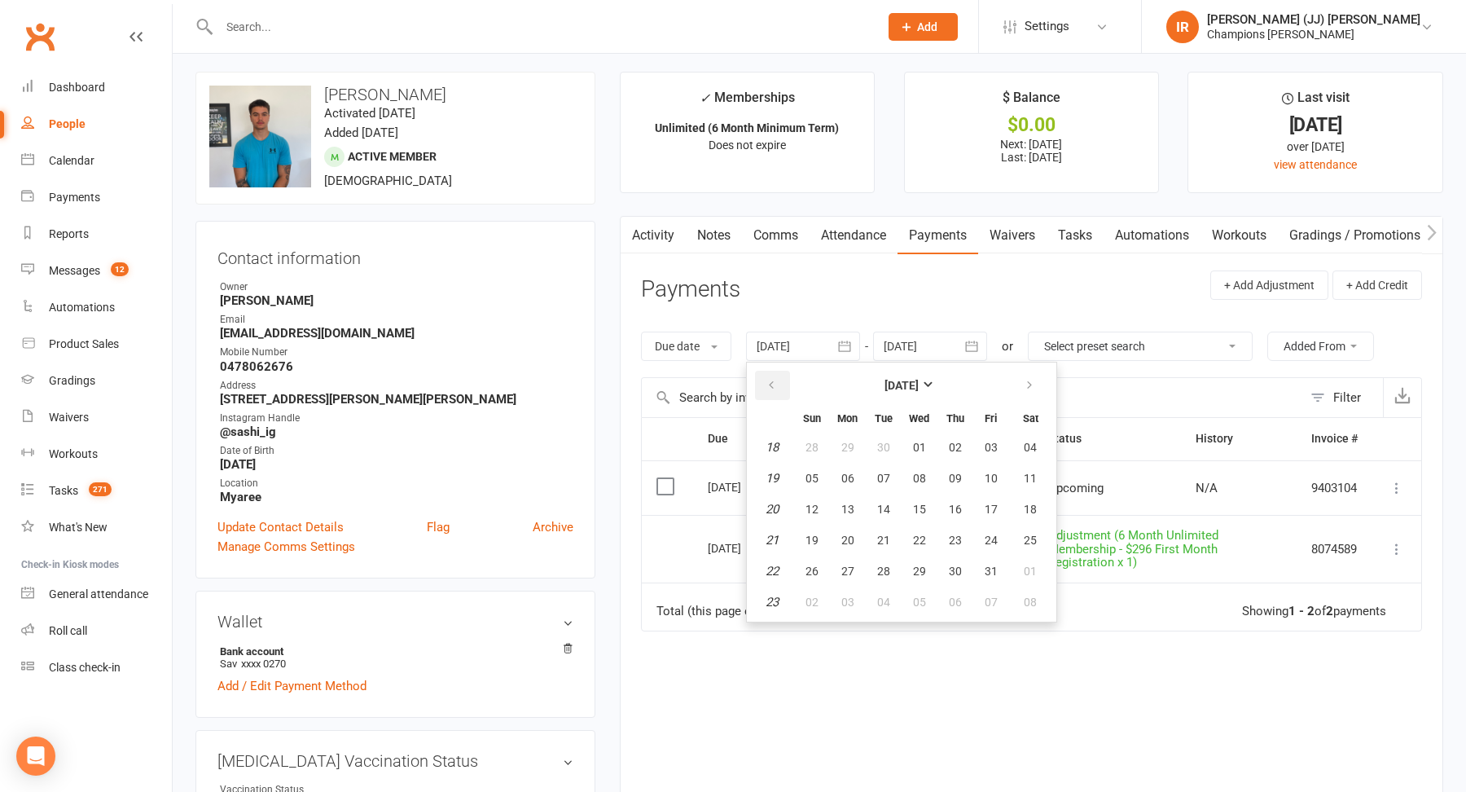
click at [781, 386] on button "button" at bounding box center [772, 385] width 35 height 29
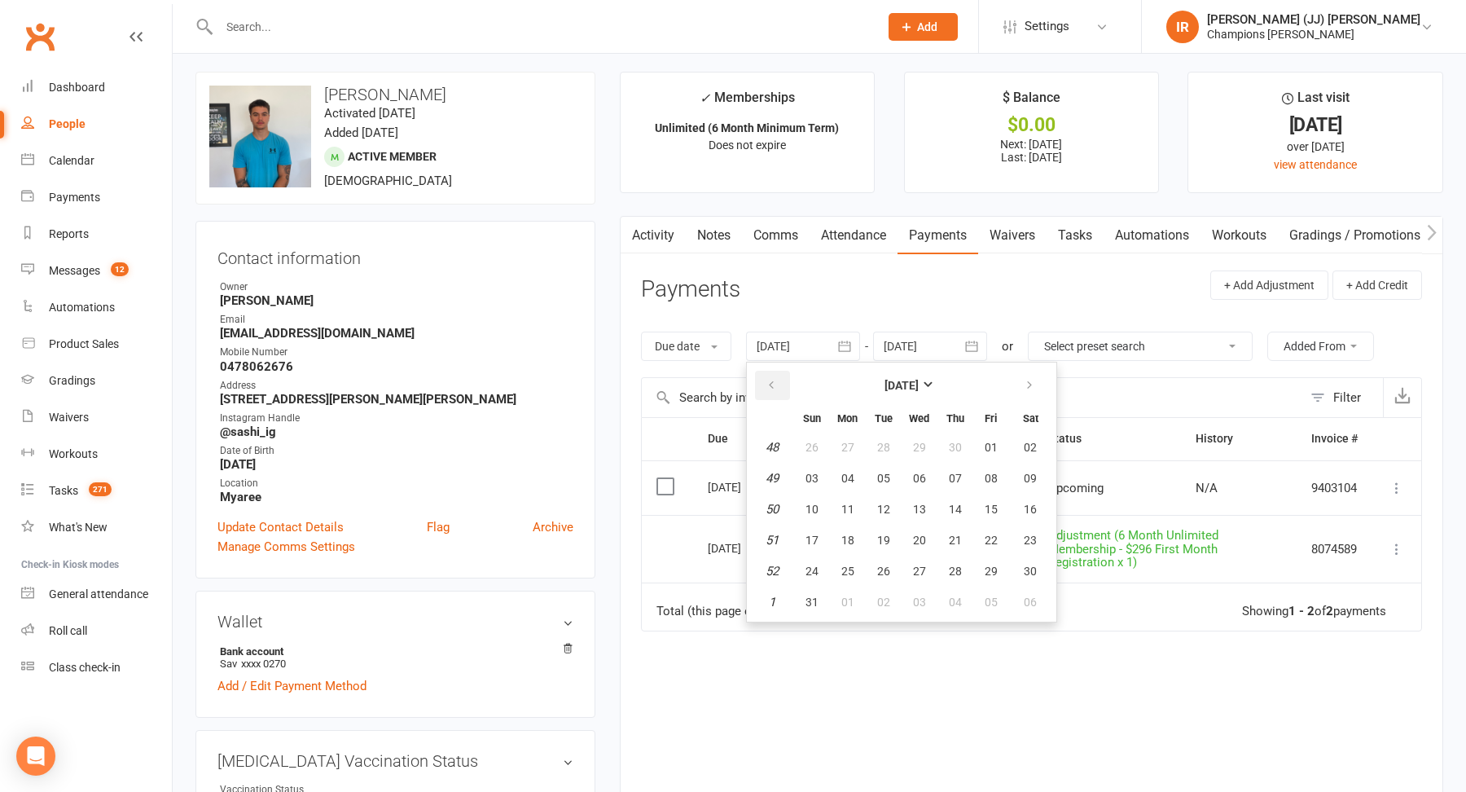
click at [781, 386] on button "button" at bounding box center [772, 385] width 35 height 29
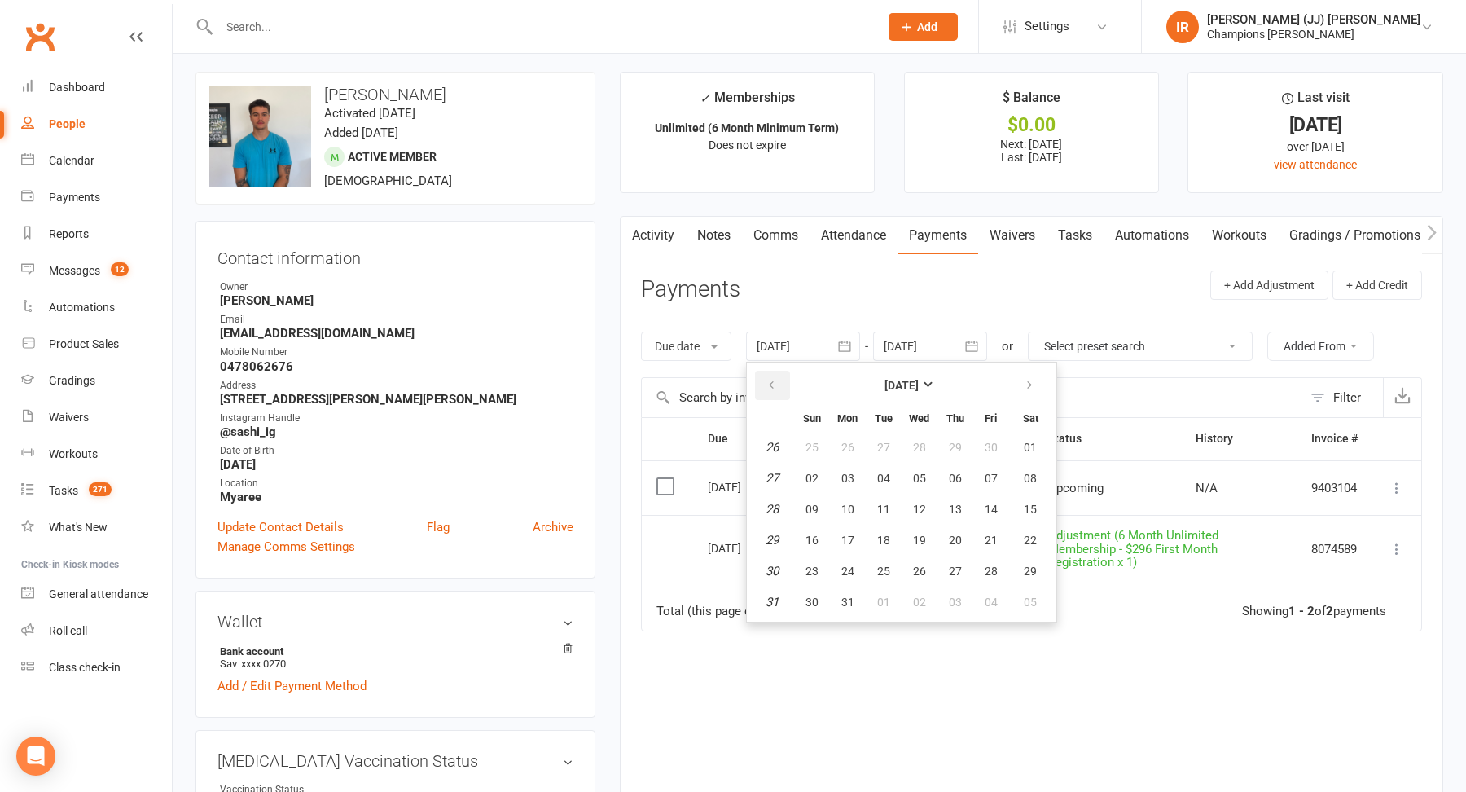
click at [781, 386] on button "button" at bounding box center [772, 385] width 35 height 29
click at [779, 388] on button "button" at bounding box center [772, 385] width 35 height 29
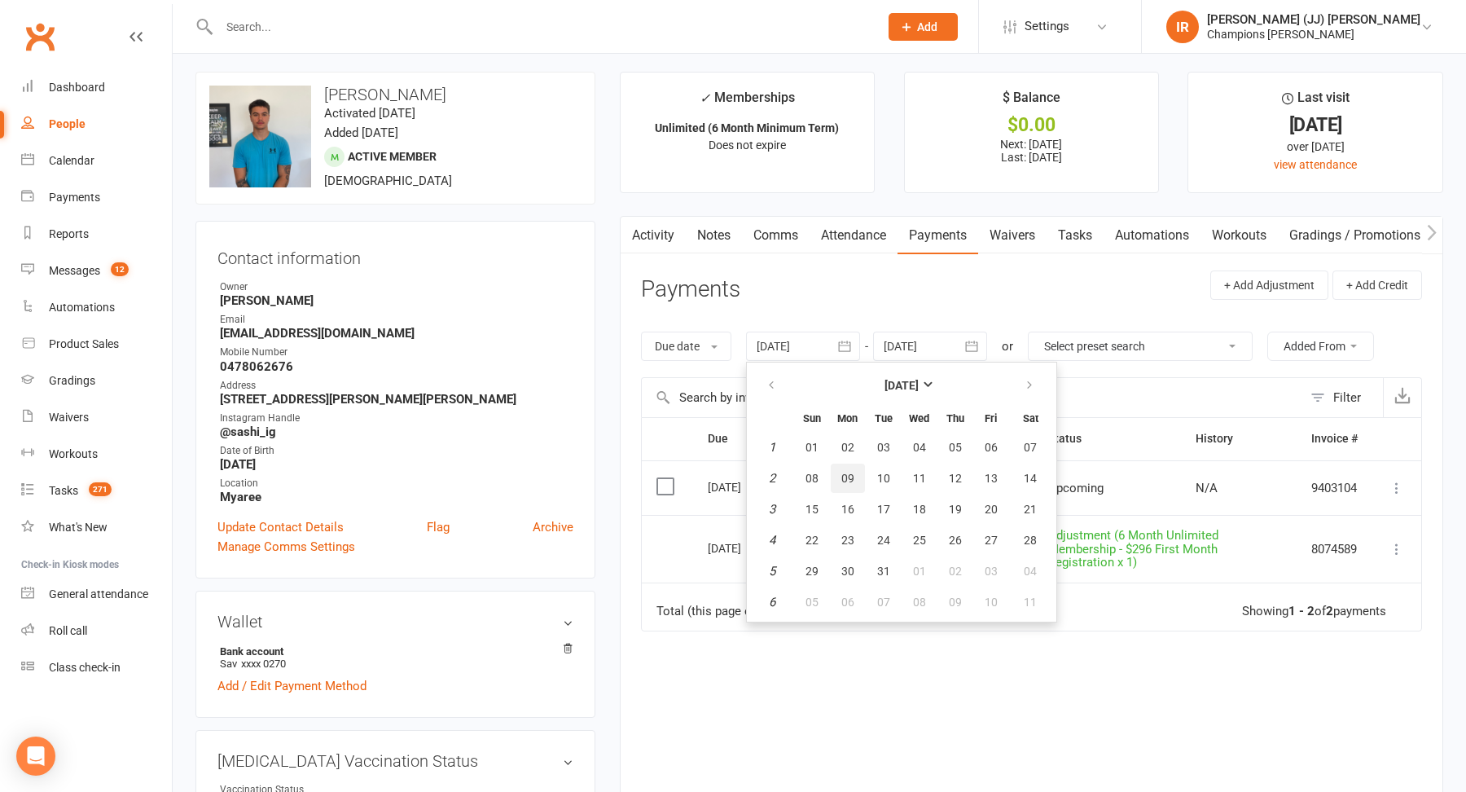
click at [847, 463] on button "09" at bounding box center [848, 477] width 34 height 29
type input "09 Jan 2023"
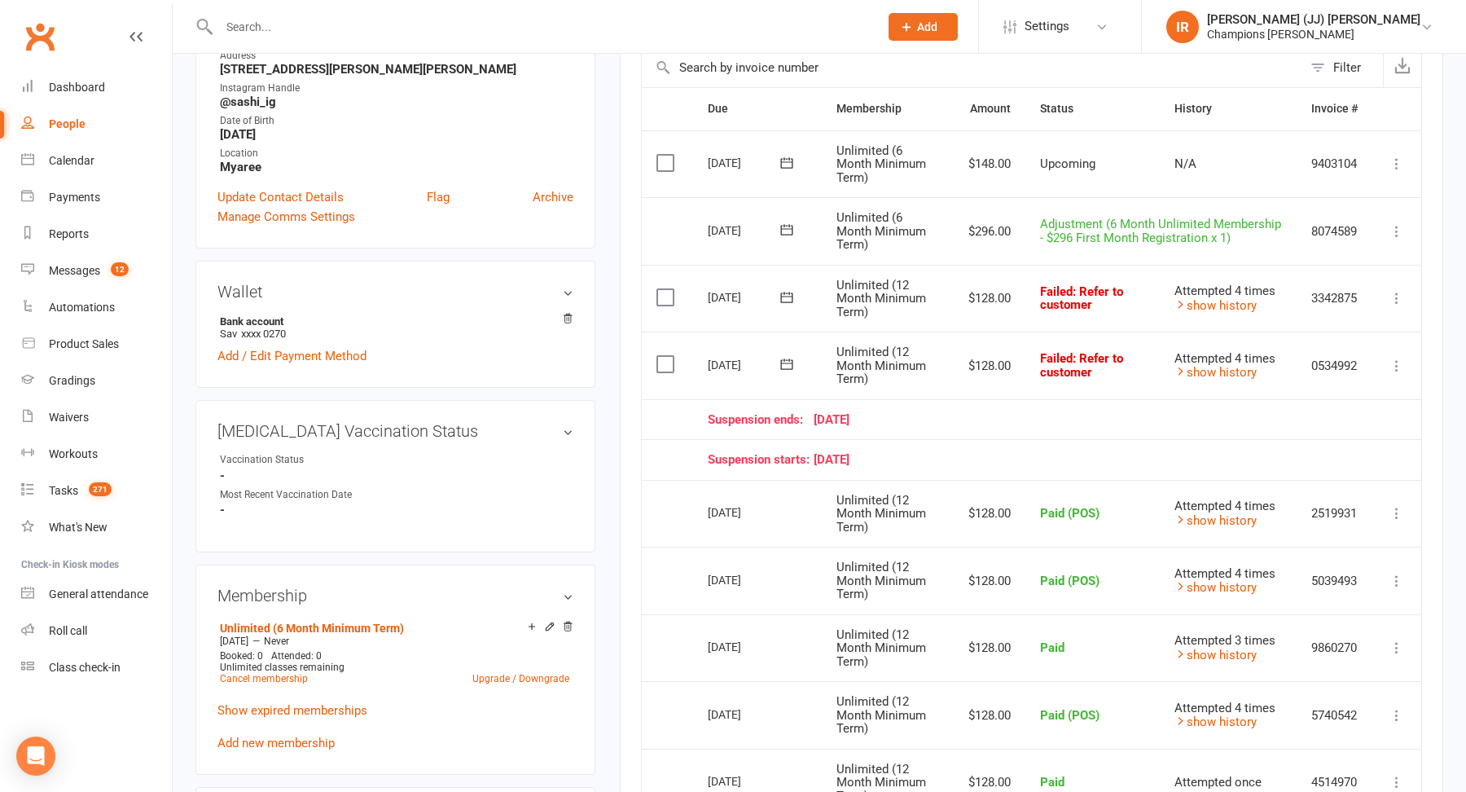
scroll to position [335, 0]
click at [1399, 290] on icon at bounding box center [1396, 297] width 16 height 16
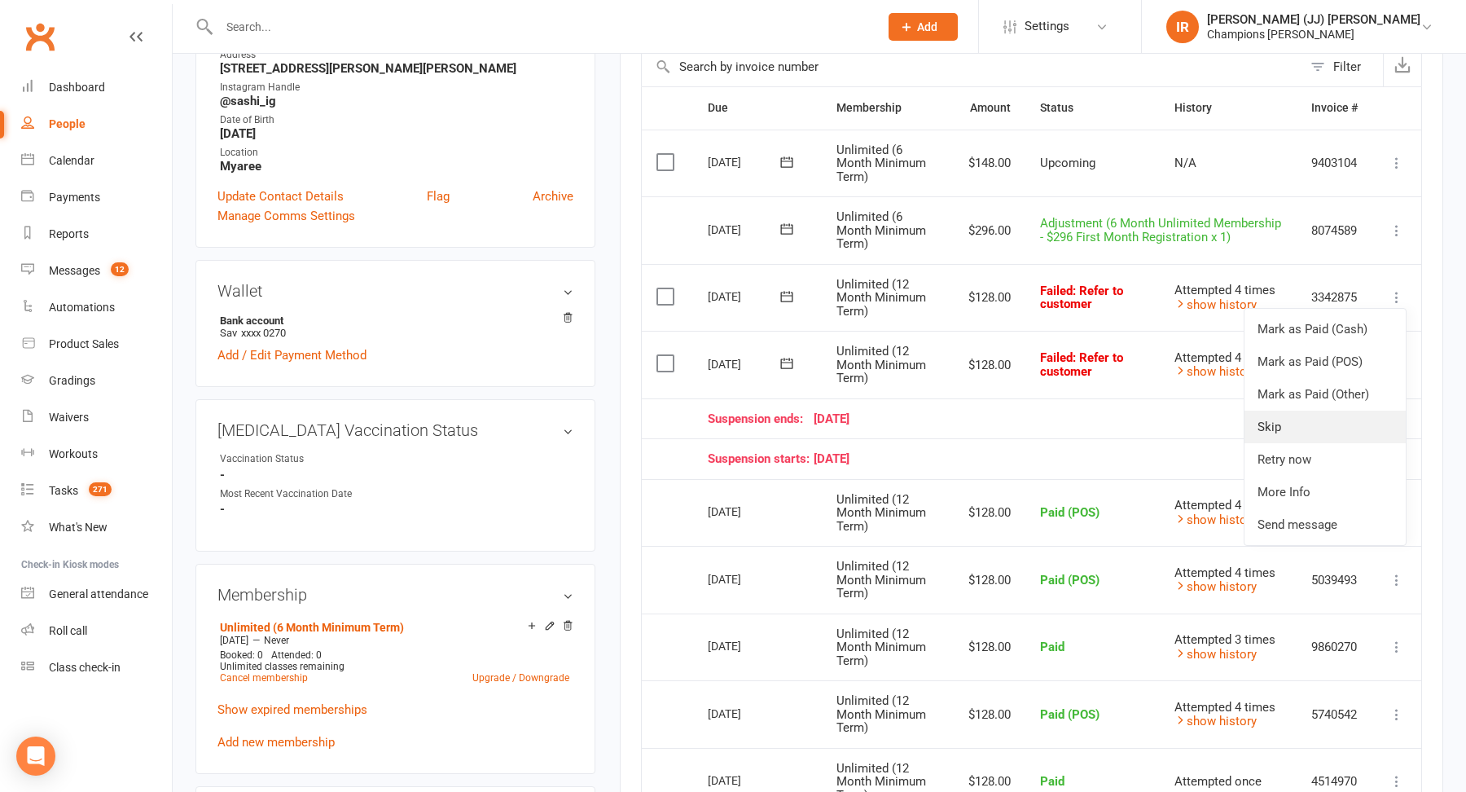
click at [1321, 427] on link "Skip" at bounding box center [1324, 426] width 161 height 33
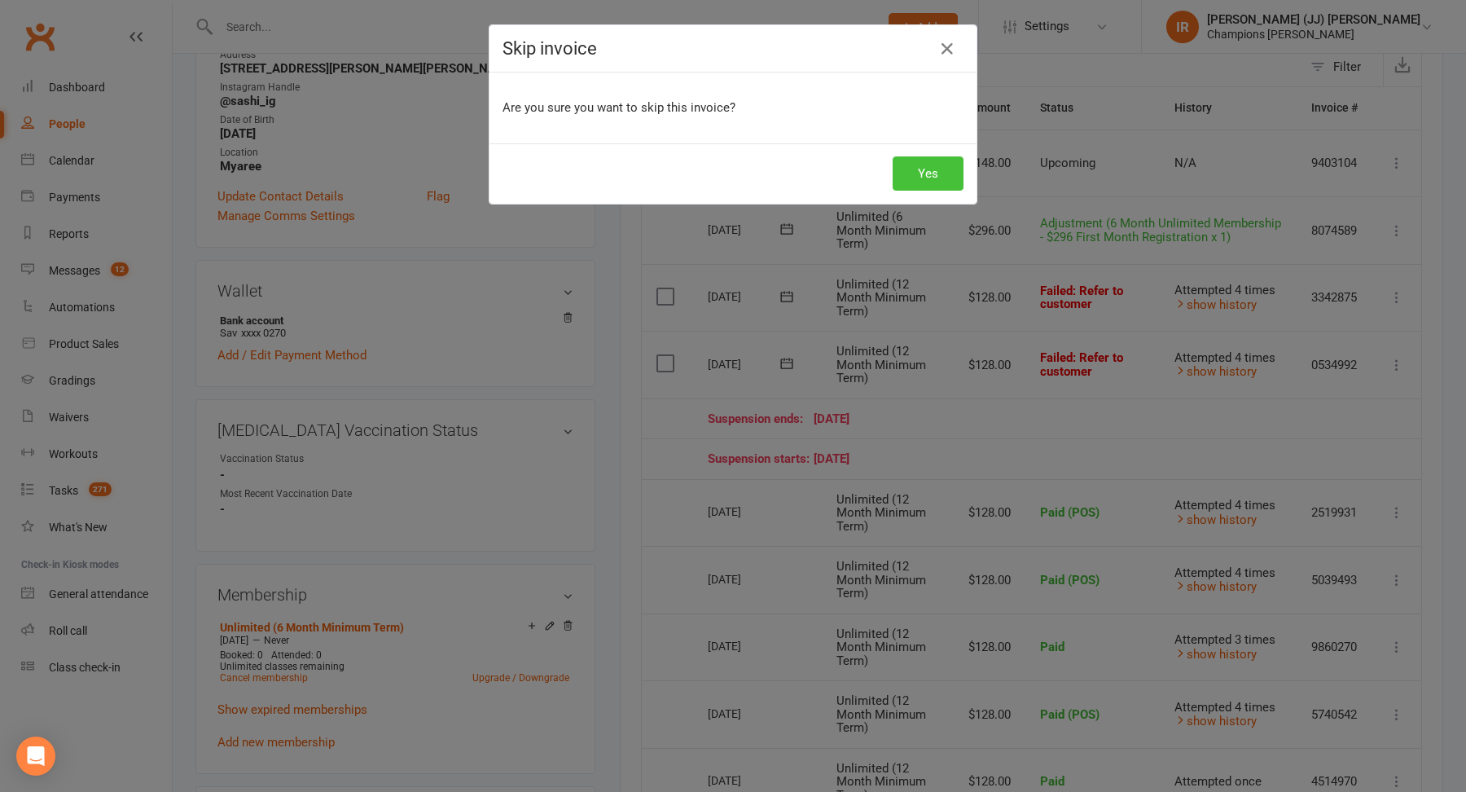
click at [924, 157] on button "Yes" at bounding box center [927, 173] width 71 height 34
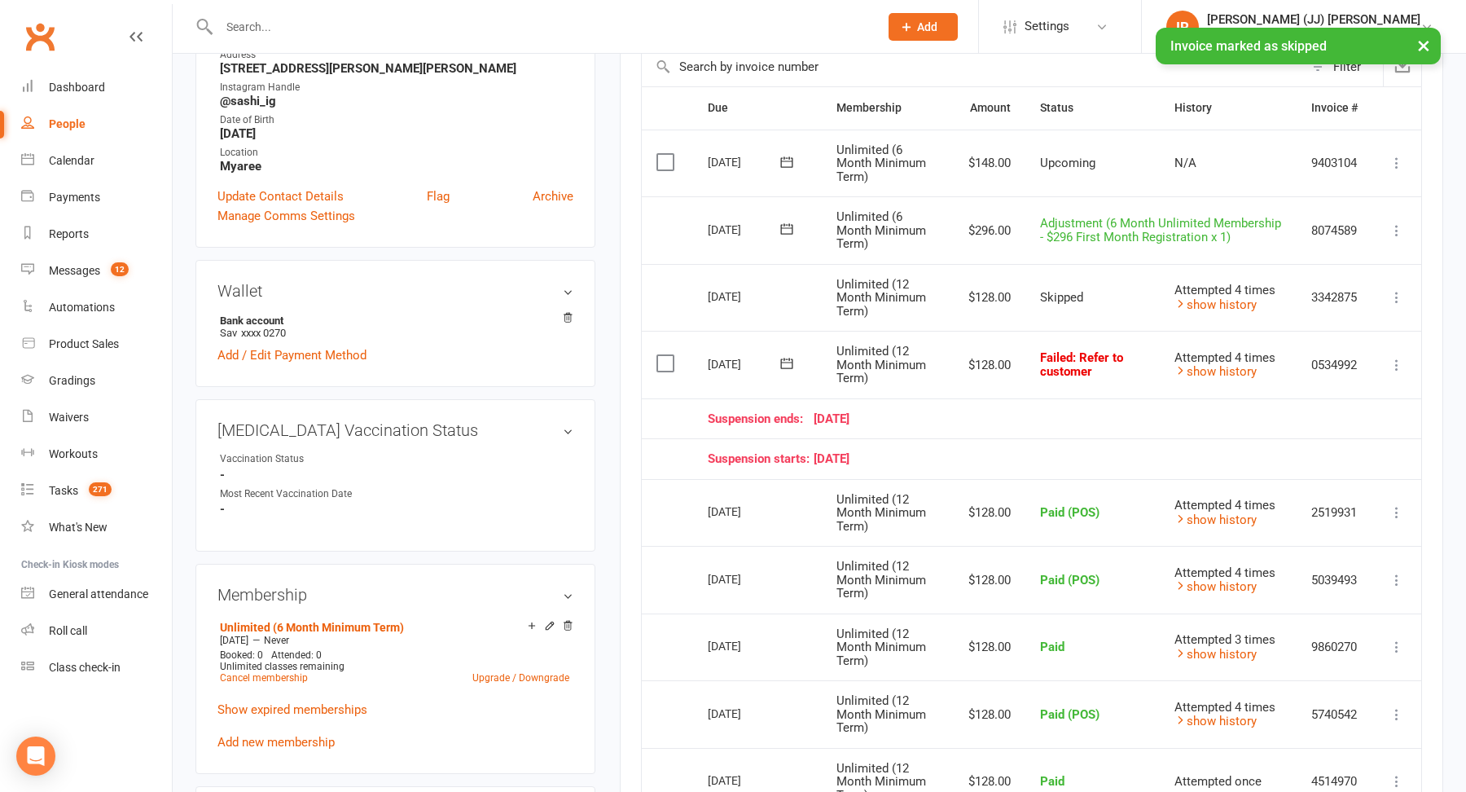
click at [1392, 360] on icon at bounding box center [1396, 365] width 16 height 16
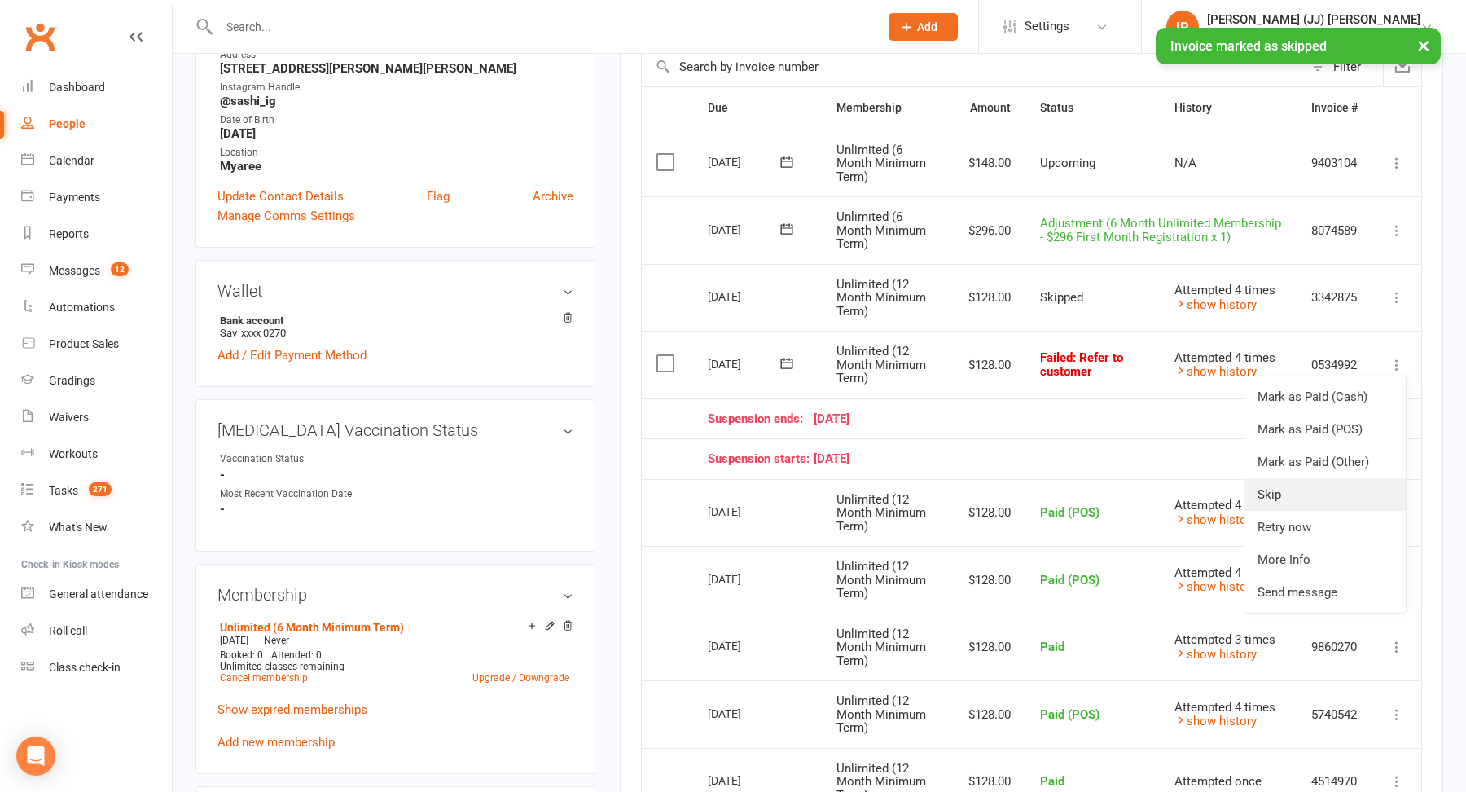
click at [1324, 488] on link "Skip" at bounding box center [1324, 494] width 161 height 33
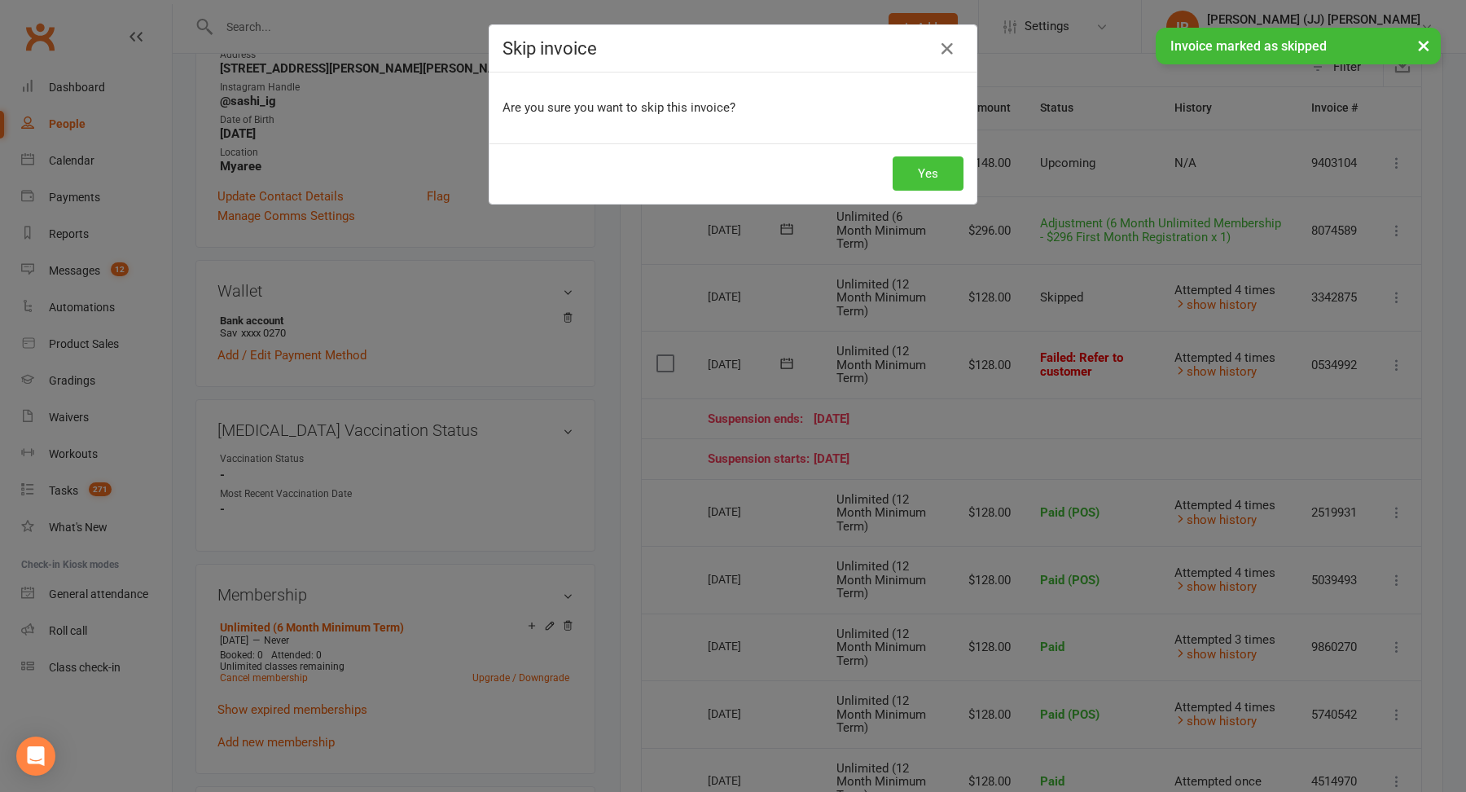
click at [943, 173] on button "Yes" at bounding box center [927, 173] width 71 height 34
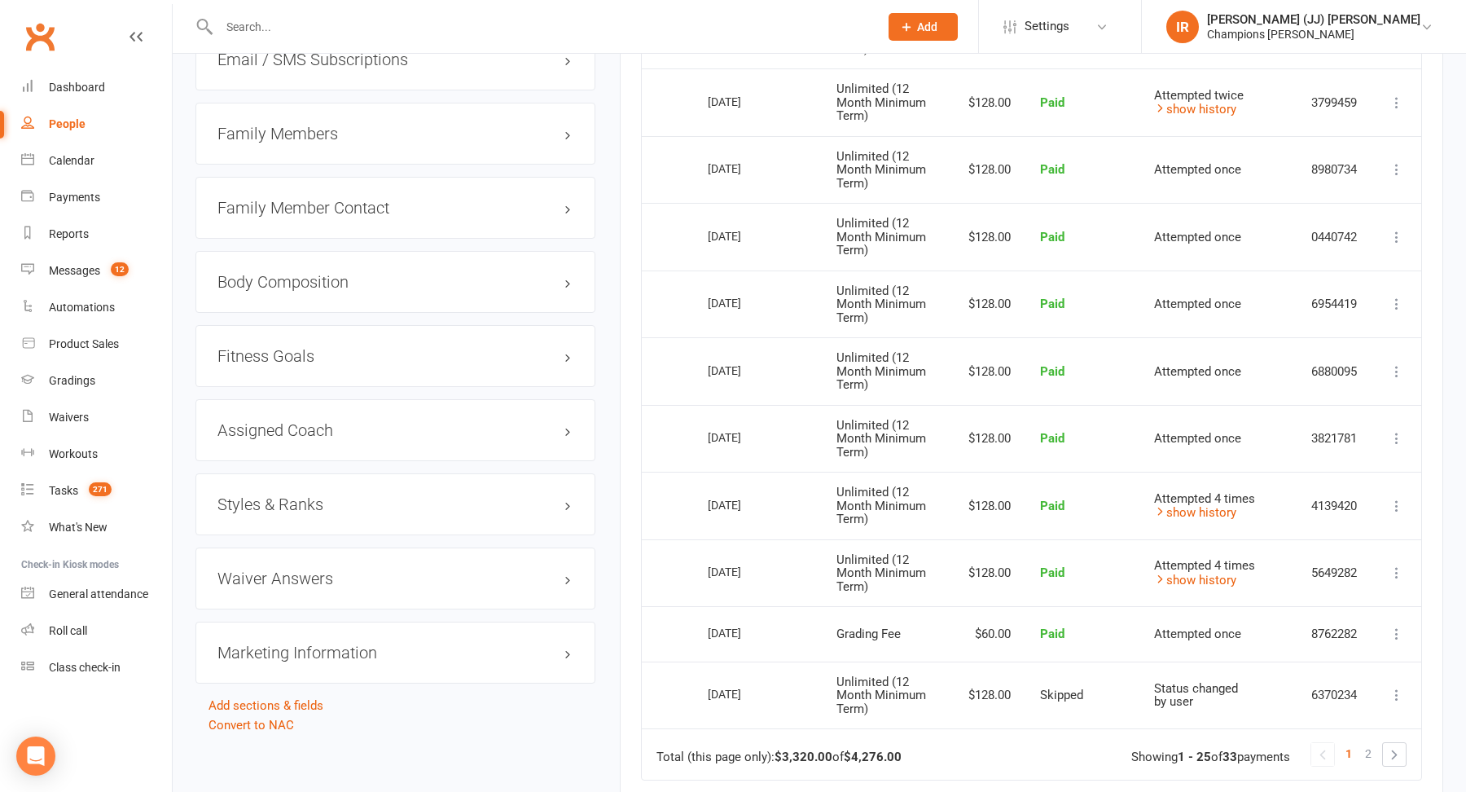
scroll to position [1799, 0]
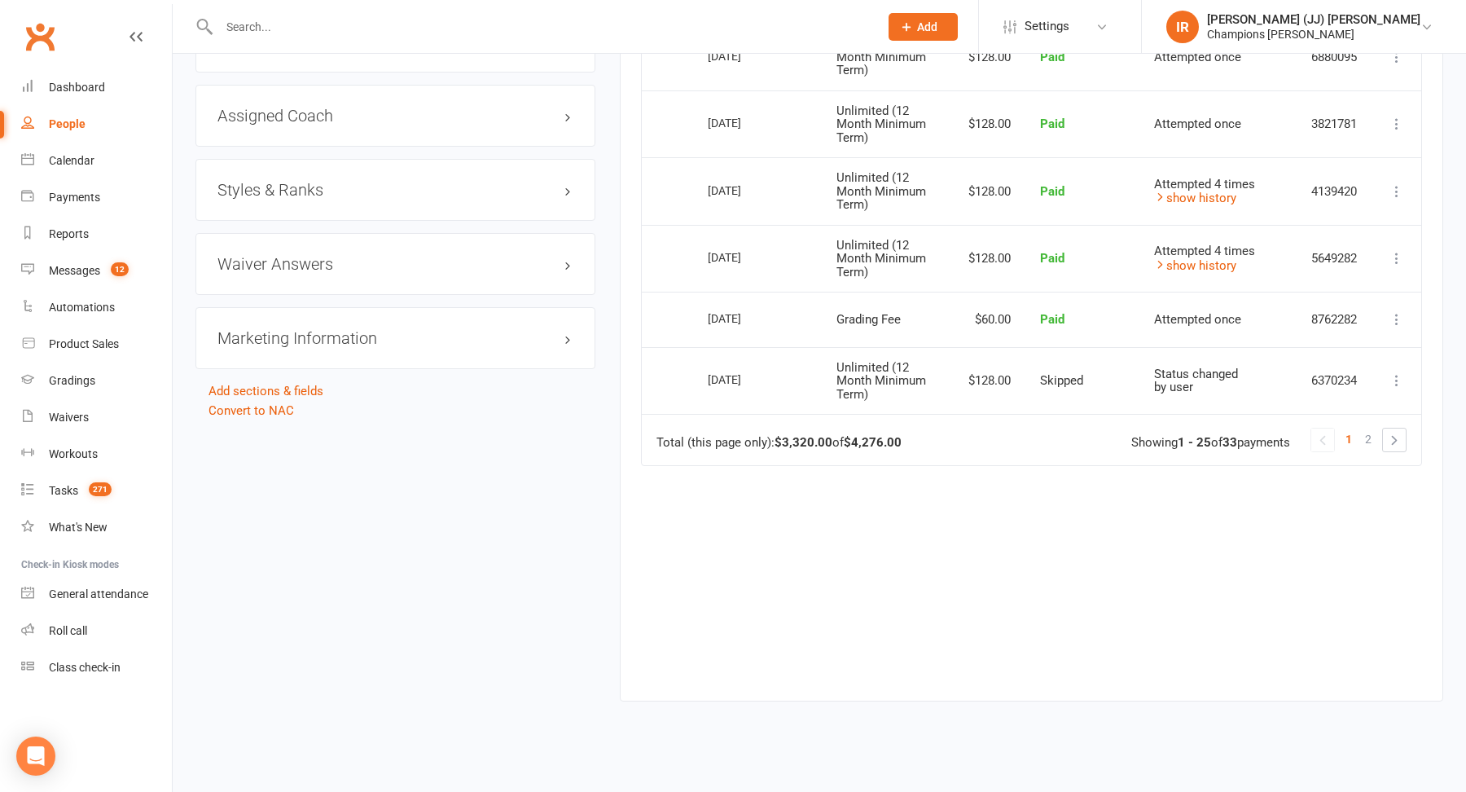
click at [1370, 428] on span "2" at bounding box center [1368, 439] width 7 height 23
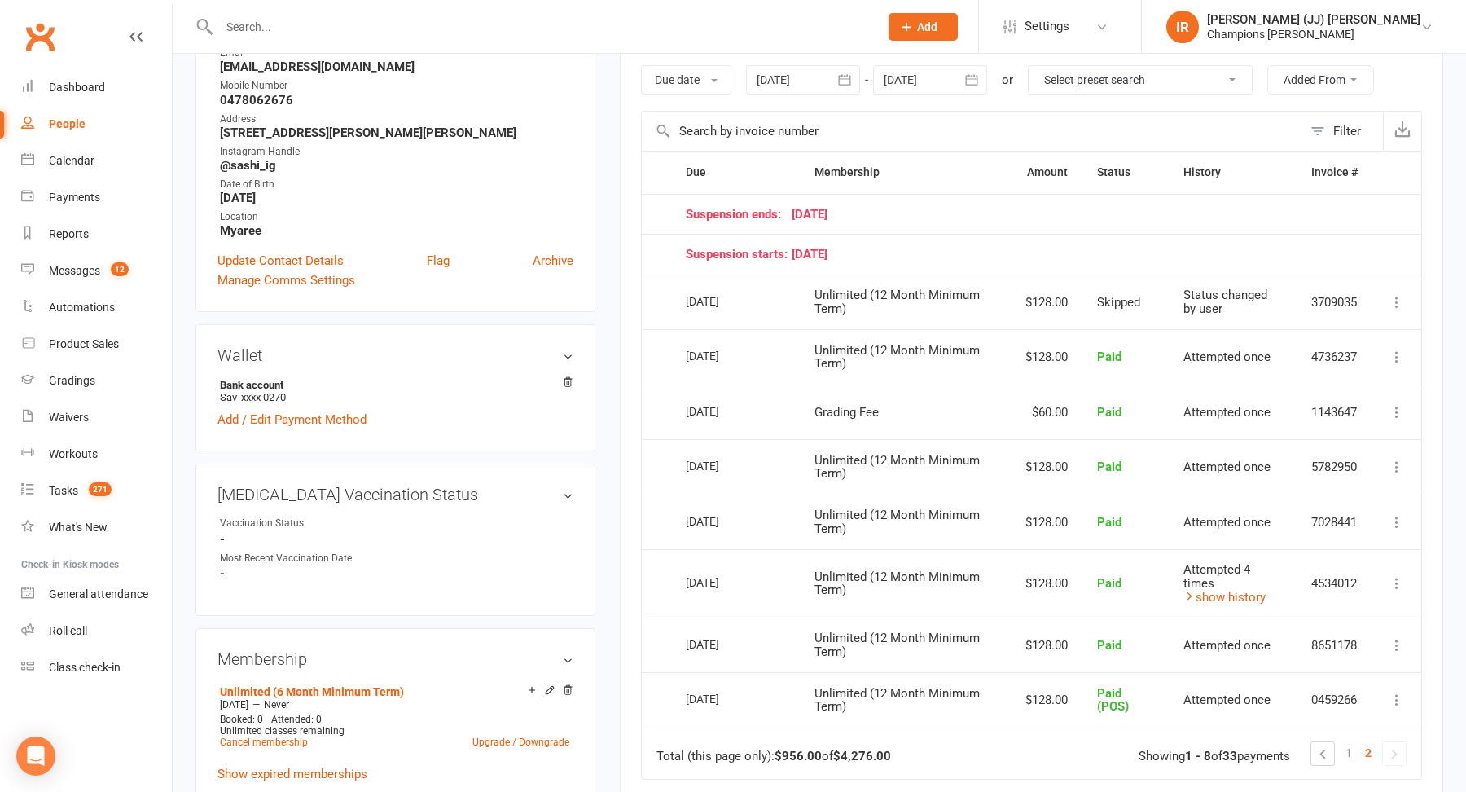
scroll to position [0, 0]
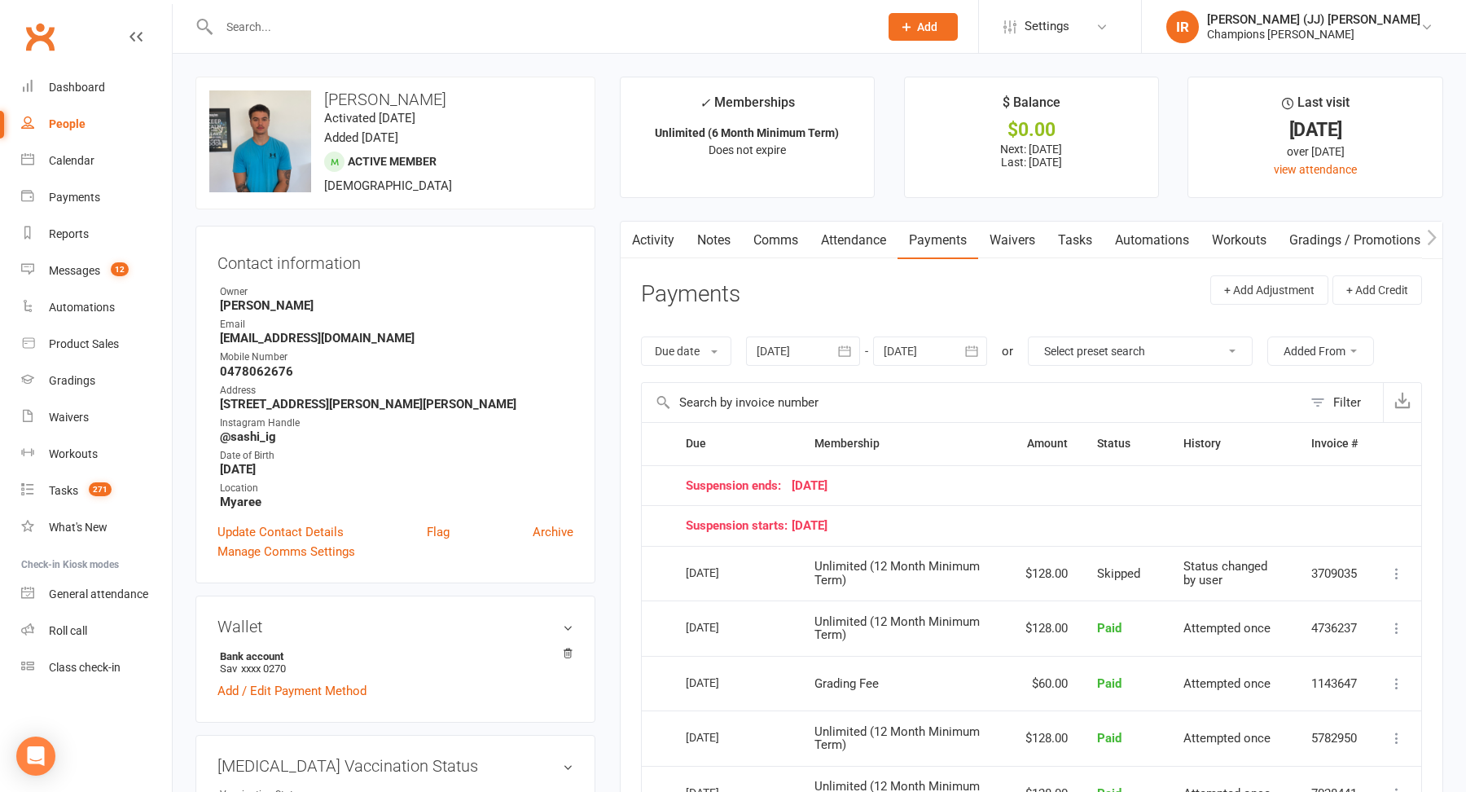
click at [871, 241] on link "Attendance" at bounding box center [853, 239] width 88 height 37
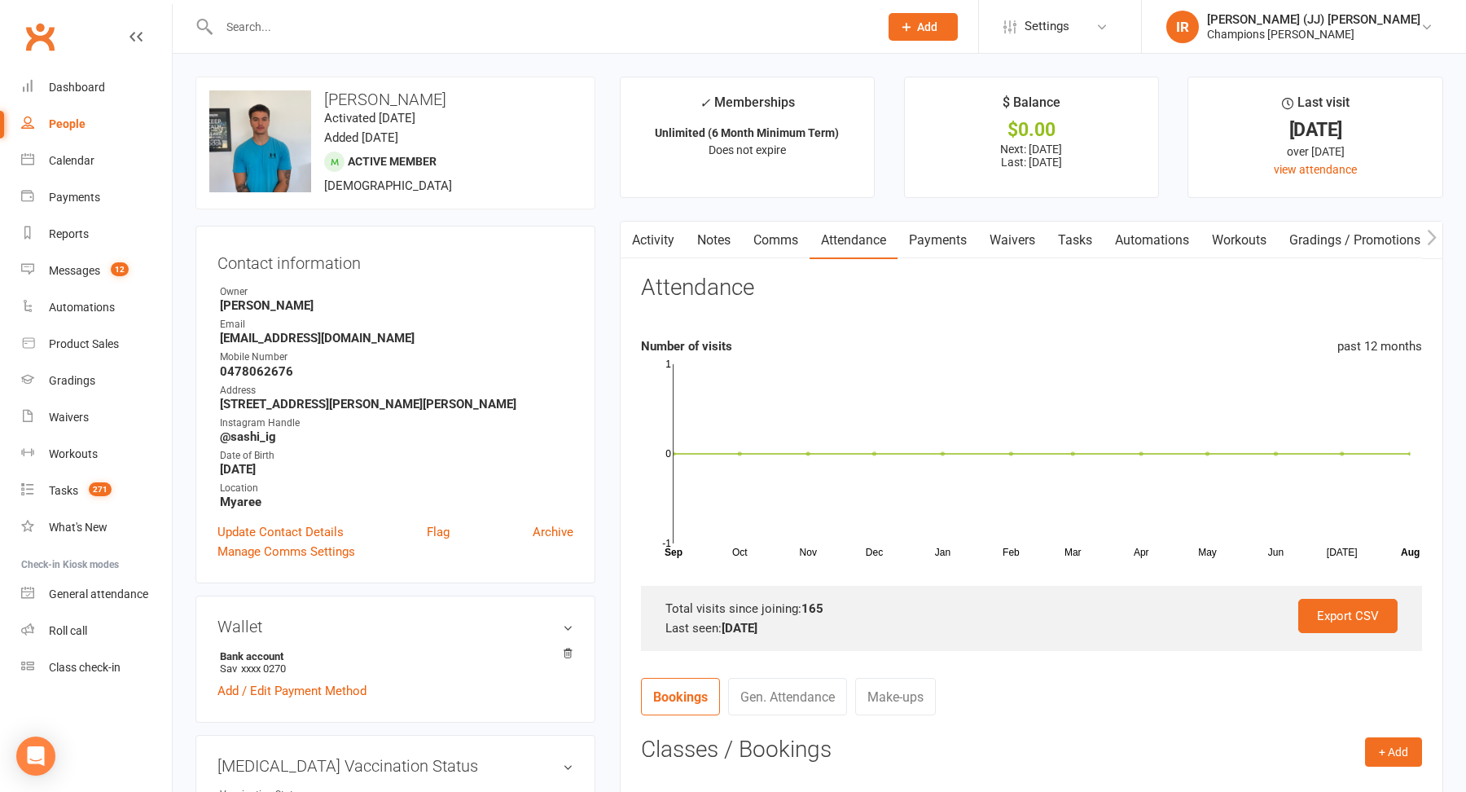
click at [918, 239] on link "Payments" at bounding box center [937, 239] width 81 height 37
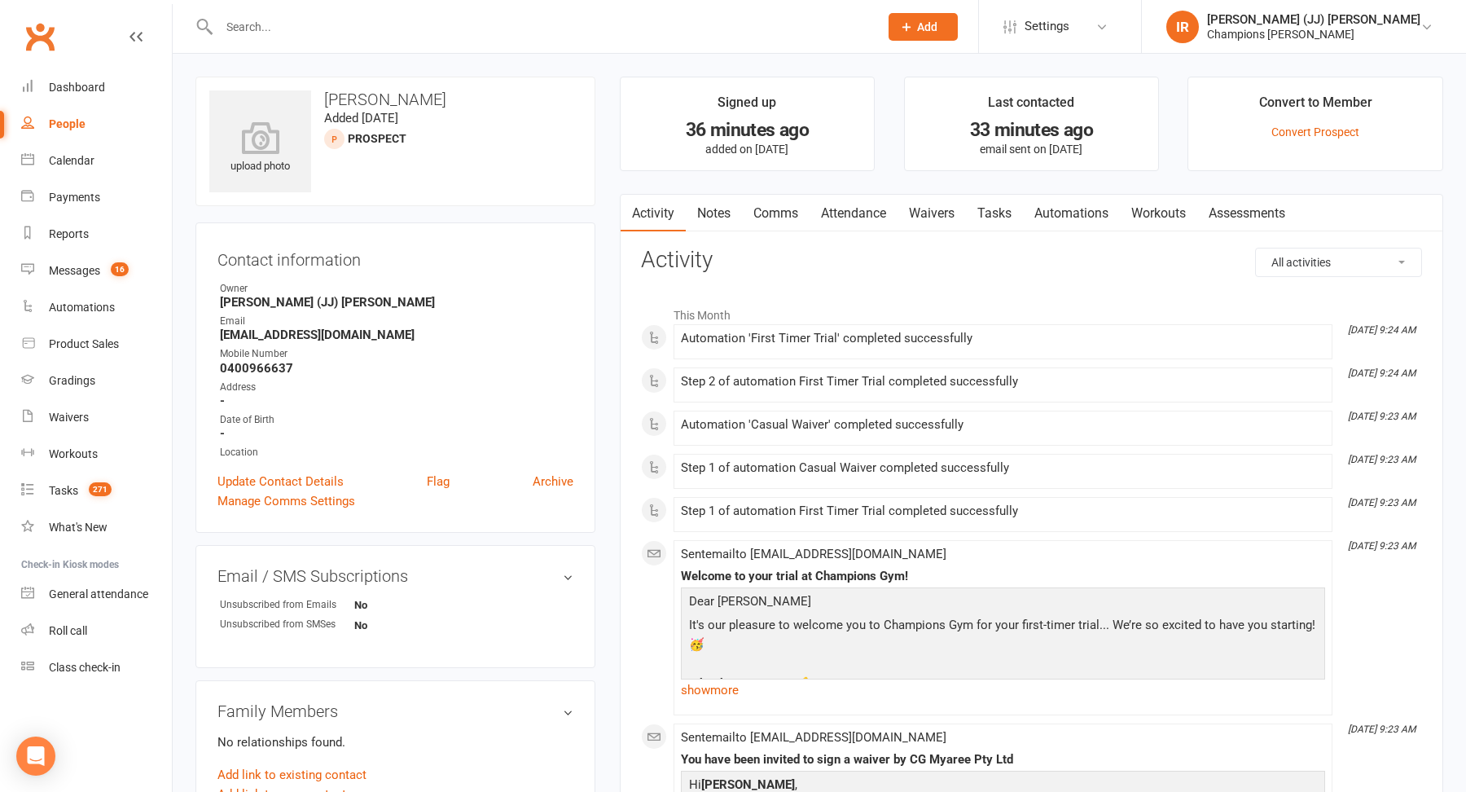
click at [496, 19] on input "text" at bounding box center [540, 26] width 653 height 23
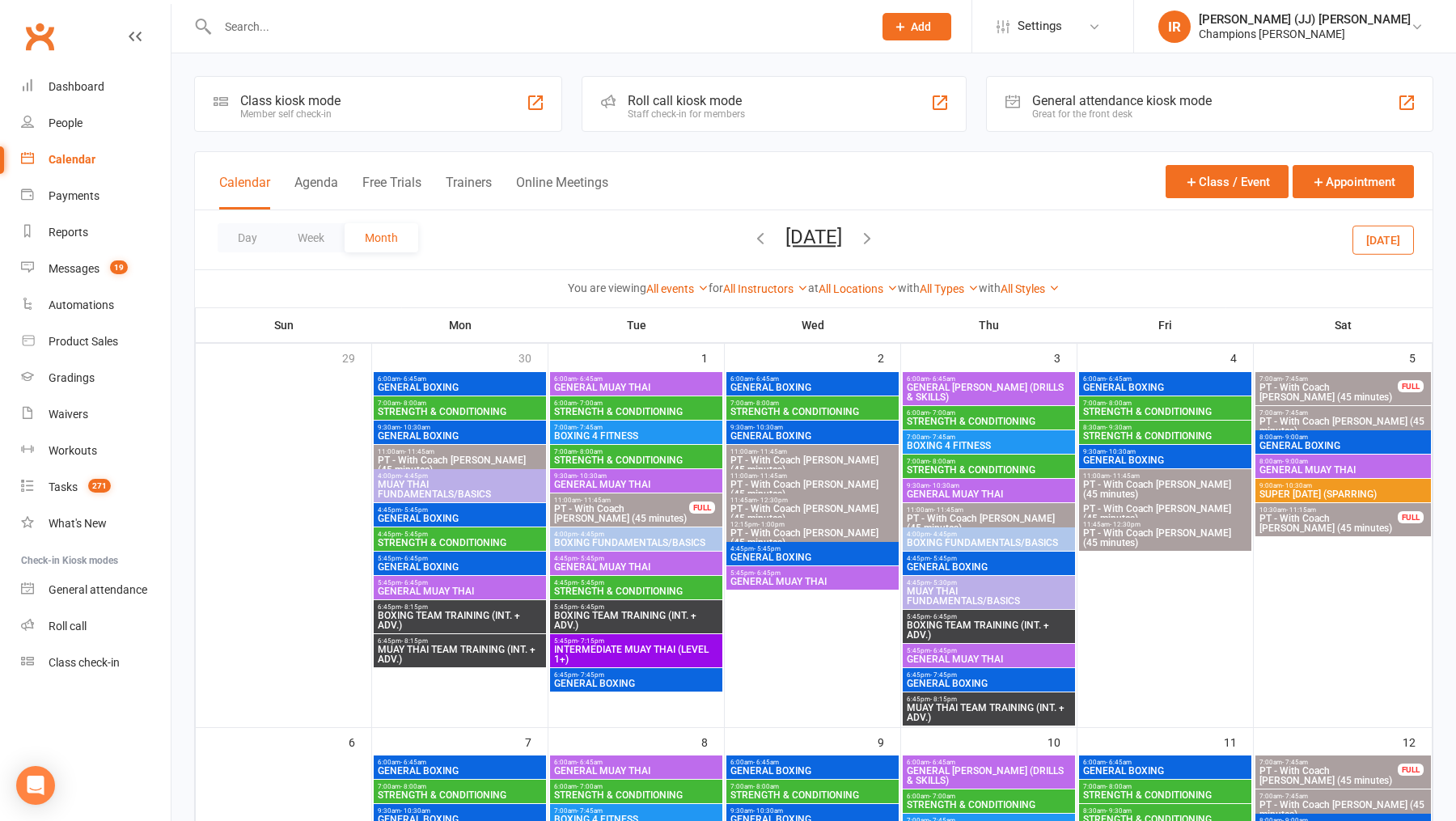
click at [876, 239] on icon "button" at bounding box center [867, 237] width 18 height 18
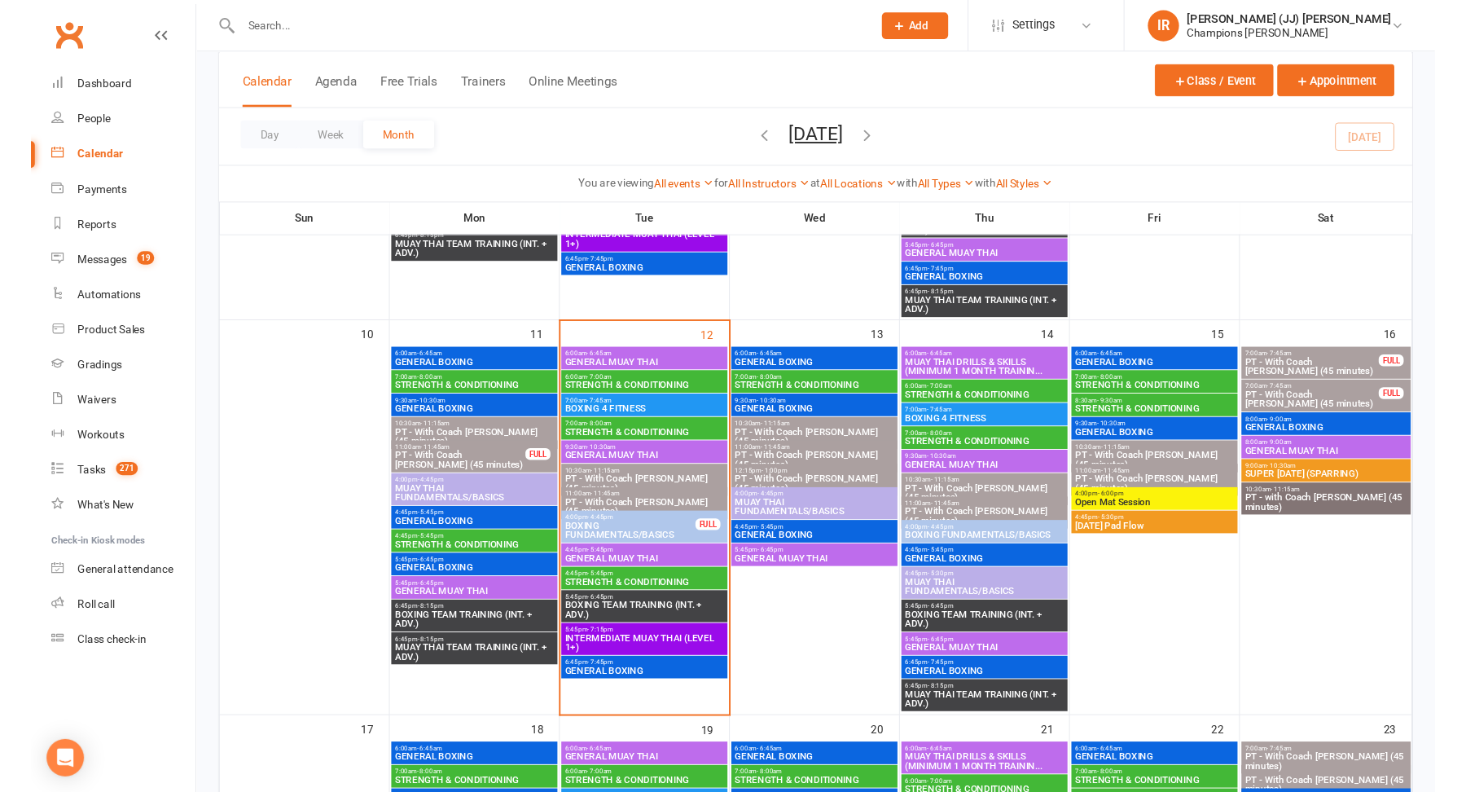
scroll to position [836, 0]
